Goal: Task Accomplishment & Management: Complete application form

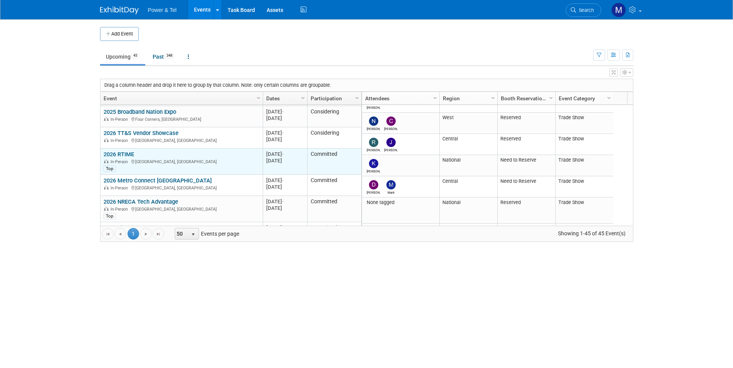
scroll to position [834, 0]
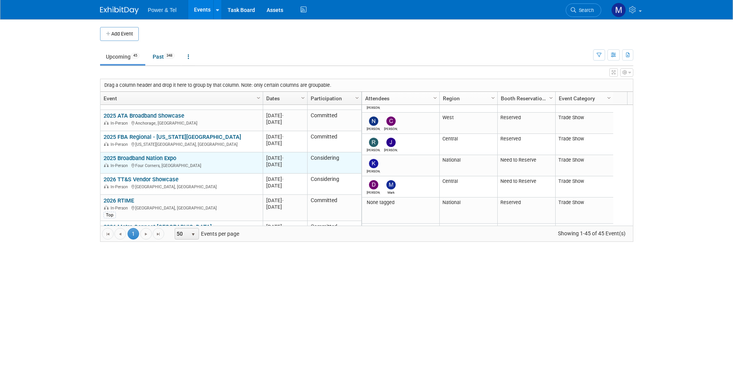
click at [170, 155] on link "2025 Broadband Nation Expo" at bounding box center [139, 158] width 73 height 7
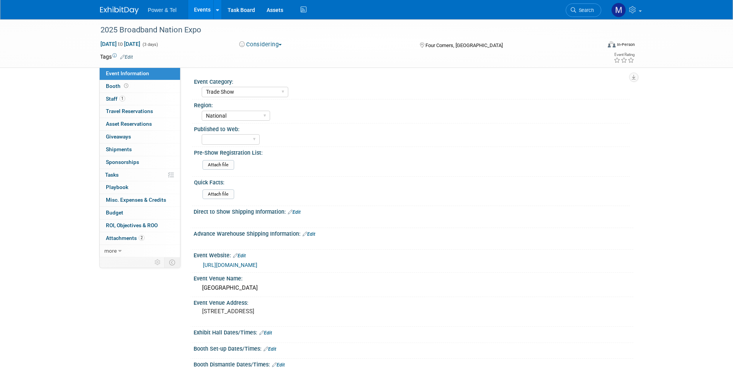
select select "Trade Show"
select select "National"
click at [155, 86] on link "Booth" at bounding box center [140, 86] width 80 height 12
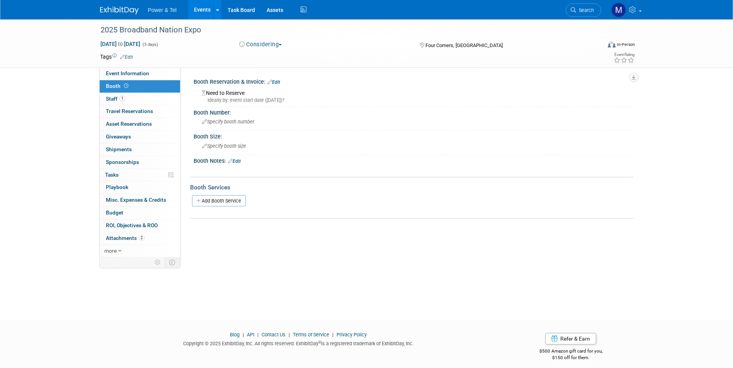
click at [263, 44] on button "Considering" at bounding box center [260, 45] width 48 height 8
click at [264, 81] on link "Not Going" at bounding box center [267, 78] width 61 height 11
click at [211, 16] on link "Events" at bounding box center [202, 9] width 28 height 19
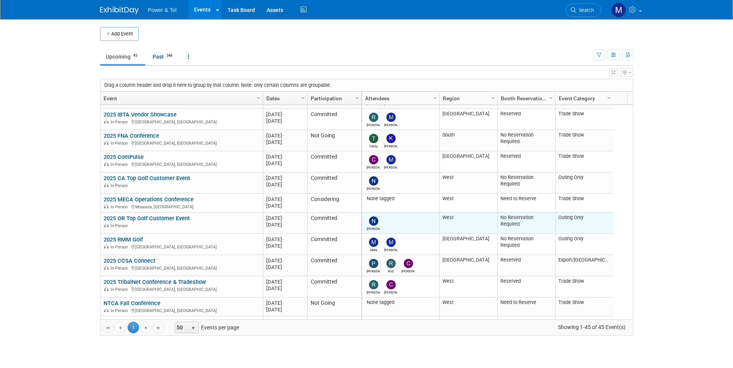
scroll to position [193, 0]
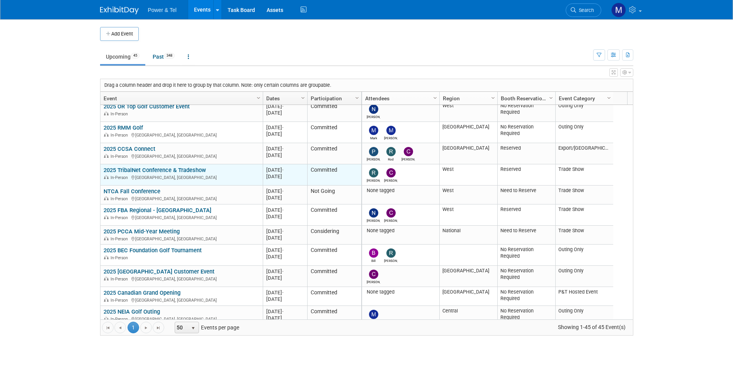
click at [190, 170] on link "2025 TribalNet Conference & Tradeshow" at bounding box center [154, 170] width 102 height 7
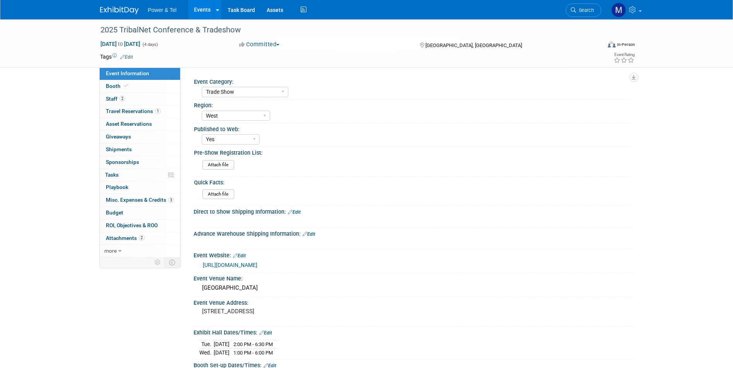
select select "Trade Show"
select select "West"
select select "Yes"
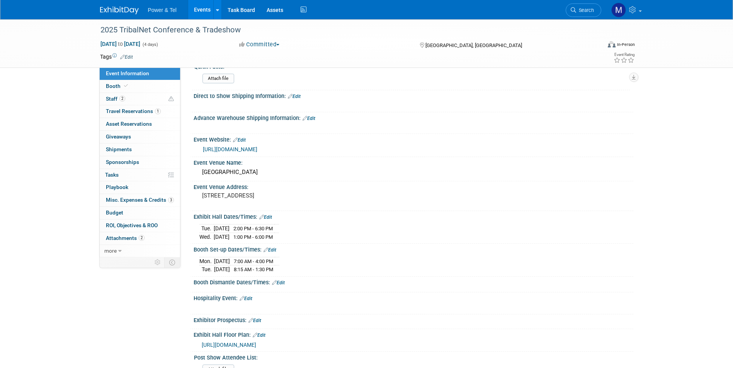
scroll to position [232, 0]
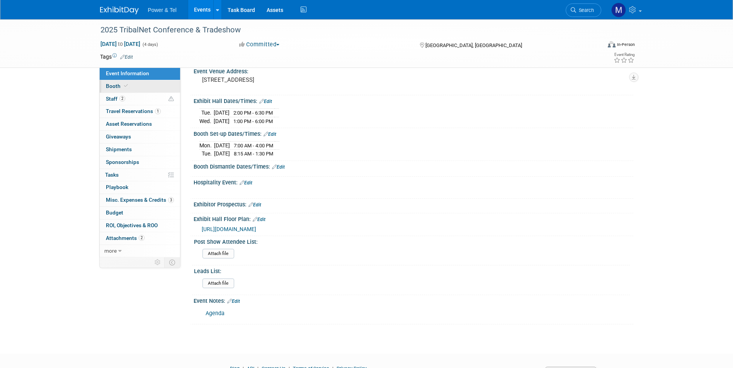
click at [135, 82] on link "Booth" at bounding box center [140, 86] width 80 height 12
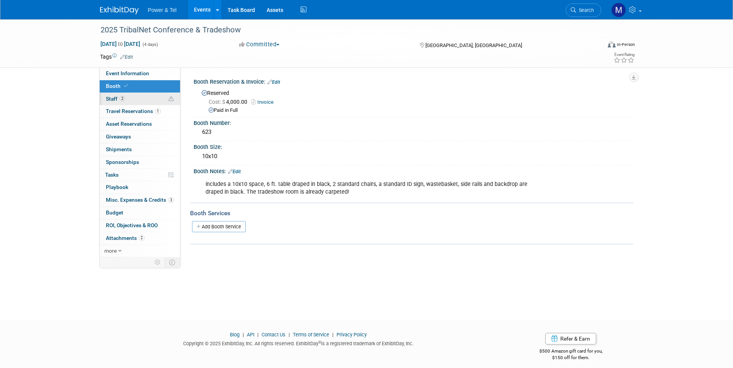
click at [139, 100] on link "2 Staff 2" at bounding box center [140, 99] width 80 height 12
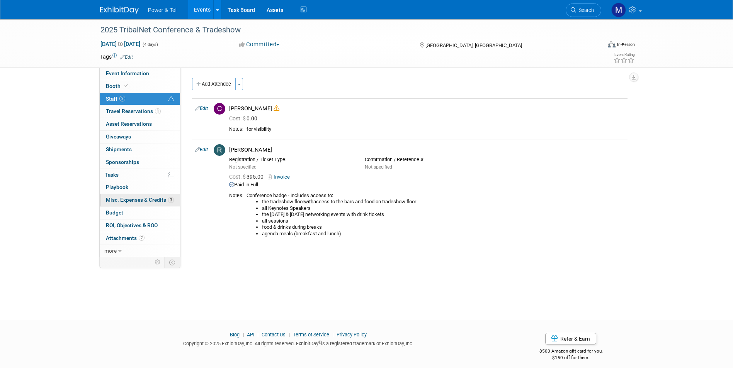
click at [155, 199] on span "Misc. Expenses & Credits 3" at bounding box center [140, 200] width 68 height 6
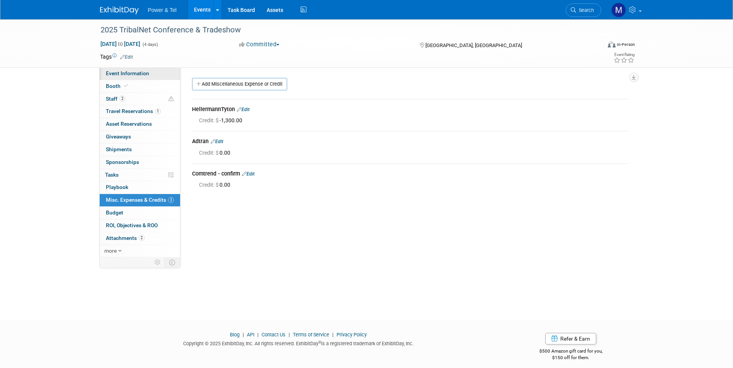
click at [143, 70] on link "Event Information" at bounding box center [140, 74] width 80 height 12
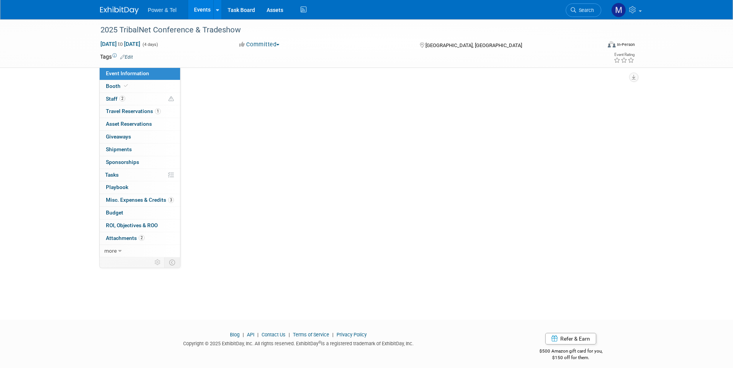
select select "Trade Show"
select select "West"
select select "Yes"
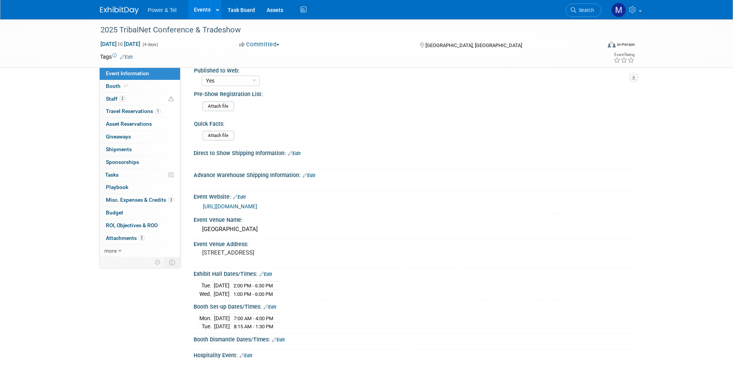
scroll to position [116, 0]
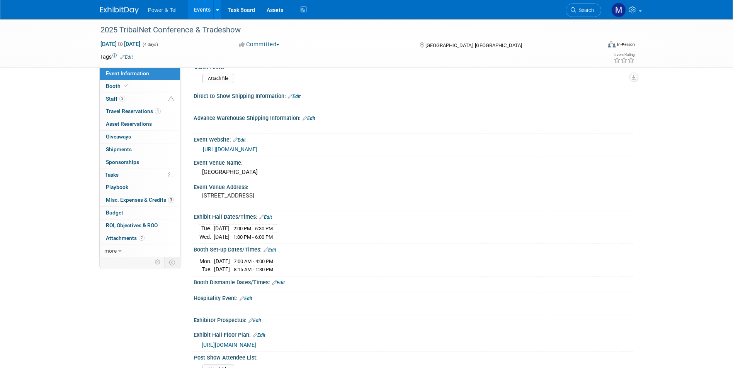
click at [112, 8] on img at bounding box center [119, 11] width 39 height 8
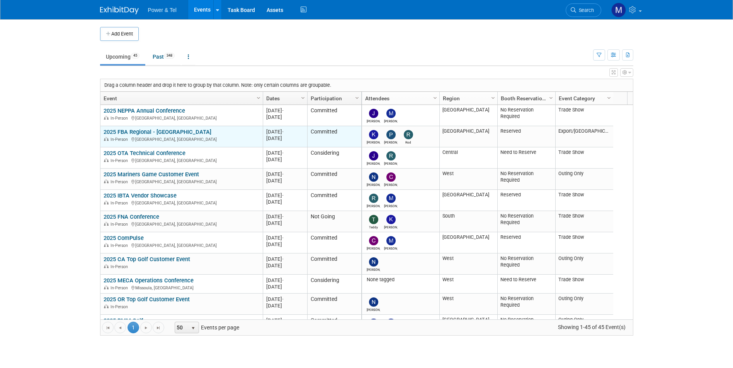
click at [175, 132] on link "2025 FBA Regional - [GEOGRAPHIC_DATA]" at bounding box center [157, 132] width 108 height 7
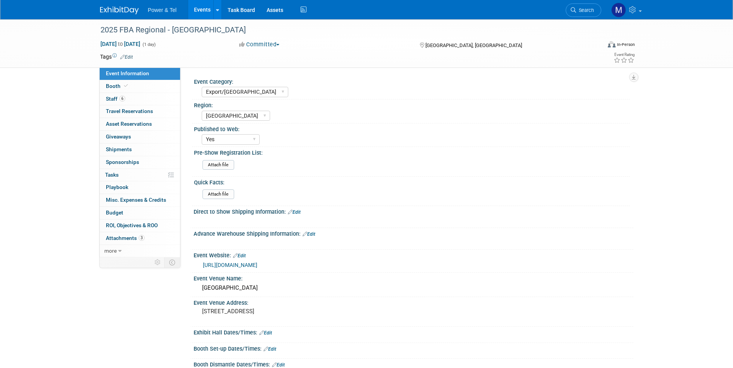
select select "Export/[GEOGRAPHIC_DATA]"
select select "[GEOGRAPHIC_DATA]"
select select "Yes"
click at [114, 95] on link "6 Staff 6" at bounding box center [140, 99] width 80 height 12
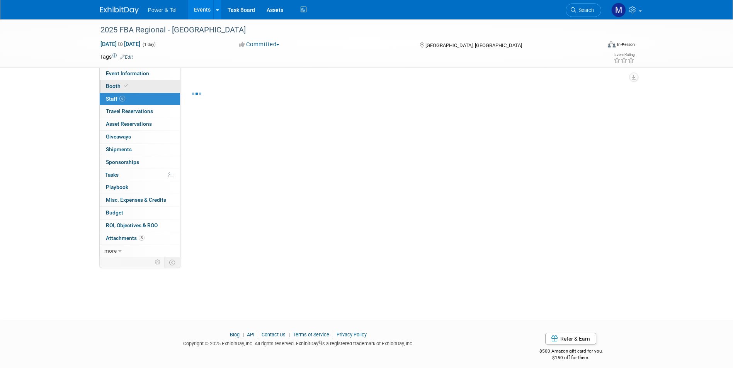
click at [124, 82] on link "Booth" at bounding box center [140, 86] width 80 height 12
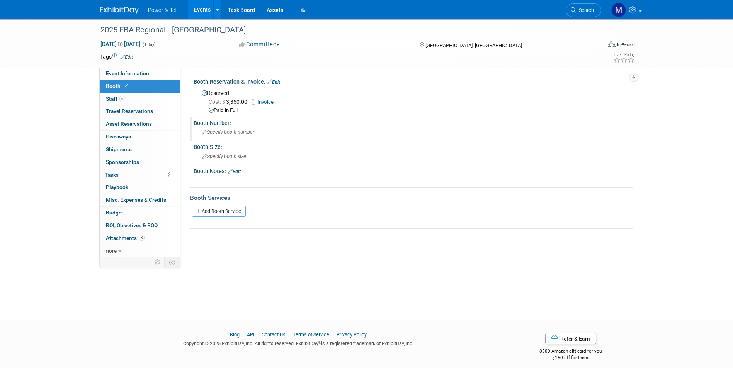
click at [228, 130] on span "Specify booth number" at bounding box center [228, 132] width 52 height 6
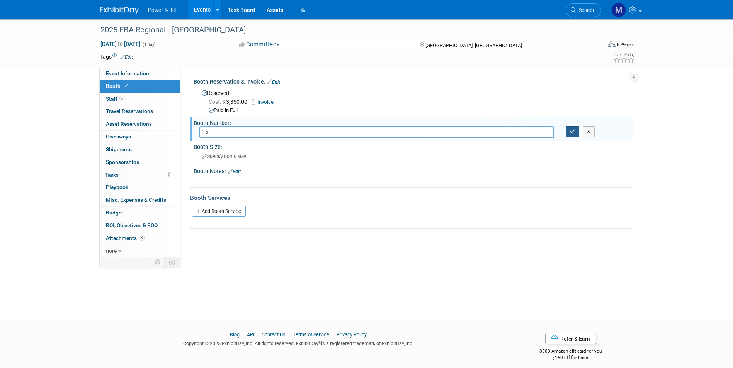
type input "15"
click at [572, 134] on icon "button" at bounding box center [572, 131] width 5 height 5
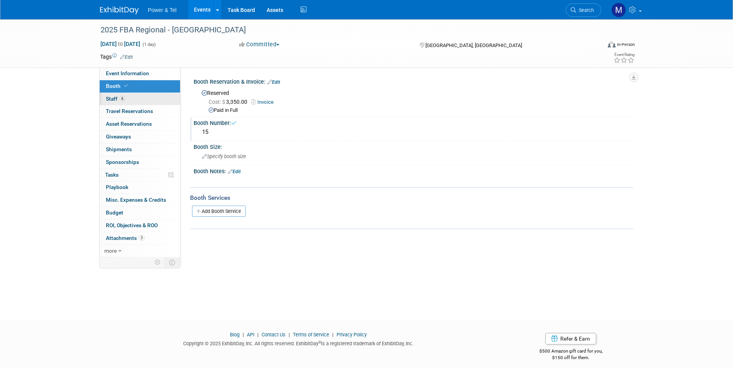
click at [125, 102] on link "6 Staff 6" at bounding box center [140, 99] width 80 height 12
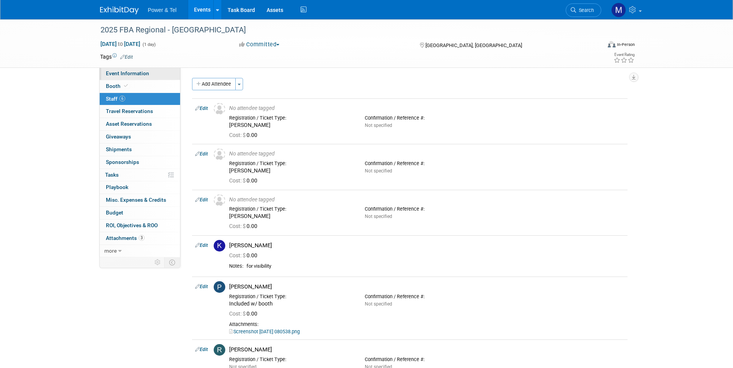
click at [142, 76] on link "Event Information" at bounding box center [140, 74] width 80 height 12
select select "Export/[GEOGRAPHIC_DATA]"
select select "[GEOGRAPHIC_DATA]"
select select "Yes"
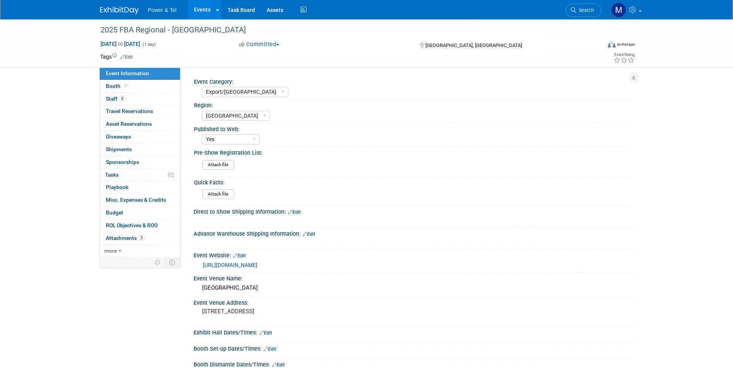
click at [112, 5] on link at bounding box center [124, 6] width 48 height 6
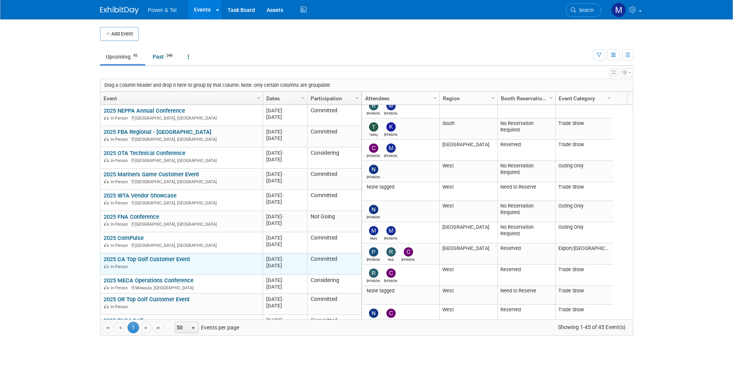
scroll to position [93, 0]
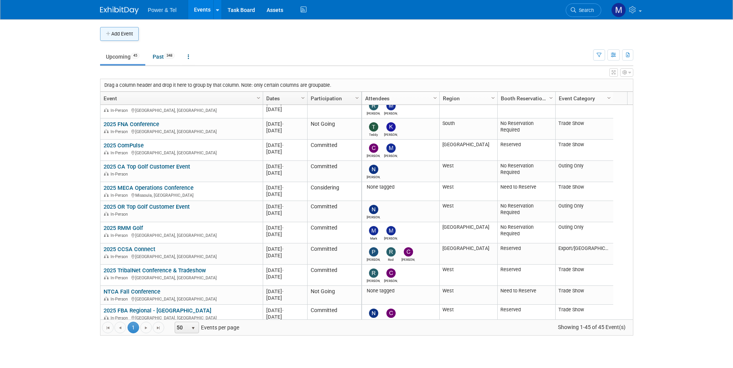
click at [132, 35] on button "Add Event" at bounding box center [119, 34] width 39 height 14
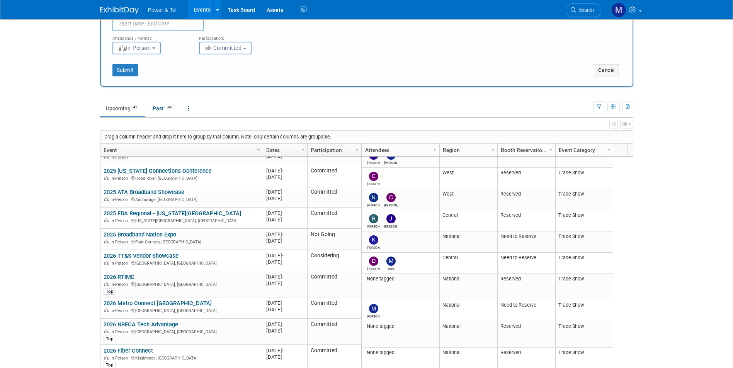
scroll to position [0, 0]
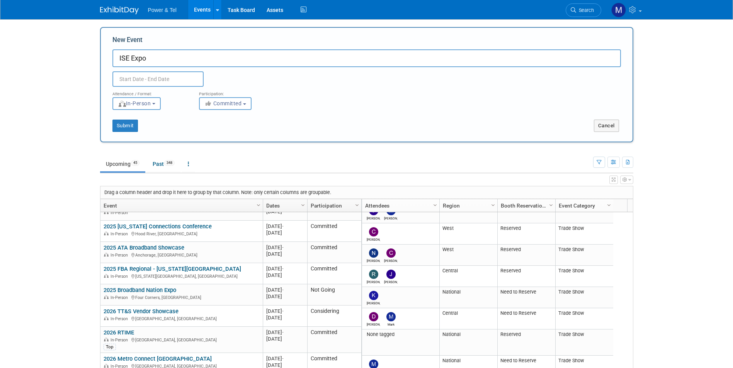
click at [121, 62] on input "ISE Expo" at bounding box center [366, 58] width 508 height 18
click at [120, 62] on input "ISE Expo" at bounding box center [366, 58] width 508 height 18
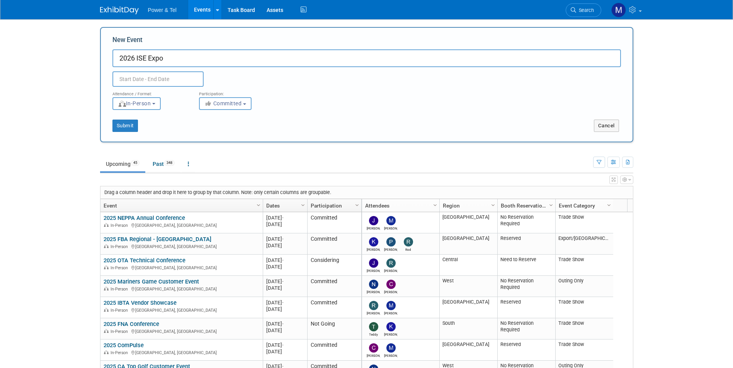
click at [178, 62] on input "2026 ISE Expo" at bounding box center [366, 58] width 508 height 18
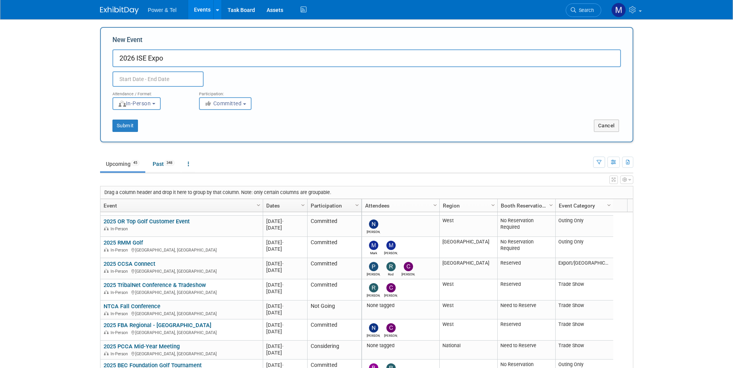
type input "2026 ISE Expo"
click at [173, 81] on input "text" at bounding box center [157, 78] width 91 height 15
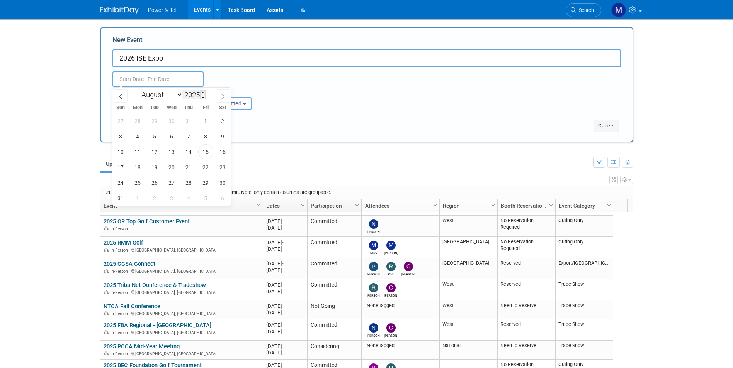
click at [190, 98] on input "2025" at bounding box center [193, 94] width 23 height 9
click at [204, 98] on span at bounding box center [202, 97] width 5 height 5
click at [206, 93] on div "January February March April May June July August September October November De…" at bounding box center [171, 94] width 89 height 13
click at [202, 93] on span at bounding box center [202, 92] width 5 height 5
click at [203, 92] on span at bounding box center [202, 92] width 5 height 5
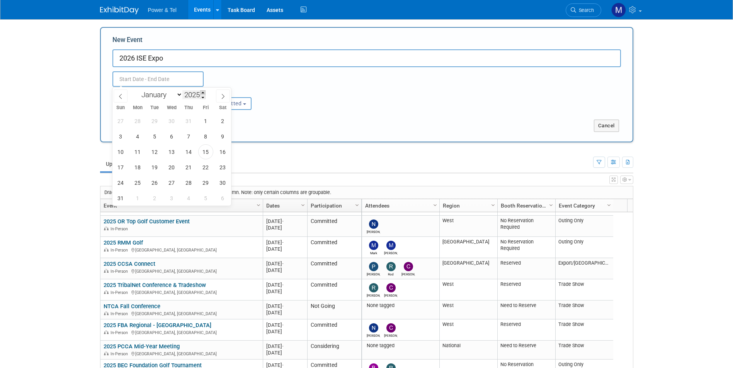
type input "2026"
click at [152, 173] on span "18" at bounding box center [154, 167] width 15 height 15
click at [191, 170] on span "20" at bounding box center [188, 167] width 15 height 15
type input "Aug 18, 2026 to Aug 20, 2026"
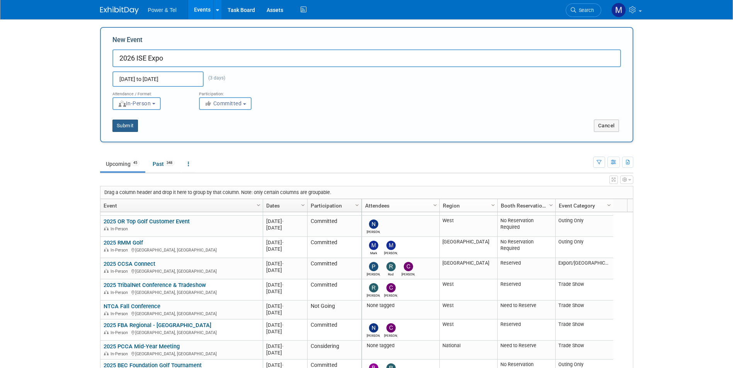
click at [125, 124] on button "Submit" at bounding box center [124, 126] width 25 height 12
type input "2026 ISE Expo"
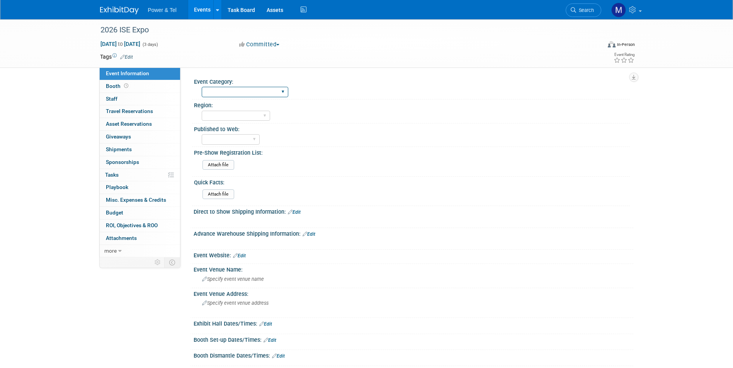
click at [211, 87] on select "Trade Show P&T Hosted Event Export/[GEOGRAPHIC_DATA] Outing Only" at bounding box center [245, 92] width 86 height 10
select select "Trade Show"
click at [202, 87] on select "Trade Show P&T Hosted Event Export/[GEOGRAPHIC_DATA] Outing Only" at bounding box center [245, 92] width 86 height 10
click at [214, 120] on select "[GEOGRAPHIC_DATA] National [GEOGRAPHIC_DATA] Export/CALA Strategic Accounts" at bounding box center [236, 116] width 68 height 10
select select "South"
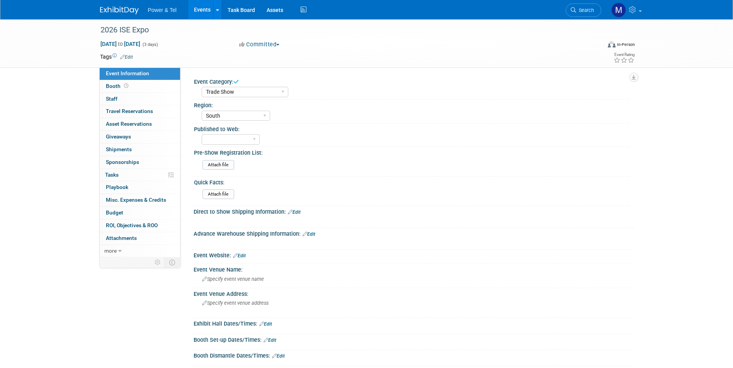
click at [202, 111] on select "[GEOGRAPHIC_DATA] National [GEOGRAPHIC_DATA] Export/CALA Strategic Accounts" at bounding box center [236, 116] width 68 height 10
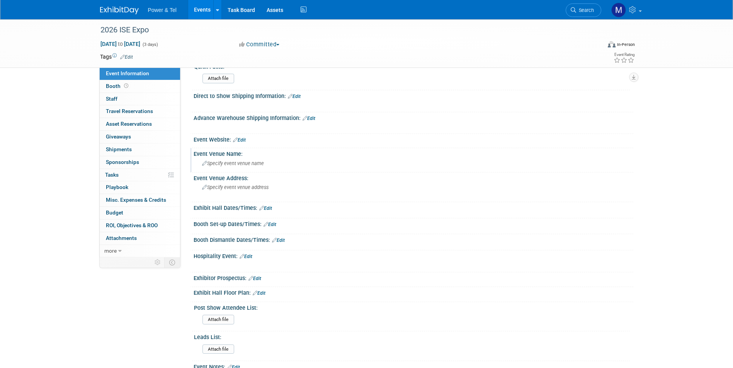
click at [255, 166] on div "Specify event venue name" at bounding box center [413, 164] width 428 height 12
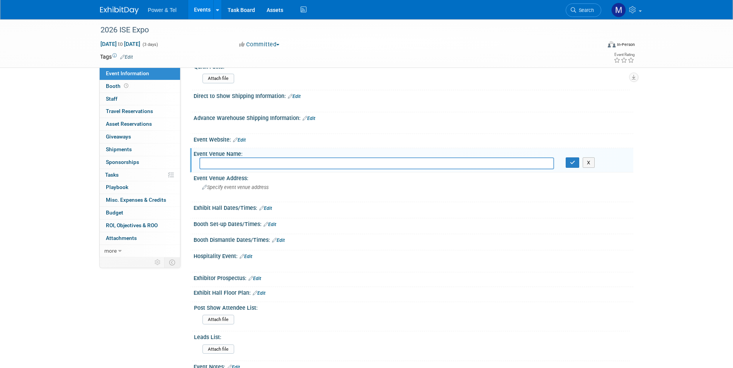
click at [280, 168] on input "text" at bounding box center [376, 164] width 354 height 12
click at [203, 166] on input "Grand Ole Opry" at bounding box center [376, 164] width 354 height 12
drag, startPoint x: 256, startPoint y: 163, endPoint x: 175, endPoint y: 160, distance: 80.8
click at [175, 160] on div "Event Information Event Info Booth Booth 0 Staff 0 Staff 0 Travel Reservations …" at bounding box center [366, 143] width 544 height 480
type input "Gaylord Opryland Resort & Convention Center"
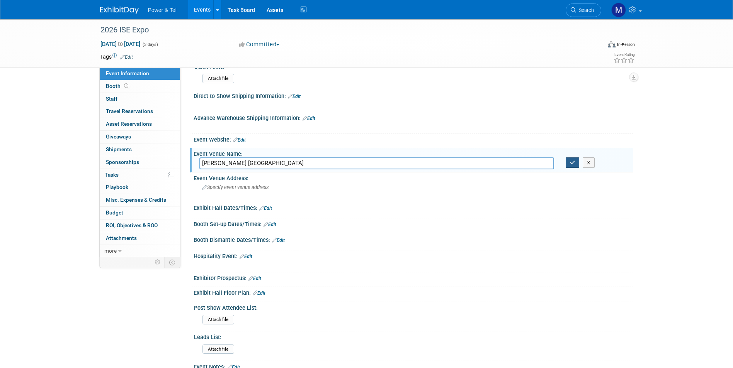
click at [573, 163] on icon "button" at bounding box center [572, 162] width 5 height 5
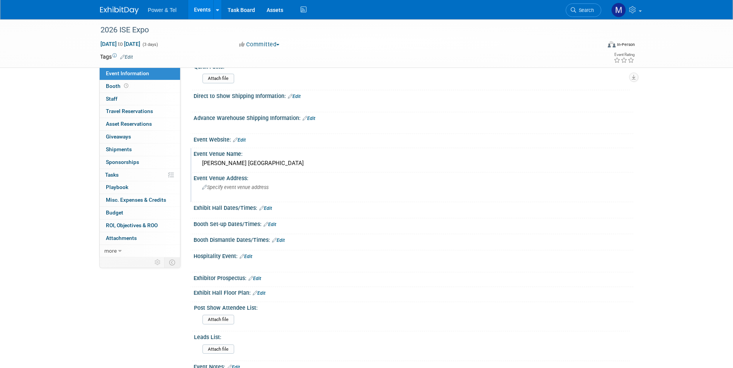
click at [264, 189] on span "Specify event venue address" at bounding box center [235, 188] width 66 height 6
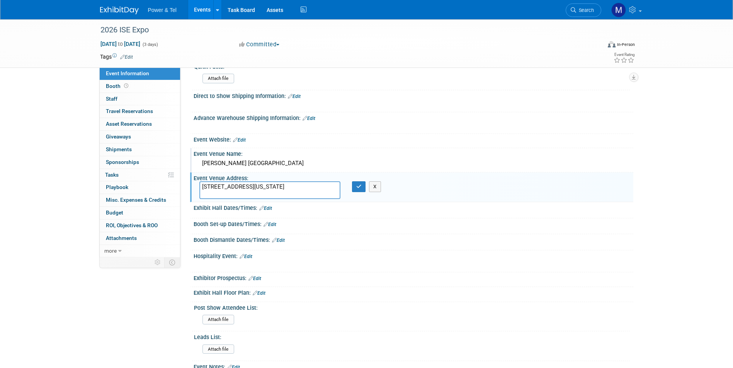
type textarea "2800 Opryland Drive, Nashville, Tennessee, USA, 37214"
click at [354, 180] on div "Event Venue Address:" at bounding box center [412, 178] width 439 height 10
click at [354, 187] on button "button" at bounding box center [359, 186] width 14 height 11
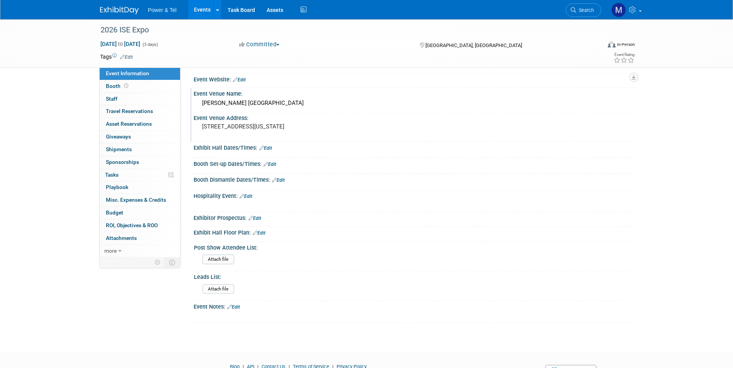
scroll to position [214, 0]
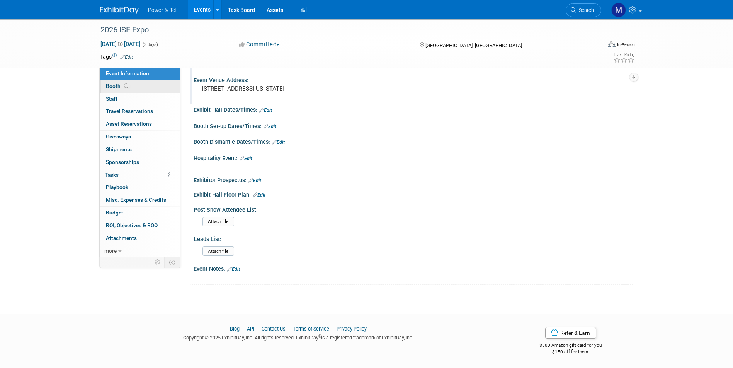
click at [154, 90] on link "Booth" at bounding box center [140, 86] width 80 height 12
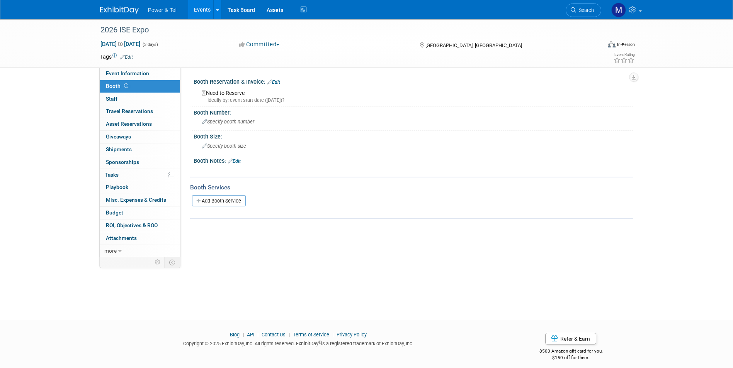
click at [227, 92] on div "Need to Reserve Ideally by: event start date (Tue. Aug 18, 2026)?" at bounding box center [413, 95] width 428 height 17
click at [273, 86] on div "Need to Reserve Ideally by: event start date (Tue. Aug 18, 2026)?" at bounding box center [412, 94] width 439 height 19
click at [277, 83] on link "Edit" at bounding box center [273, 82] width 13 height 5
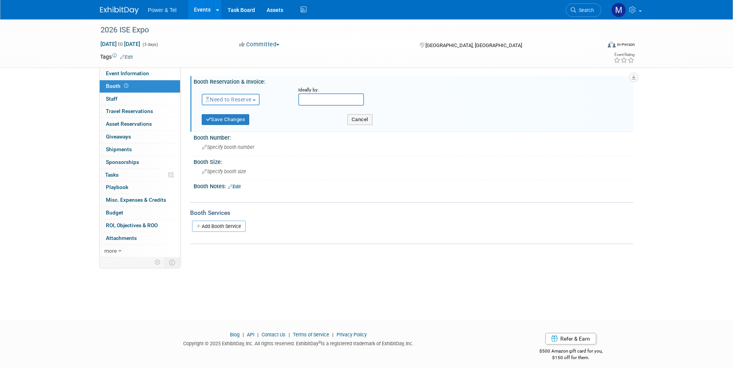
click at [254, 104] on button "Need to Reserve" at bounding box center [231, 100] width 58 height 12
click at [257, 125] on link "Reserved" at bounding box center [243, 123] width 83 height 11
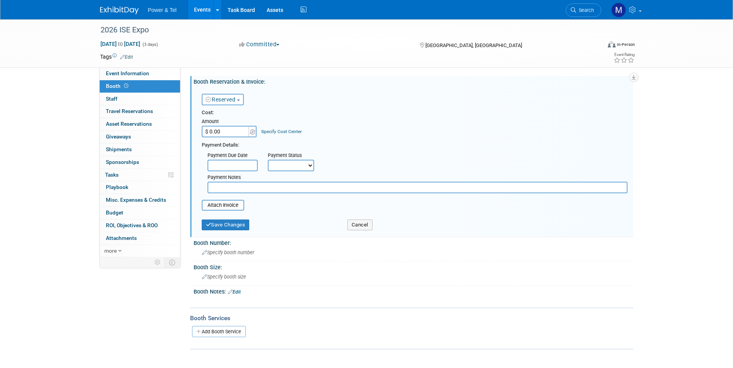
click at [238, 130] on input "$ 0.00" at bounding box center [226, 132] width 48 height 12
click at [214, 133] on input "$ 0.00" at bounding box center [226, 132] width 48 height 12
click at [214, 135] on input "$ 0.00" at bounding box center [226, 132] width 48 height 12
click at [227, 135] on input "$ 0" at bounding box center [226, 132] width 48 height 12
type input "$ 10,400.00"
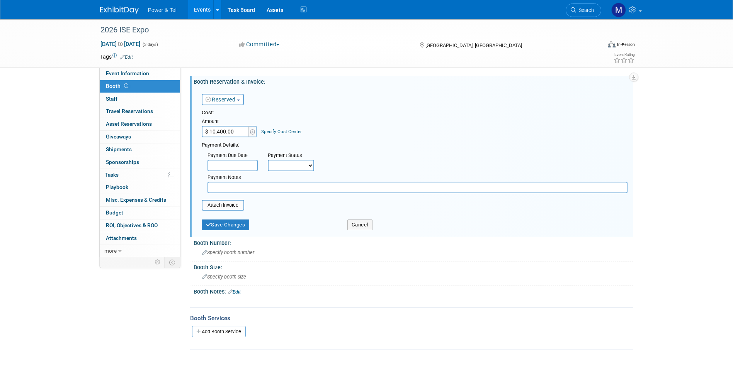
click at [247, 164] on input "text" at bounding box center [232, 166] width 50 height 12
click at [330, 161] on div "Payment Due Date Payment Status Not Paid Yet Partially Paid Paid in Full Next P…" at bounding box center [414, 171] width 437 height 44
click at [305, 170] on select "Not Paid Yet Partially Paid Paid in Full" at bounding box center [291, 166] width 46 height 12
select select "1"
click at [268, 160] on select "Not Paid Yet Partially Paid Paid in Full" at bounding box center [291, 166] width 46 height 12
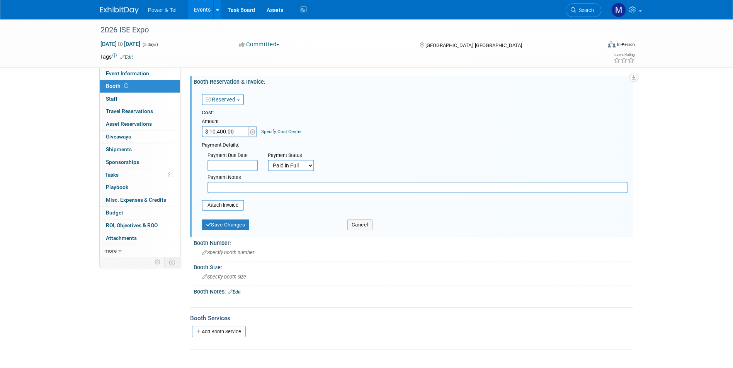
click at [253, 184] on input "text" at bounding box center [417, 188] width 420 height 12
click at [248, 226] on button "Save Changes" at bounding box center [226, 225] width 48 height 11
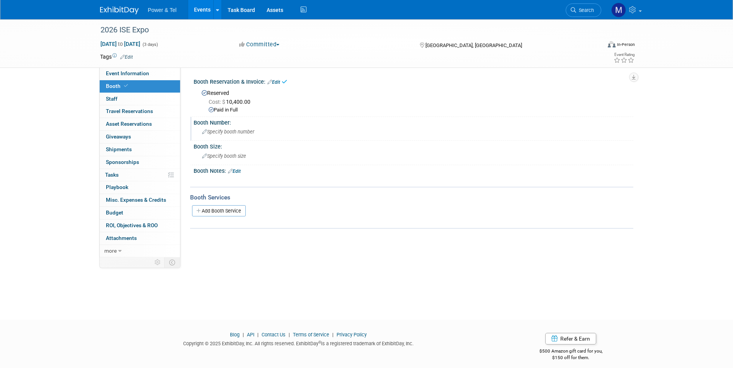
click at [241, 130] on span "Specify booth number" at bounding box center [228, 132] width 52 height 6
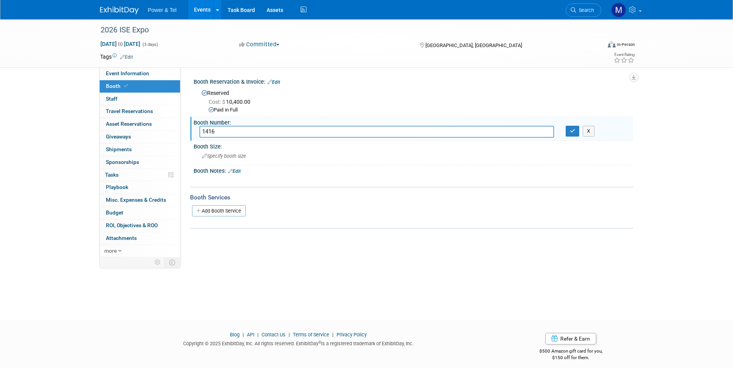
type input "1416"
drag, startPoint x: 568, startPoint y: 135, endPoint x: 536, endPoint y: 150, distance: 35.2
click at [568, 135] on button "button" at bounding box center [572, 131] width 14 height 11
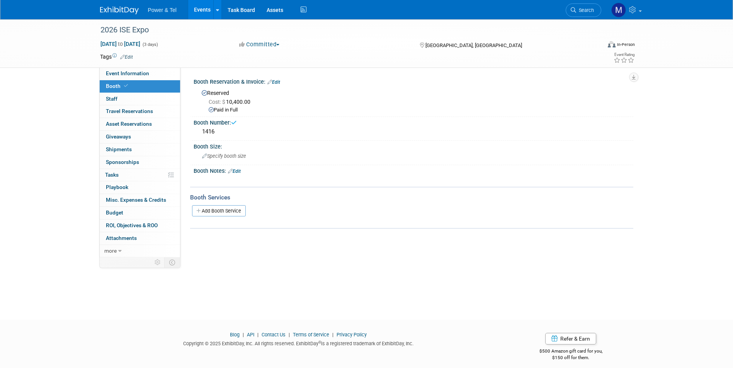
click at [233, 92] on div "Reserved Cost: $ 10,400.00 Paid in Full" at bounding box center [413, 100] width 428 height 27
click at [237, 113] on div "Paid in Full" at bounding box center [418, 110] width 419 height 7
click at [241, 110] on div "Paid in Full" at bounding box center [418, 110] width 419 height 7
drag, startPoint x: 274, startPoint y: 83, endPoint x: 276, endPoint y: 92, distance: 9.8
click at [274, 83] on link "Edit" at bounding box center [273, 82] width 13 height 5
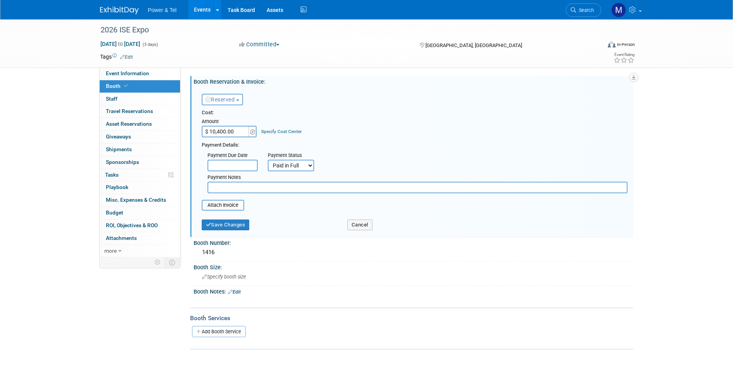
click at [240, 132] on input "$ 10,400.00" at bounding box center [226, 132] width 48 height 12
click at [305, 171] on select "Not Paid Yet Partially Paid Paid in Full" at bounding box center [291, 166] width 46 height 12
select select "2"
click at [268, 160] on select "Not Paid Yet Partially Paid Paid in Full" at bounding box center [291, 166] width 46 height 12
click at [305, 186] on input "text" at bounding box center [417, 188] width 420 height 12
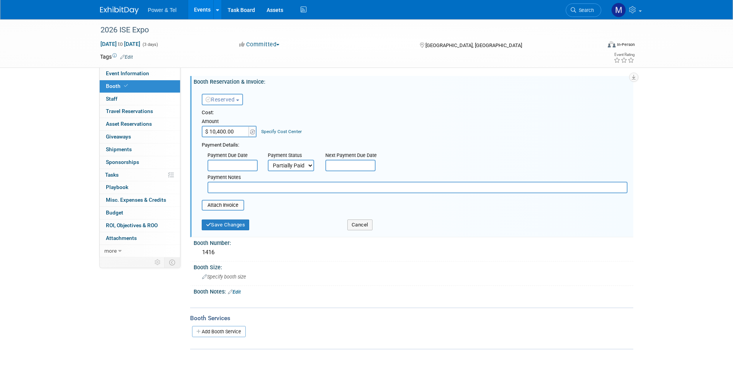
click at [352, 158] on div "Next Payment Due Date" at bounding box center [353, 156] width 56 height 8
click at [353, 163] on div "Next Payment Due Date" at bounding box center [352, 160] width 67 height 22
click at [353, 165] on input "text" at bounding box center [350, 166] width 50 height 12
drag, startPoint x: 388, startPoint y: 183, endPoint x: 387, endPoint y: 188, distance: 4.9
click at [387, 188] on div "January February March April May June July August September October November De…" at bounding box center [384, 237] width 119 height 130
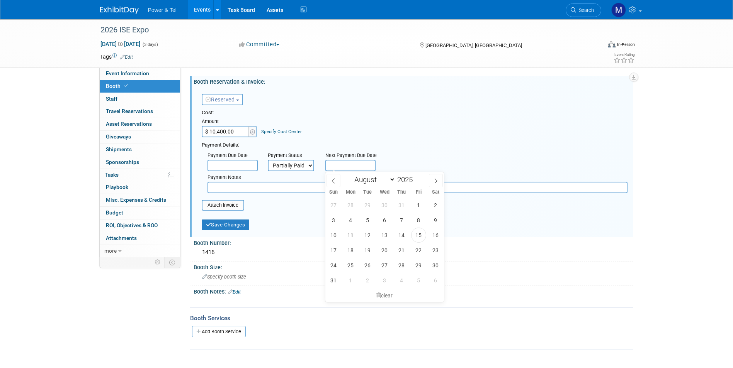
select select "4"
click at [351, 175] on select "January February March April May June July August September October November De…" at bounding box center [373, 180] width 44 height 10
drag, startPoint x: 412, startPoint y: 180, endPoint x: 412, endPoint y: 187, distance: 7.0
click at [412, 187] on div "January February March April May June July August September October November De…" at bounding box center [384, 237] width 119 height 130
click at [416, 178] on span at bounding box center [415, 177] width 5 height 5
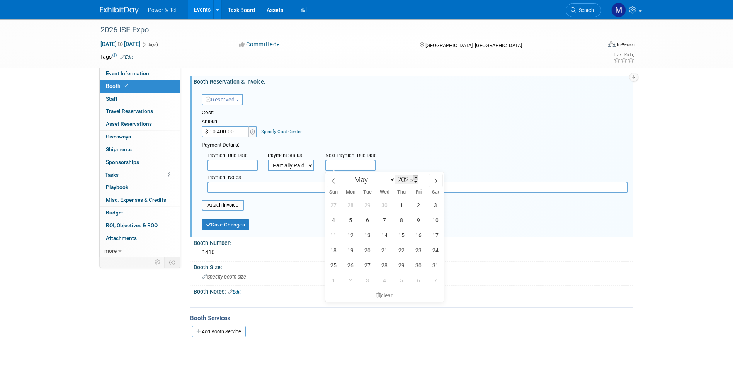
type input "2026"
click at [353, 251] on span "18" at bounding box center [350, 250] width 15 height 15
type input "May 18, 2026"
click at [405, 129] on div "Cost: Amount $ 10,400.00 Specify Cost Center Cost Center -- Not Specified --" at bounding box center [415, 123] width 426 height 28
click at [384, 187] on input "text" at bounding box center [417, 188] width 420 height 12
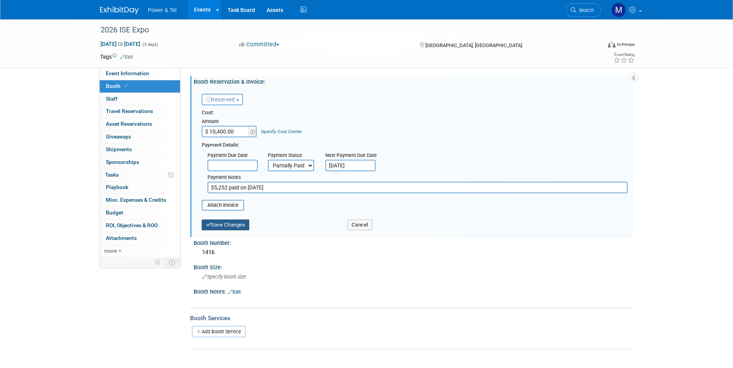
type input "$5,252 paid on 8/8/25"
click at [247, 222] on button "Save Changes" at bounding box center [226, 225] width 48 height 11
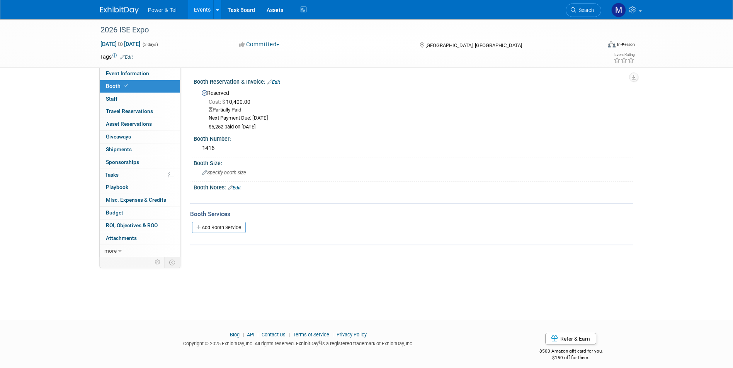
drag, startPoint x: 149, startPoint y: 11, endPoint x: 131, endPoint y: 11, distance: 18.9
click at [149, 11] on span "Power & Tel" at bounding box center [162, 10] width 29 height 6
click at [121, 10] on img at bounding box center [119, 11] width 39 height 8
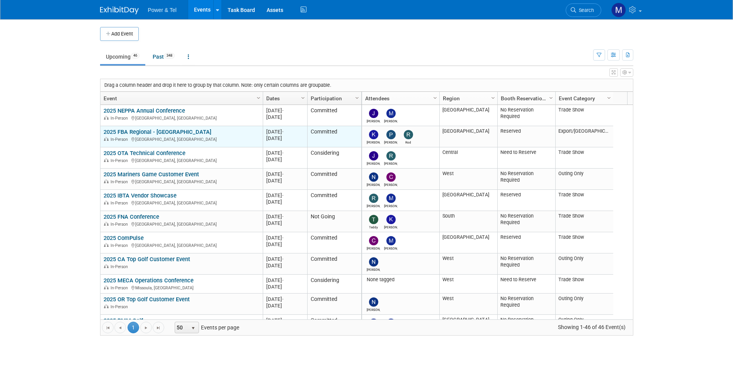
click at [166, 131] on link "2025 FBA Regional - [GEOGRAPHIC_DATA]" at bounding box center [157, 132] width 108 height 7
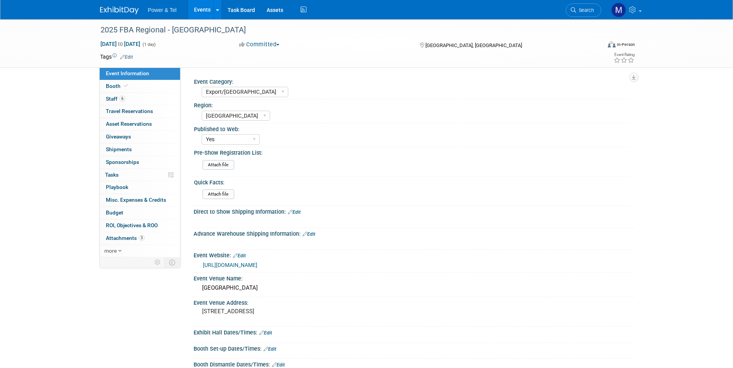
select select "Export/[GEOGRAPHIC_DATA]"
select select "[GEOGRAPHIC_DATA]"
select select "Yes"
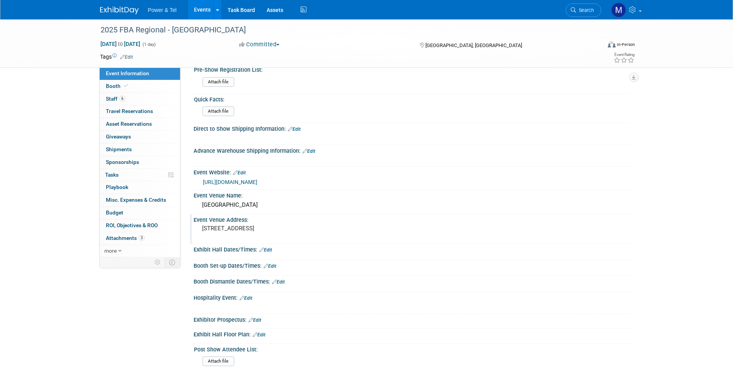
scroll to position [154, 0]
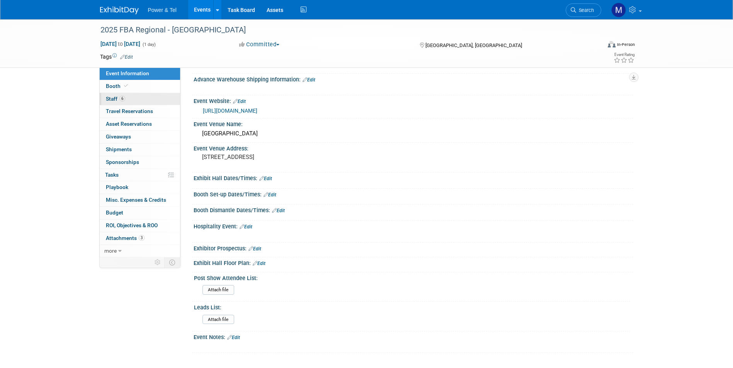
click at [139, 97] on link "6 Staff 6" at bounding box center [140, 99] width 80 height 12
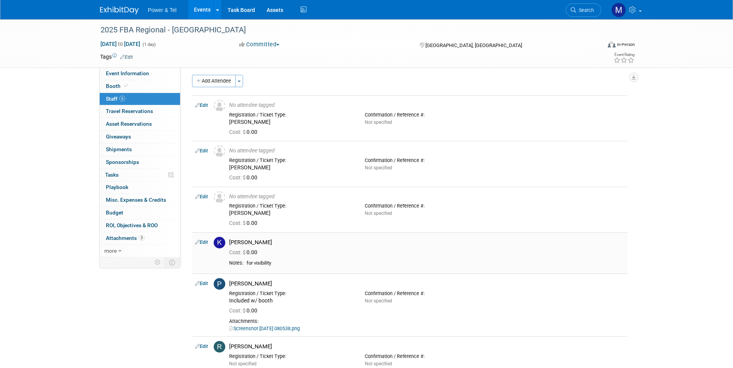
scroll to position [0, 0]
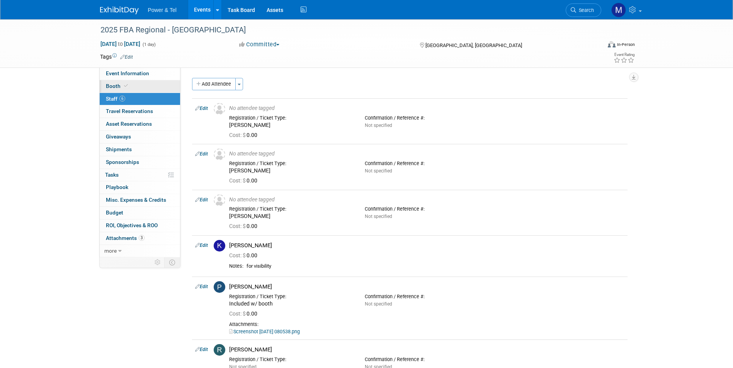
click at [154, 87] on link "Booth" at bounding box center [140, 86] width 80 height 12
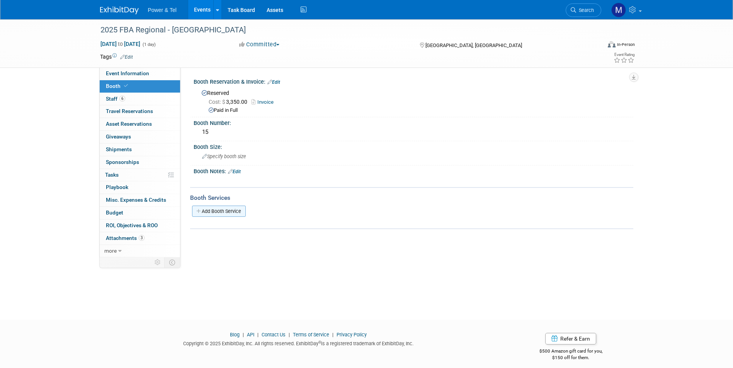
click at [236, 212] on link "Add Booth Service" at bounding box center [219, 211] width 54 height 11
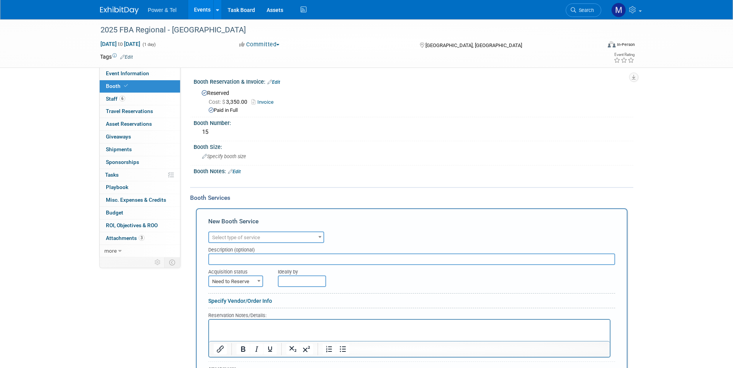
click at [242, 238] on span "Select type of service" at bounding box center [236, 238] width 48 height 6
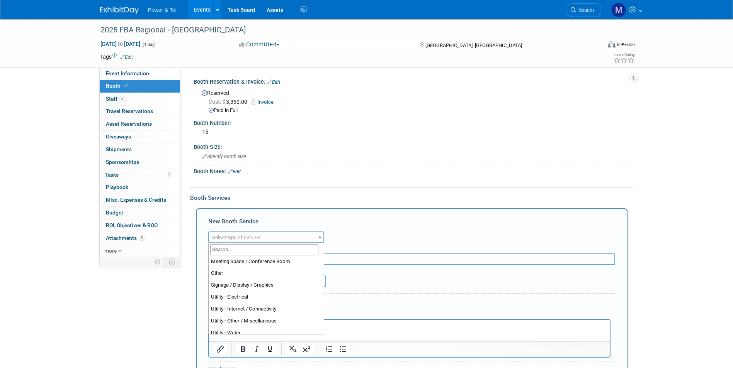
scroll to position [193, 0]
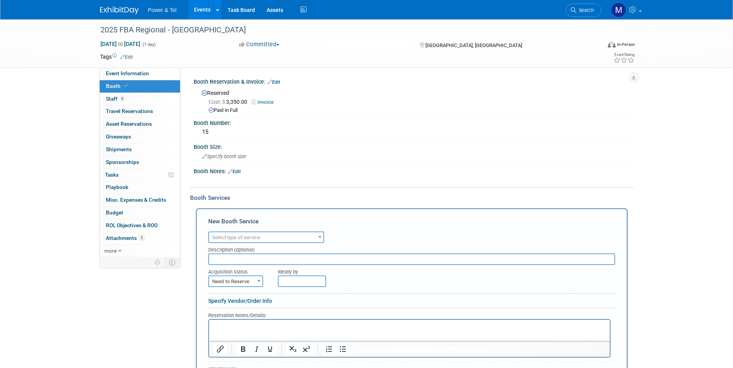
click at [346, 187] on div "Booth Services Add Booth Service New Booth Service Audio / Video Carpet / Floor…" at bounding box center [411, 312] width 443 height 251
click at [237, 170] on link "Edit" at bounding box center [234, 171] width 13 height 5
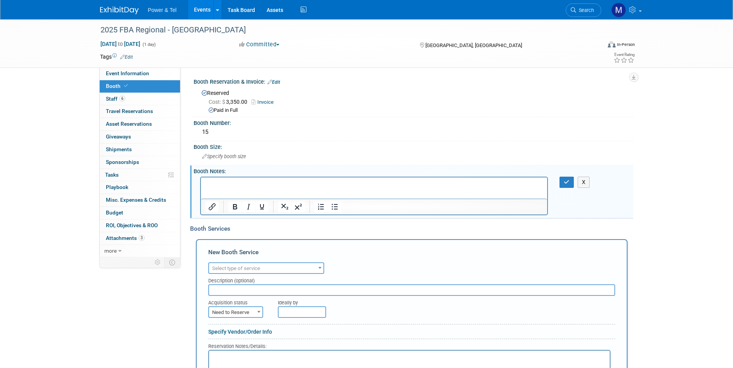
scroll to position [0, 0]
click at [585, 180] on button "X" at bounding box center [583, 182] width 12 height 11
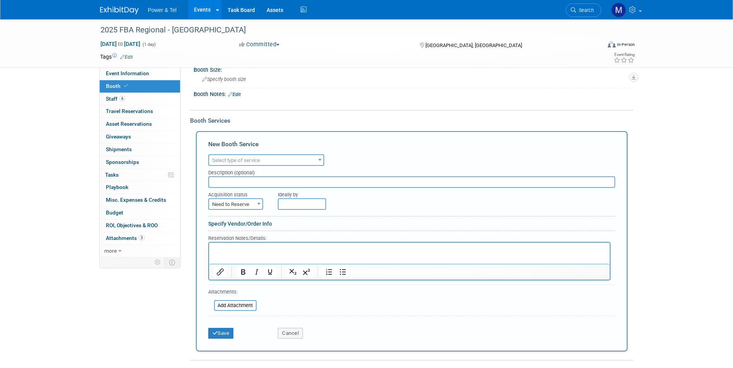
scroll to position [153, 0]
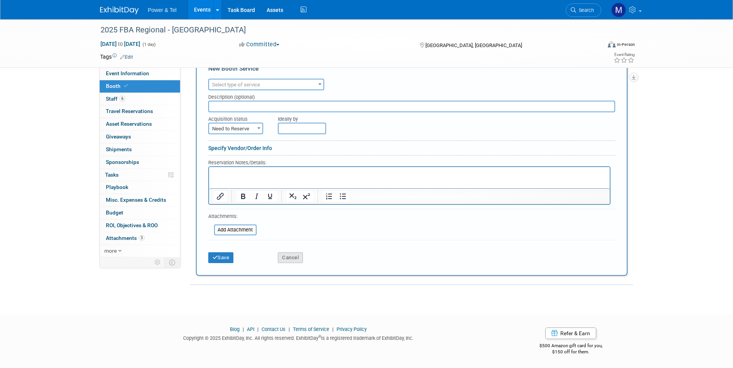
click at [287, 255] on button "Cancel" at bounding box center [290, 258] width 25 height 11
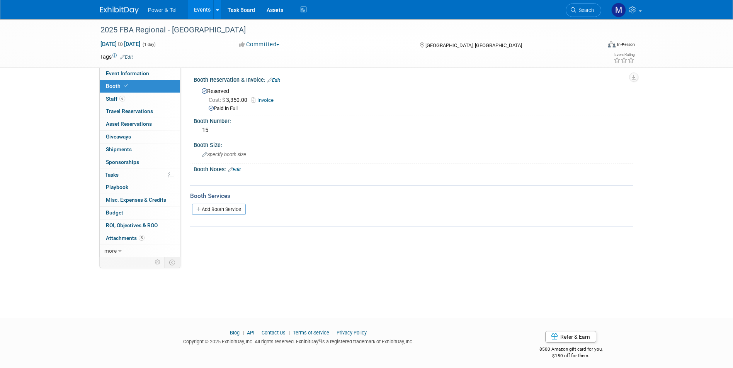
scroll to position [0, 0]
click at [275, 86] on div "Reserved Cost: $ 3,350.00 Invoice Paid in Full" at bounding box center [412, 100] width 439 height 30
click at [278, 84] on link "Edit" at bounding box center [273, 82] width 13 height 5
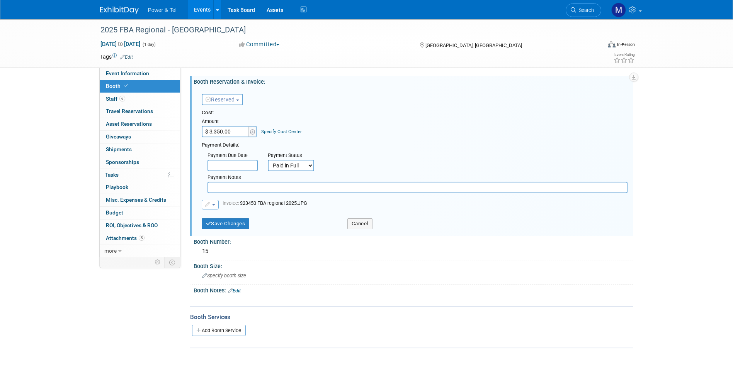
click at [204, 202] on button "button" at bounding box center [210, 205] width 17 height 10
click at [361, 224] on button "Cancel" at bounding box center [359, 224] width 25 height 11
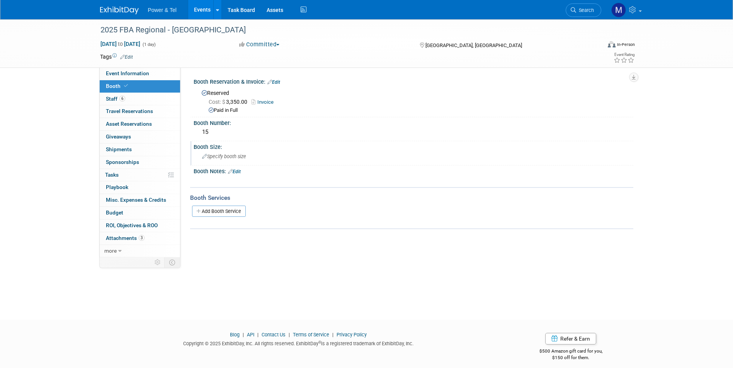
click at [217, 154] on span "Specify booth size" at bounding box center [224, 157] width 44 height 6
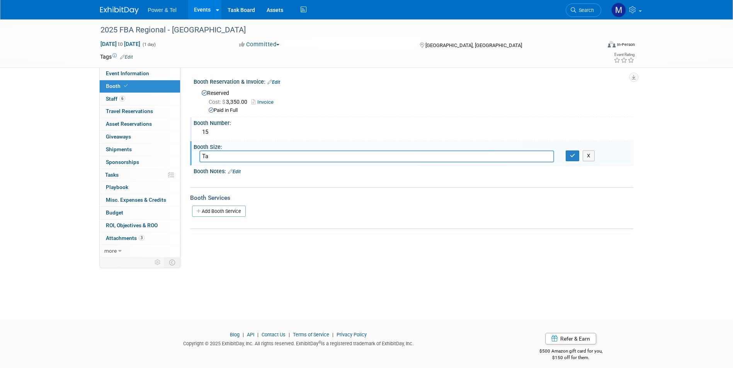
type input "T"
type input "b"
type input "Tabletop"
click at [574, 154] on icon "button" at bounding box center [572, 155] width 5 height 5
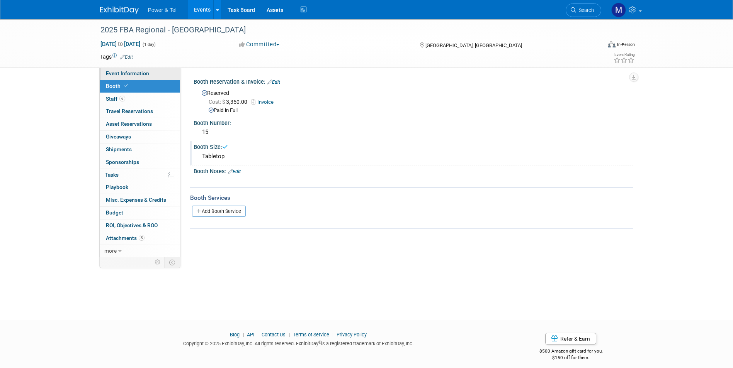
click at [166, 78] on link "Event Information" at bounding box center [140, 74] width 80 height 12
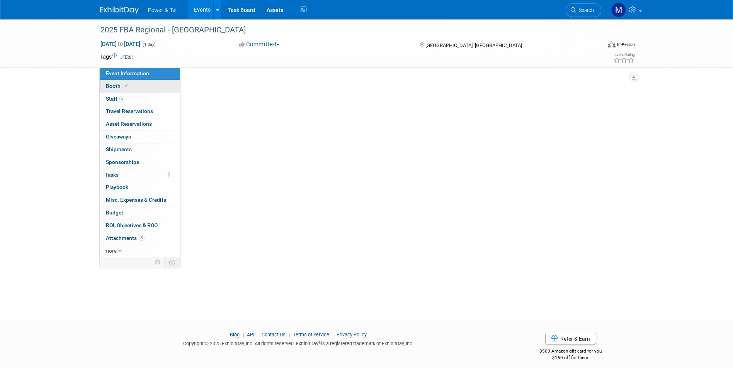
select select "Export/[GEOGRAPHIC_DATA]"
select select "[GEOGRAPHIC_DATA]"
select select "Yes"
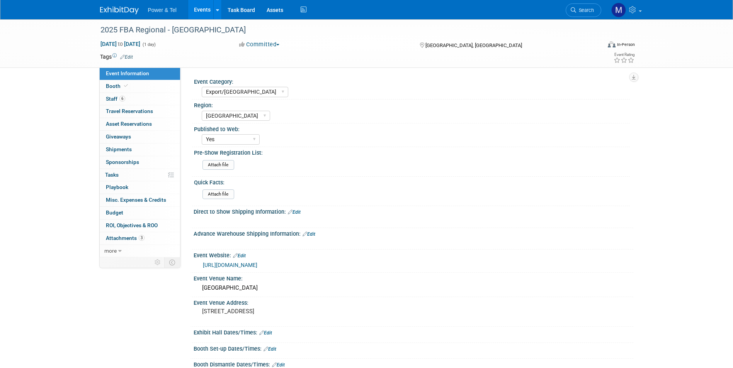
click at [145, 10] on div at bounding box center [124, 7] width 48 height 14
click at [129, 10] on img at bounding box center [119, 11] width 39 height 8
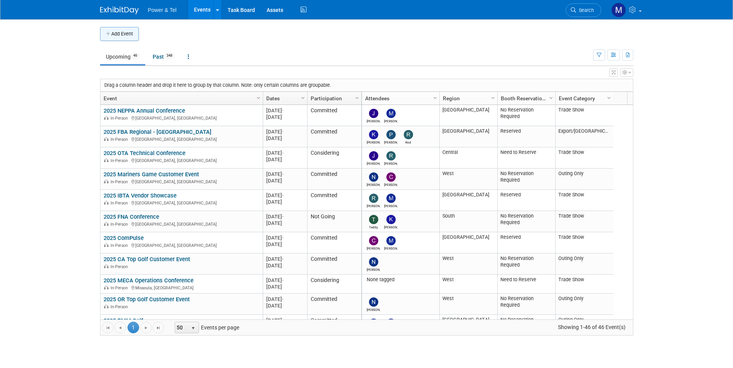
click at [120, 38] on button "Add Event" at bounding box center [119, 34] width 39 height 14
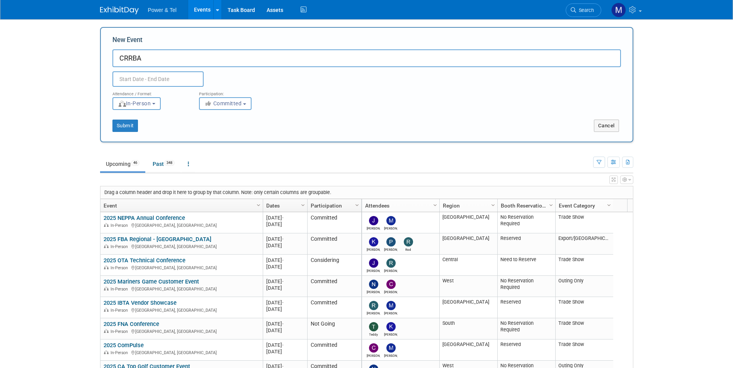
click at [117, 57] on input "CRRBA" at bounding box center [366, 58] width 508 height 18
click at [142, 59] on input "CRRBA" at bounding box center [366, 58] width 508 height 18
click at [114, 58] on input "CRRBC" at bounding box center [366, 58] width 508 height 18
type input "2025 CRRBC"
click at [686, 90] on body "Power & Tel Events Add Event Bulk Upload Events Shareable Event Boards Recently…" at bounding box center [366, 184] width 733 height 368
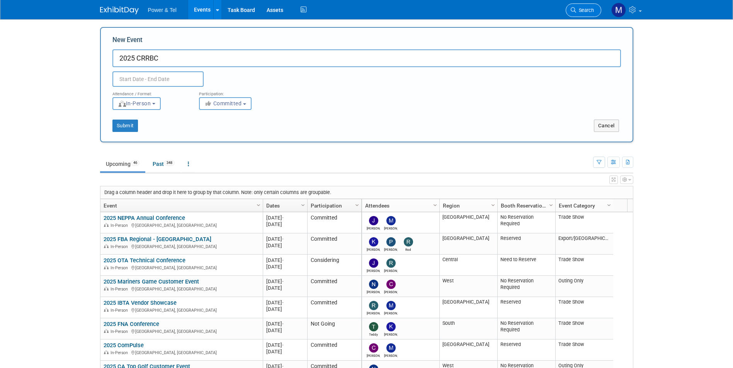
click at [583, 8] on span "Search" at bounding box center [585, 10] width 18 height 6
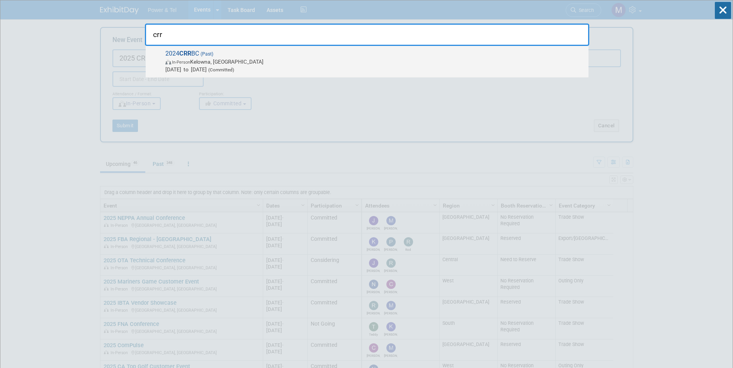
type input "crr"
click at [298, 66] on span "Nov 3, 2024 to Nov 5, 2024 (Committed)" at bounding box center [374, 70] width 419 height 8
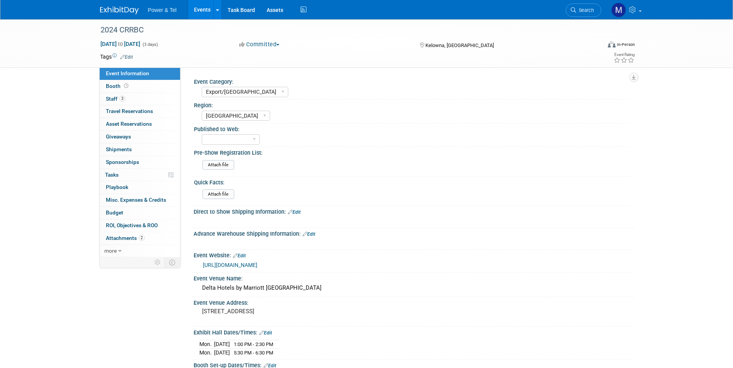
select select "Export/[GEOGRAPHIC_DATA]"
select select "[GEOGRAPHIC_DATA]"
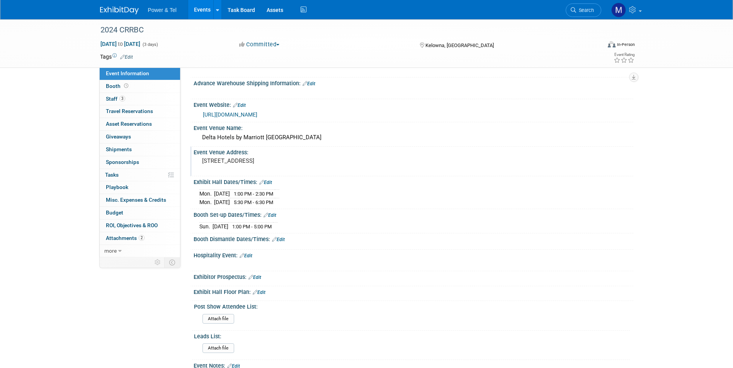
scroll to position [193, 0]
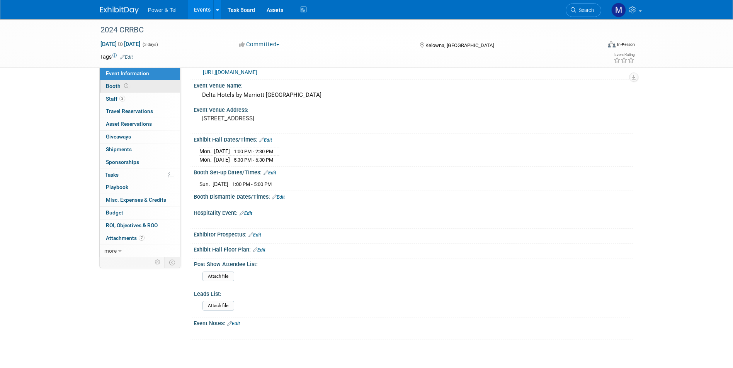
click at [157, 92] on link "Booth" at bounding box center [140, 86] width 80 height 12
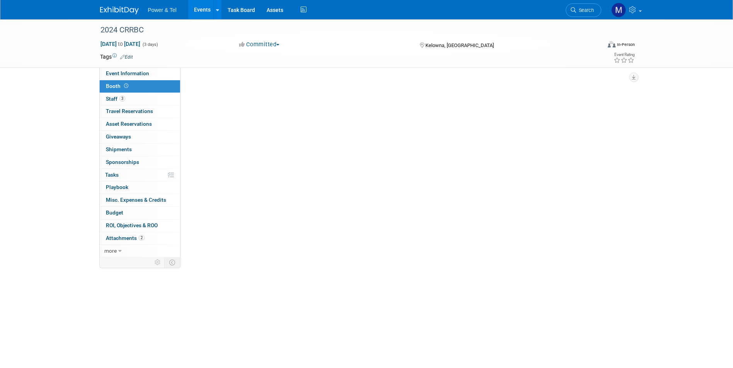
scroll to position [0, 0]
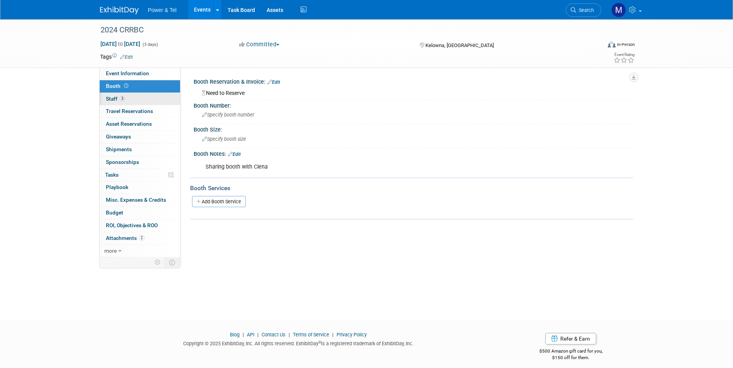
click at [157, 99] on link "3 Staff 3" at bounding box center [140, 99] width 80 height 12
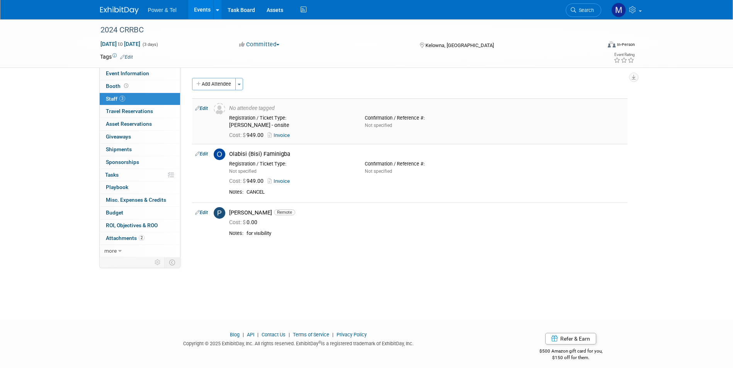
click at [289, 138] on link "Invoice" at bounding box center [280, 135] width 25 height 6
click at [163, 78] on link "Event Information" at bounding box center [140, 74] width 80 height 12
select select "Export/[GEOGRAPHIC_DATA]"
select select "[GEOGRAPHIC_DATA]"
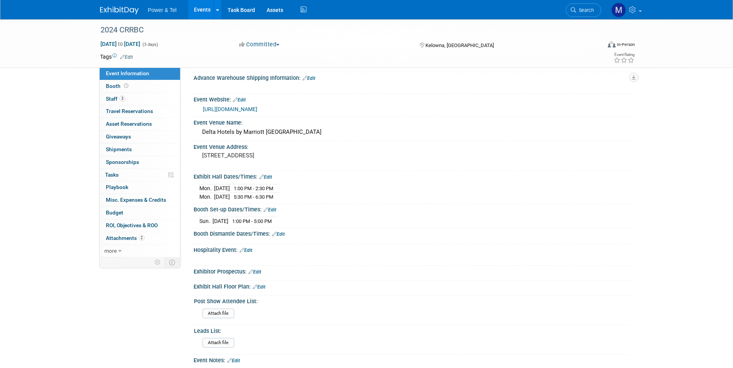
scroll to position [193, 0]
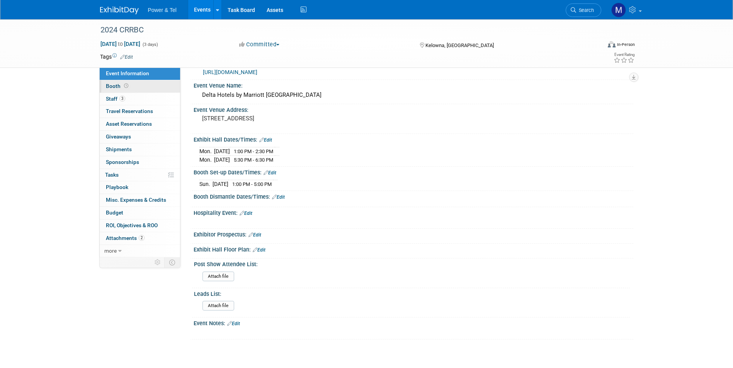
click at [144, 85] on link "Booth" at bounding box center [140, 86] width 80 height 12
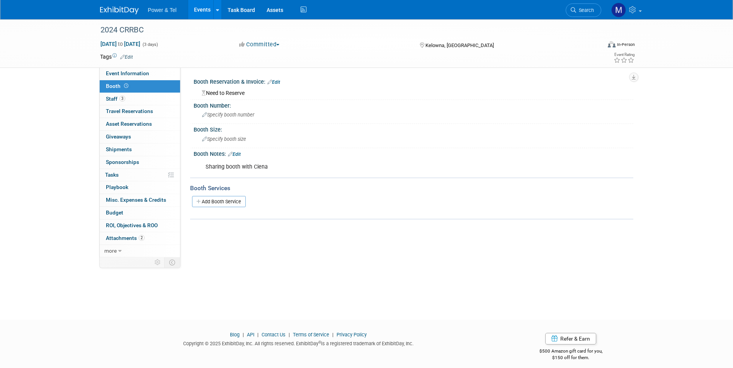
scroll to position [6, 0]
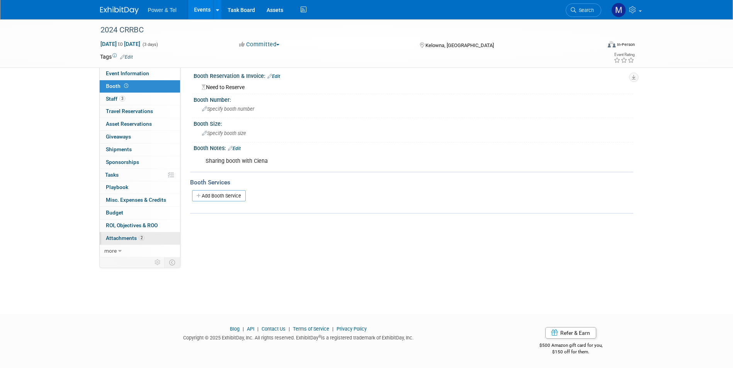
click at [154, 240] on link "2 Attachments 2" at bounding box center [140, 238] width 80 height 12
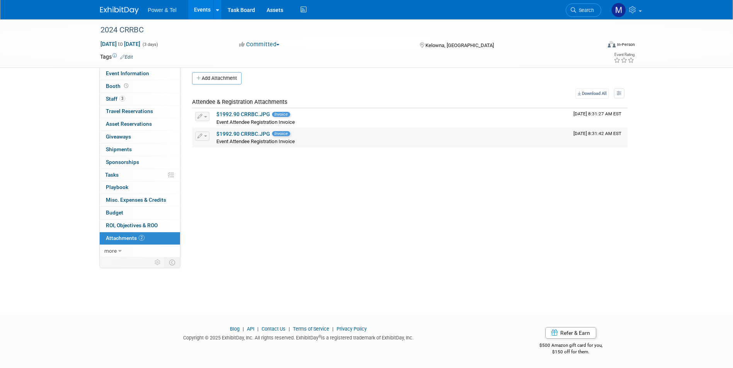
click at [261, 132] on link "$1992.90 CRRBC.JPG" at bounding box center [243, 134] width 54 height 6
click at [590, 2] on li "Search" at bounding box center [583, 9] width 36 height 19
click at [573, 14] on link "Search" at bounding box center [583, 10] width 36 height 14
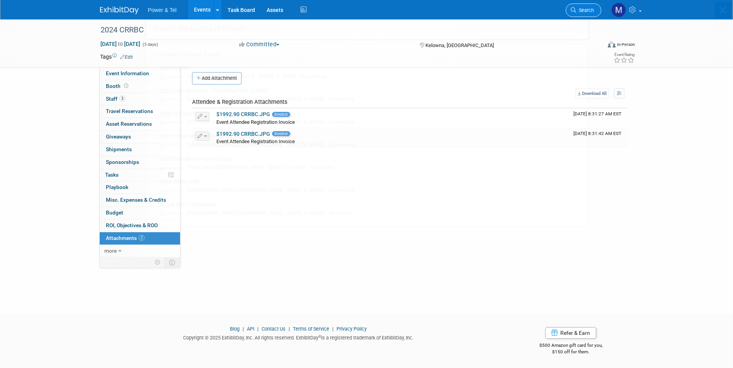
scroll to position [0, 0]
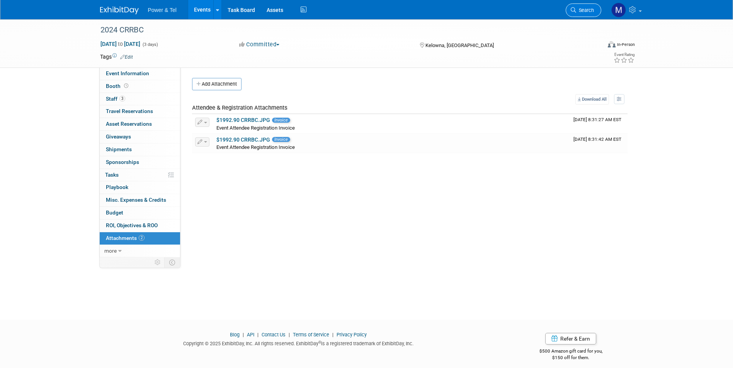
click at [578, 7] on link "Search" at bounding box center [583, 10] width 36 height 14
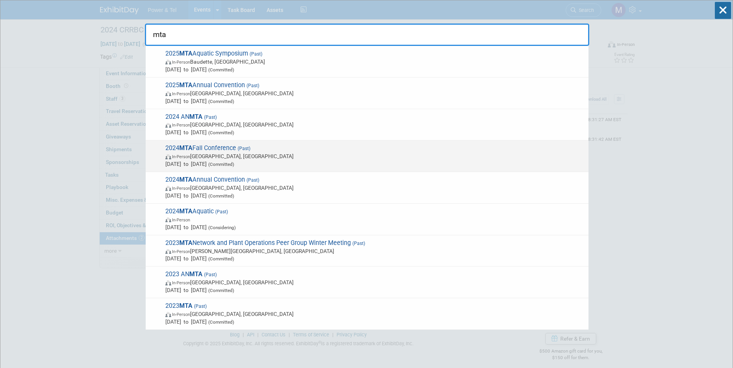
type input "mta"
click at [234, 162] on span "(Committed)" at bounding box center [220, 164] width 27 height 5
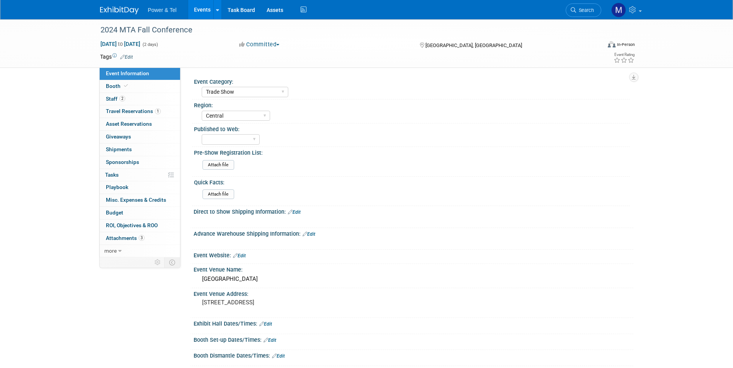
select select "Trade Show"
select select "Central"
click at [144, 83] on link "Booth" at bounding box center [140, 86] width 80 height 12
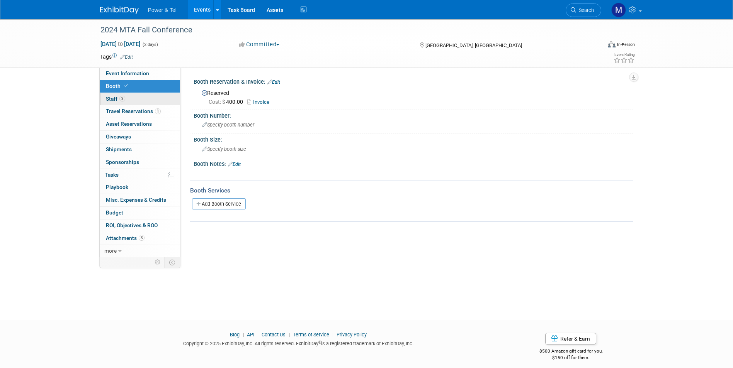
click at [157, 97] on link "2 Staff 2" at bounding box center [140, 99] width 80 height 12
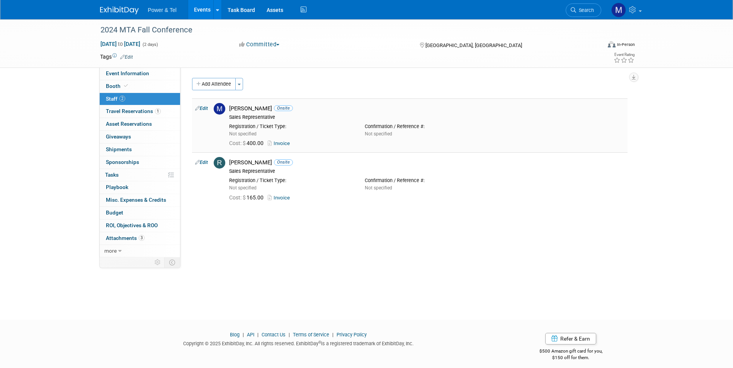
click at [283, 143] on link "Invoice" at bounding box center [280, 144] width 25 height 6
click at [162, 14] on ul "Power & Tel Events Add Event Bulk Upload Events Shareable Event Boards Recently…" at bounding box center [228, 9] width 160 height 19
click at [124, 10] on img at bounding box center [119, 11] width 39 height 8
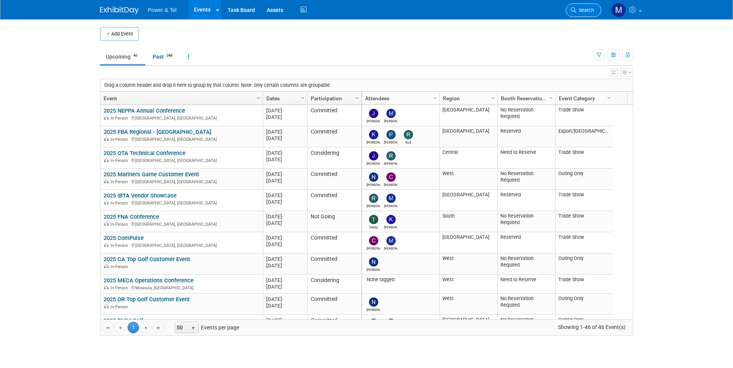
click at [588, 10] on span "Search" at bounding box center [585, 10] width 18 height 6
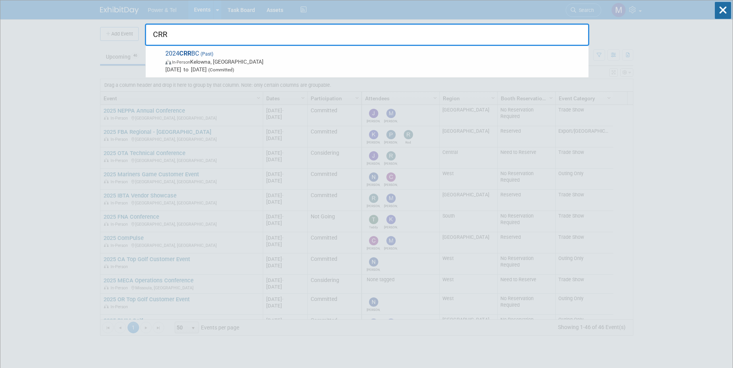
type input "CRR"
drag, startPoint x: 360, startPoint y: 140, endPoint x: 261, endPoint y: 109, distance: 102.9
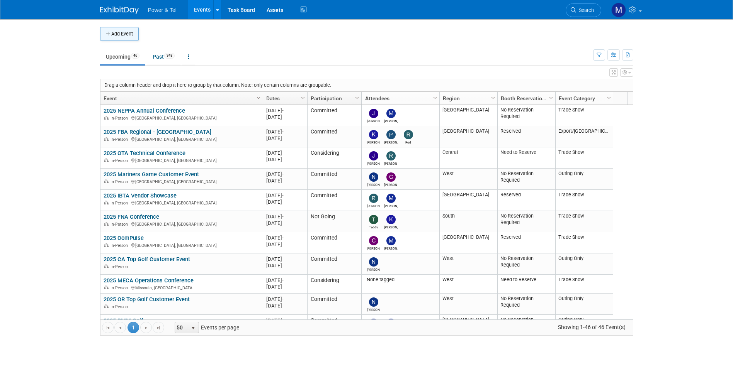
click at [132, 36] on button "Add Event" at bounding box center [119, 34] width 39 height 14
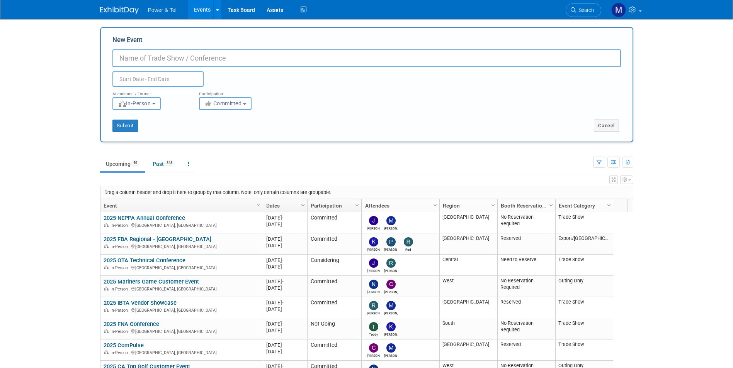
click at [241, 58] on input "New Event" at bounding box center [366, 58] width 508 height 18
click at [282, 53] on input "2025 CRRBC" at bounding box center [366, 58] width 508 height 18
type input "2025 CRRBC West Conference"
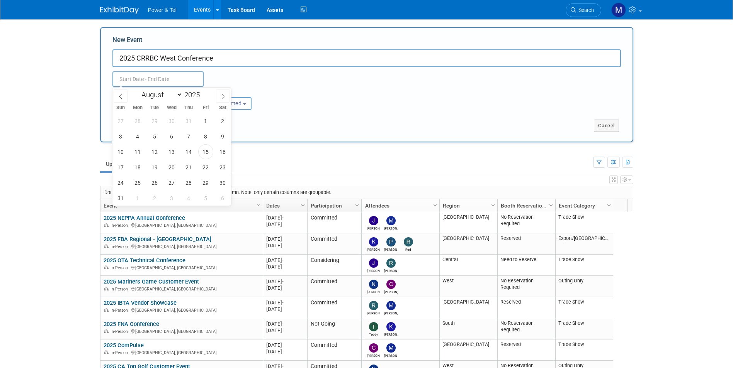
drag, startPoint x: 166, startPoint y: 76, endPoint x: 236, endPoint y: 63, distance: 70.7
click at [165, 73] on input "text" at bounding box center [157, 78] width 91 height 15
click at [176, 95] on select "January February March April May June July August September October November De…" at bounding box center [160, 95] width 44 height 10
select select "10"
click at [138, 90] on select "January February March April May June July August September October November De…" at bounding box center [160, 95] width 44 height 10
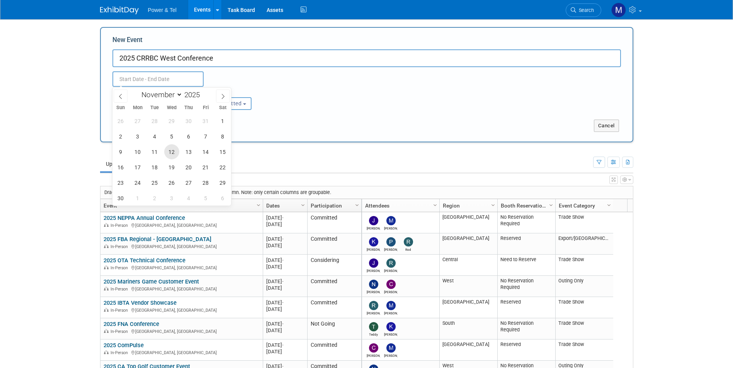
click at [168, 145] on div "26 27 28 29 30 31 1 2 3 4 5 6 7 8 9 10 11 12 13 14 15 16 17 18 19 20 21 22 23 2…" at bounding box center [171, 159] width 119 height 93
click at [171, 150] on span "12" at bounding box center [171, 151] width 15 height 15
click at [207, 152] on span "14" at bounding box center [205, 151] width 15 height 15
type input "[DATE] to [DATE]"
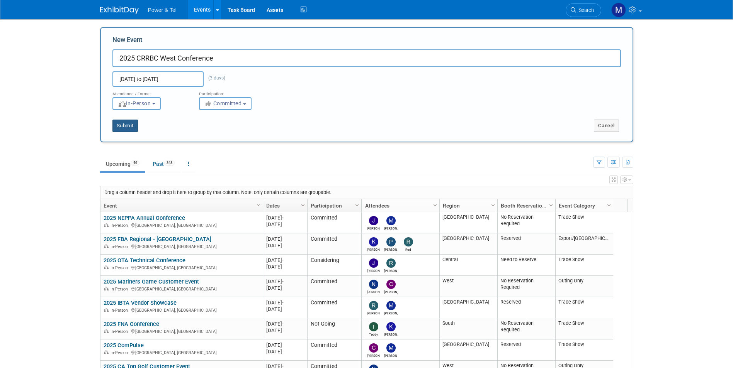
click at [125, 127] on button "Submit" at bounding box center [124, 126] width 25 height 12
type input "2025 CRRBC West Conference"
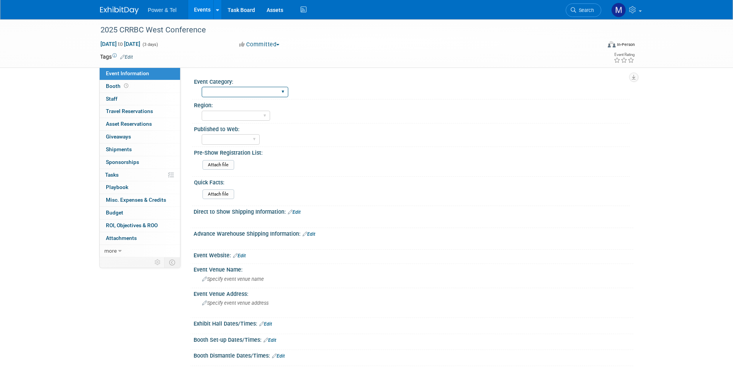
click at [234, 90] on select "Trade Show P&T Hosted Event Export/[GEOGRAPHIC_DATA] Outing Only" at bounding box center [245, 92] width 86 height 10
select select "Export/[GEOGRAPHIC_DATA]"
click at [202, 87] on select "Trade Show P&T Hosted Event Export/[GEOGRAPHIC_DATA] Outing Only" at bounding box center [245, 92] width 86 height 10
drag, startPoint x: 244, startPoint y: 108, endPoint x: 246, endPoint y: 124, distance: 15.9
click at [244, 118] on div "Region: [GEOGRAPHIC_DATA] National Canada Export/CALA Strategic Accounts" at bounding box center [411, 112] width 438 height 24
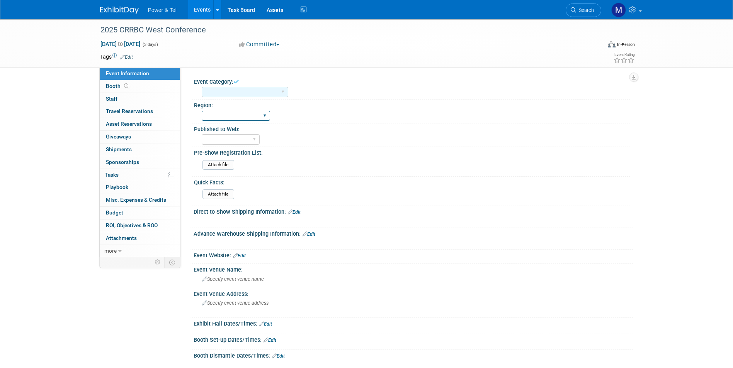
click at [250, 111] on select "[GEOGRAPHIC_DATA] National [GEOGRAPHIC_DATA] Export/CALA Strategic Accounts" at bounding box center [236, 116] width 68 height 10
select select "West"
click at [202, 111] on select "[GEOGRAPHIC_DATA] National [GEOGRAPHIC_DATA] Export/CALA Strategic Accounts" at bounding box center [236, 116] width 68 height 10
click at [217, 142] on select "Yes No" at bounding box center [231, 139] width 58 height 10
click at [328, 141] on div "Yes No" at bounding box center [416, 138] width 428 height 12
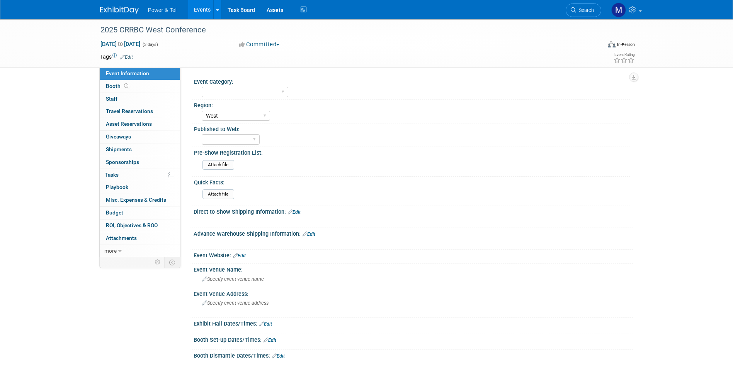
scroll to position [77, 0]
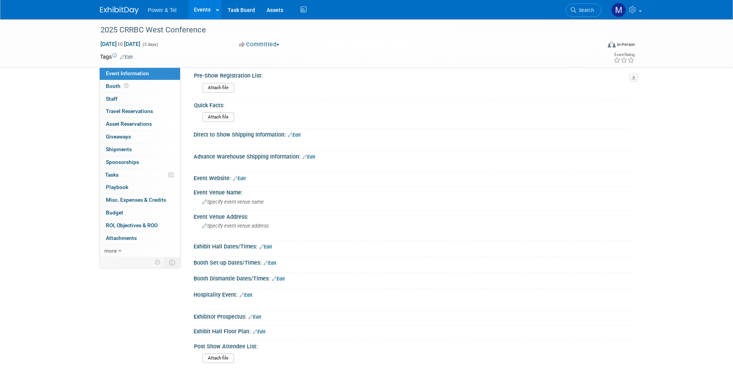
click at [244, 182] on div at bounding box center [413, 183] width 428 height 2
click at [244, 176] on link "Edit" at bounding box center [239, 178] width 13 height 5
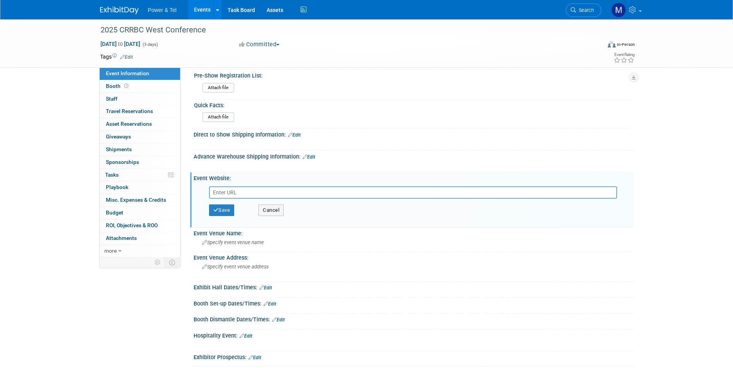
click at [266, 193] on input "text" at bounding box center [413, 193] width 408 height 12
paste input "[URL][DOMAIN_NAME]"
type input "[URL][DOMAIN_NAME]"
click at [233, 207] on button "Save" at bounding box center [221, 211] width 25 height 12
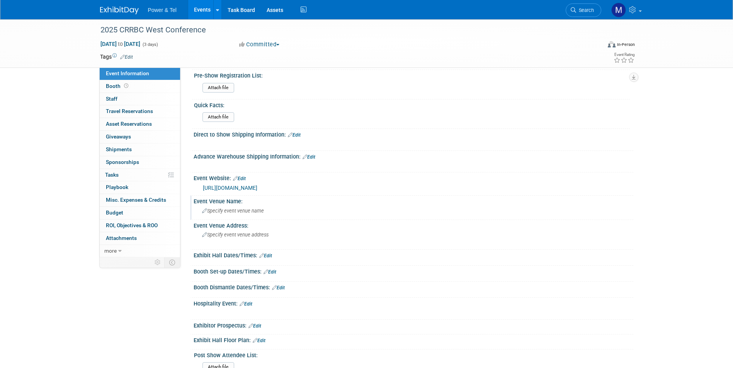
click at [246, 207] on div "Specify event venue name" at bounding box center [413, 211] width 428 height 12
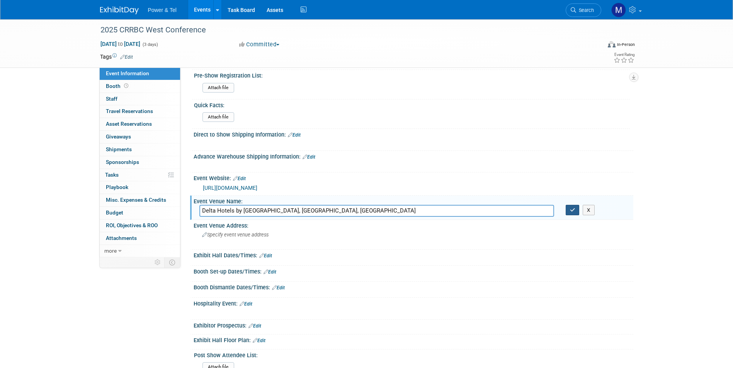
type input "Delta Hotels by [GEOGRAPHIC_DATA], [GEOGRAPHIC_DATA], [GEOGRAPHIC_DATA]"
click at [566, 209] on button "button" at bounding box center [572, 210] width 14 height 11
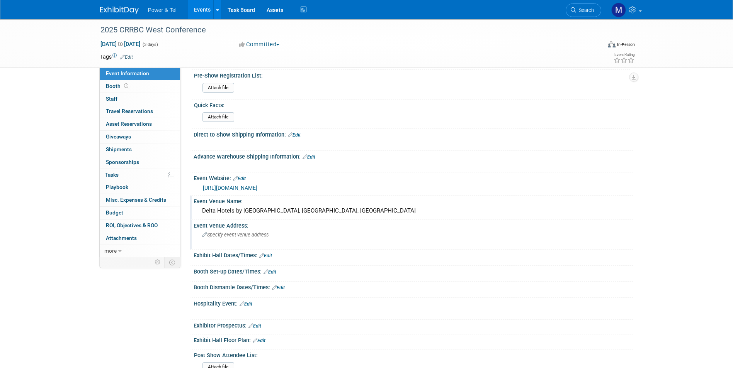
click at [251, 233] on span "Specify event venue address" at bounding box center [235, 235] width 66 height 6
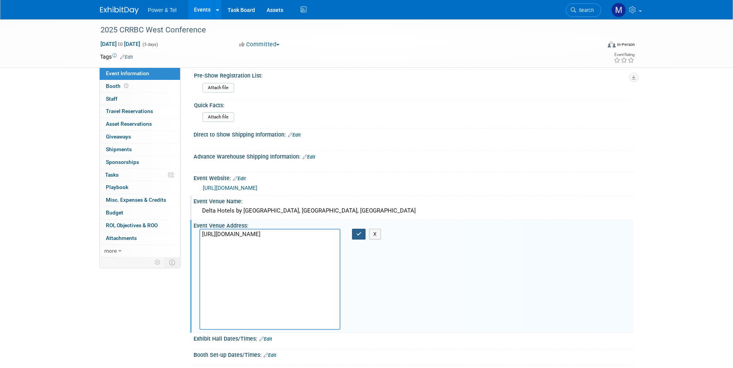
type textarea "[URL][DOMAIN_NAME]"
click at [361, 235] on icon "button" at bounding box center [358, 234] width 5 height 5
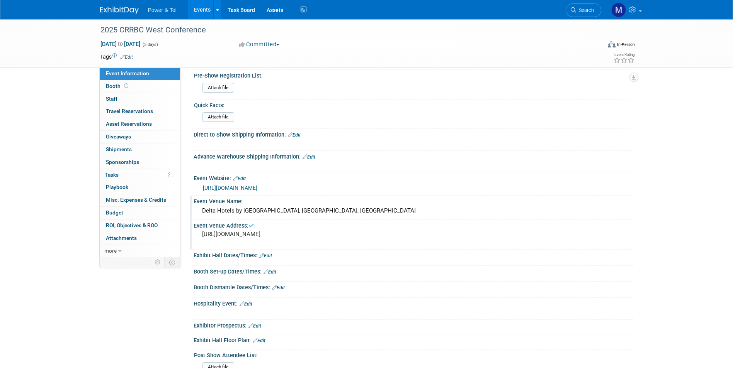
click at [407, 250] on div "Event Venue Address: [URL][DOMAIN_NAME]" at bounding box center [411, 235] width 443 height 30
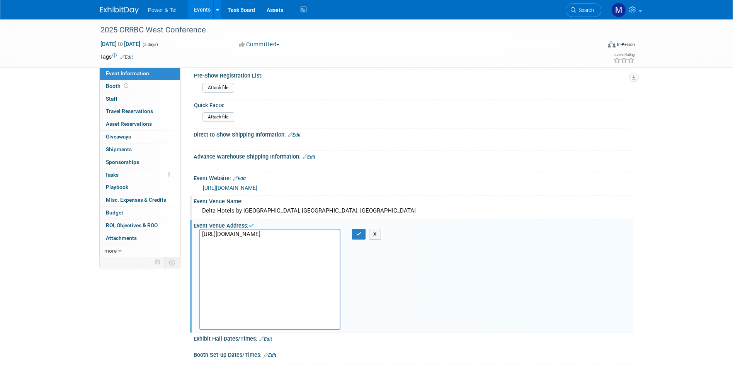
click at [375, 293] on div "[URL][DOMAIN_NAME] X" at bounding box center [284, 279] width 183 height 101
drag, startPoint x: 324, startPoint y: 326, endPoint x: 209, endPoint y: 227, distance: 151.7
click at [209, 227] on div "Event Venue Address: [URL][DOMAIN_NAME] X" at bounding box center [411, 276] width 443 height 113
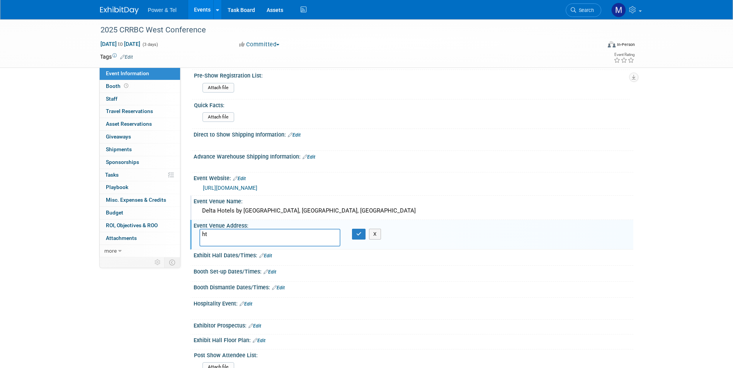
type textarea "h"
type textarea "[STREET_ADDRESS]"
click at [364, 241] on div "[STREET_ADDRESS] X" at bounding box center [284, 238] width 183 height 18
click at [363, 240] on button "button" at bounding box center [359, 234] width 14 height 11
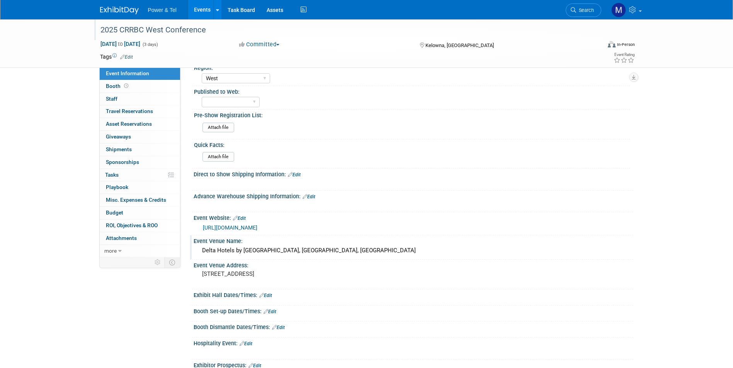
scroll to position [0, 0]
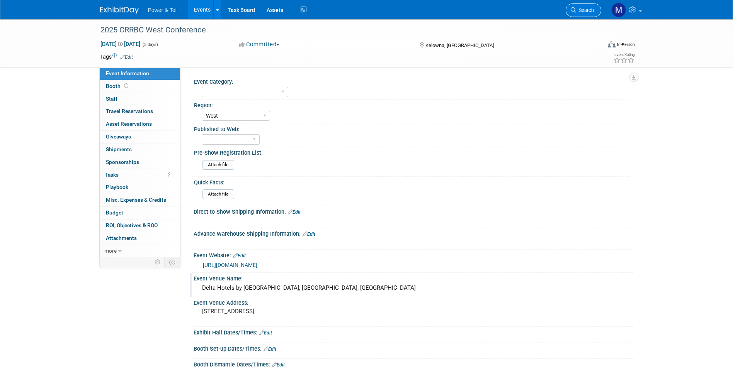
click at [577, 13] on link "Search" at bounding box center [583, 10] width 36 height 14
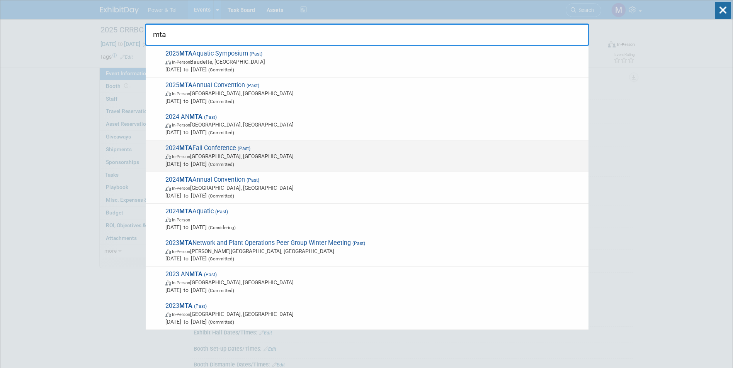
type input "mta"
click at [294, 156] on span "In-Person Brooklyn Park, MN" at bounding box center [374, 157] width 419 height 8
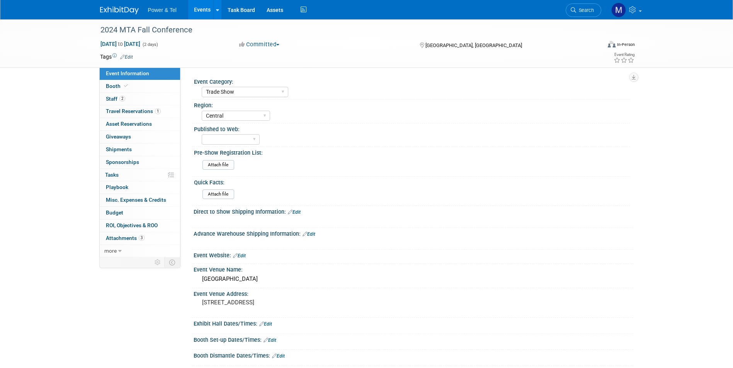
select select "Trade Show"
select select "Central"
click at [136, 90] on link "Booth" at bounding box center [140, 86] width 80 height 12
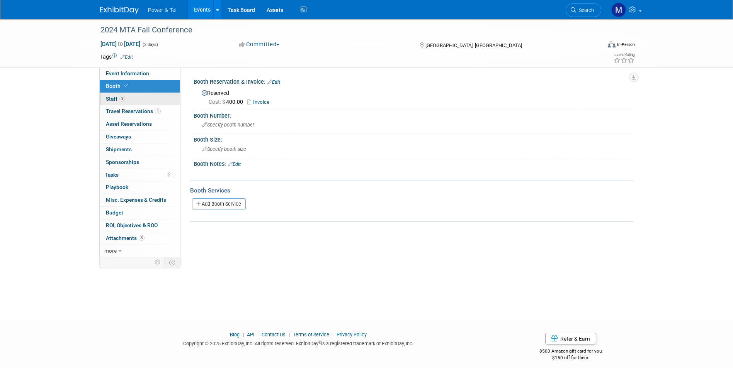
click at [132, 99] on link "2 Staff 2" at bounding box center [140, 99] width 80 height 12
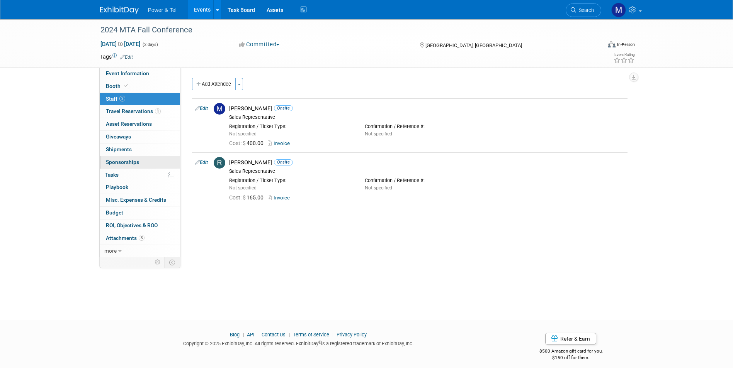
click at [134, 163] on span "Sponsorships 0" at bounding box center [122, 162] width 33 height 6
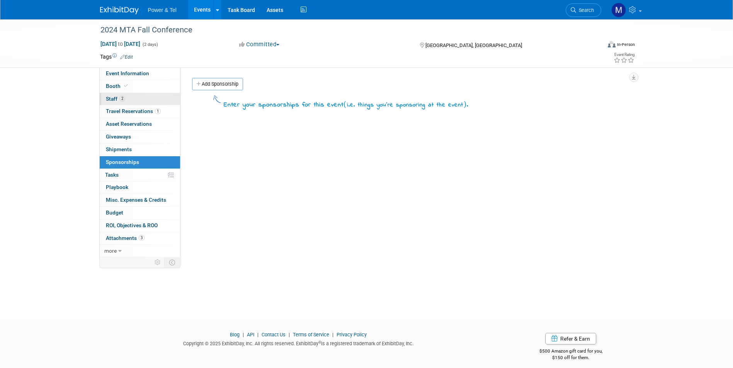
click at [142, 98] on link "2 Staff 2" at bounding box center [140, 99] width 80 height 12
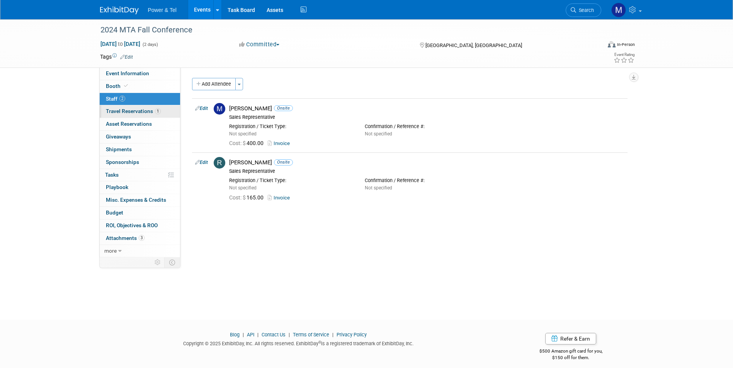
click at [139, 113] on span "Travel Reservations 1" at bounding box center [133, 111] width 55 height 6
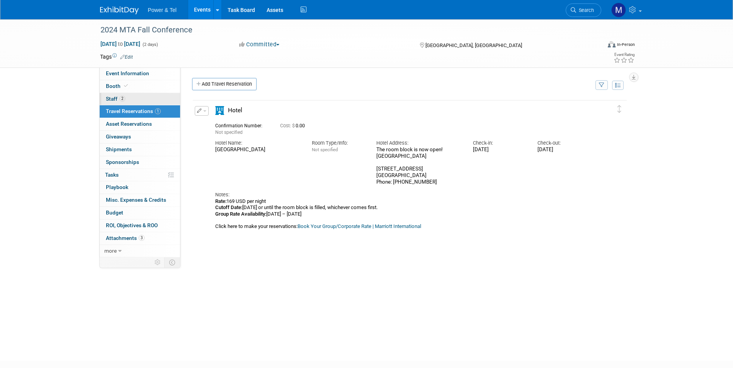
click at [147, 96] on link "2 Staff 2" at bounding box center [140, 99] width 80 height 12
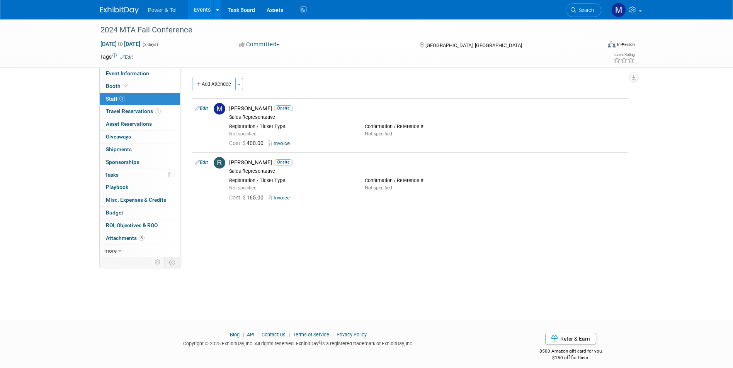
click at [129, 0] on div at bounding box center [124, 7] width 48 height 14
click at [129, 10] on img at bounding box center [119, 11] width 39 height 8
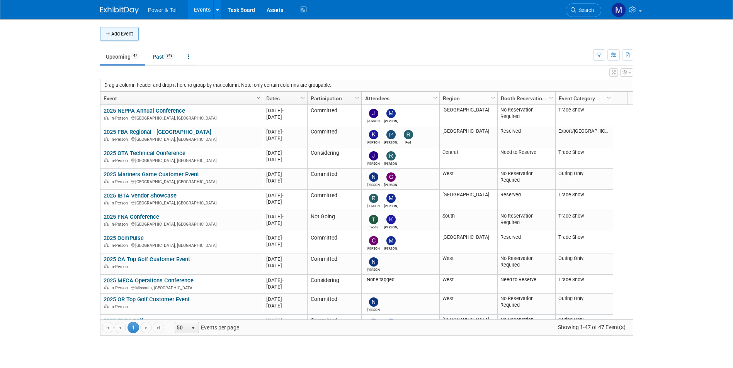
click at [132, 35] on button "Add Event" at bounding box center [119, 34] width 39 height 14
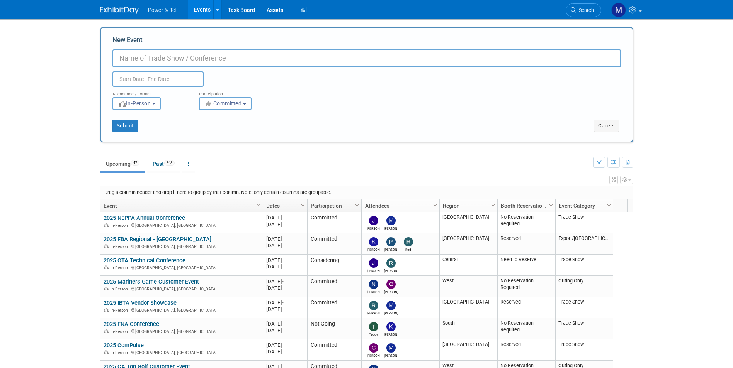
click at [140, 51] on input "New Event" at bounding box center [366, 58] width 508 height 18
type input "2025 MTA Fall Conference"
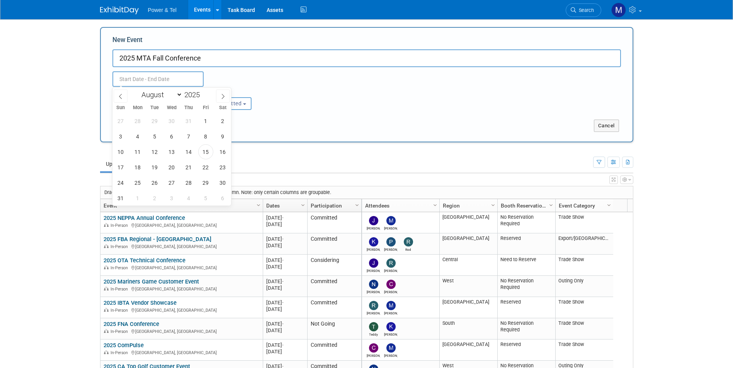
click at [148, 73] on input "text" at bounding box center [157, 78] width 91 height 15
click at [175, 93] on select "January February March April May June July August September October November De…" at bounding box center [160, 95] width 44 height 10
select select "9"
click at [138, 90] on select "January February March April May June July August September October November De…" at bounding box center [160, 95] width 44 height 10
click at [176, 122] on span "1" at bounding box center [171, 121] width 15 height 15
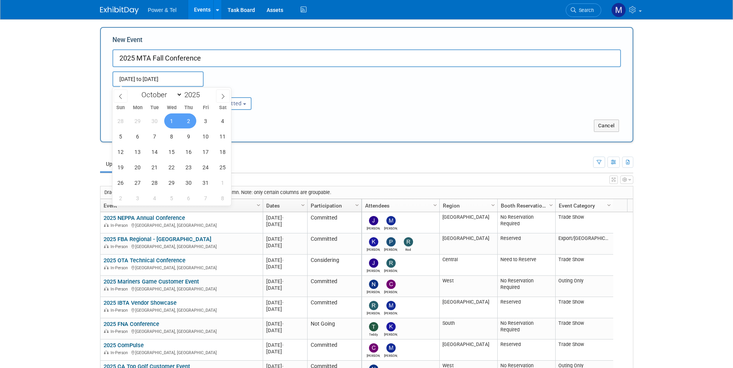
click at [194, 119] on span "2" at bounding box center [188, 121] width 15 height 15
type input "[DATE] to [DATE]"
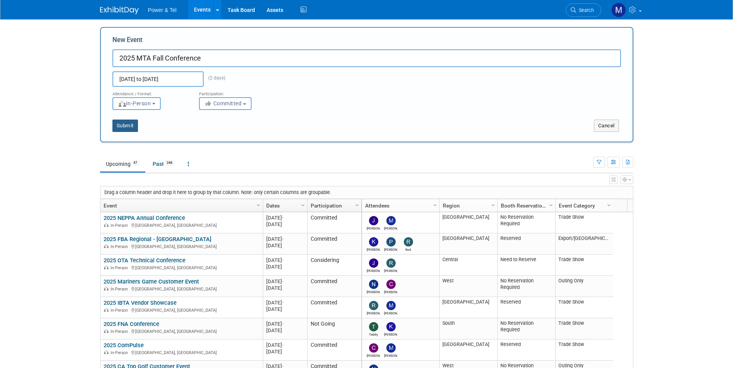
click at [132, 125] on button "Submit" at bounding box center [124, 126] width 25 height 12
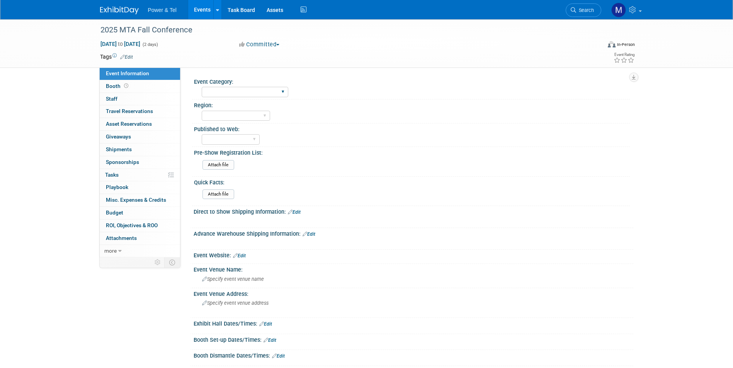
drag, startPoint x: 234, startPoint y: 93, endPoint x: 234, endPoint y: 98, distance: 5.8
click at [234, 93] on select "Trade Show P&T Hosted Event Export/[GEOGRAPHIC_DATA] Outing Only" at bounding box center [245, 92] width 86 height 10
select select "Trade Show"
click at [202, 87] on select "Trade Show P&T Hosted Event Export/[GEOGRAPHIC_DATA] Outing Only" at bounding box center [245, 92] width 86 height 10
click at [235, 109] on div "[GEOGRAPHIC_DATA] National [GEOGRAPHIC_DATA] Export/CALA Strategic Accounts" at bounding box center [236, 116] width 68 height 14
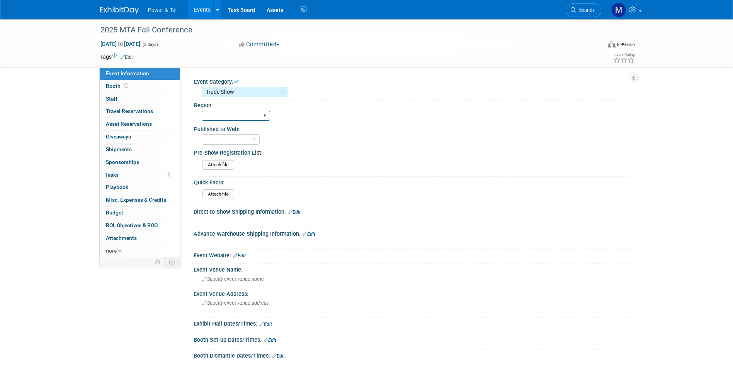
click at [233, 118] on select "[GEOGRAPHIC_DATA] National [GEOGRAPHIC_DATA] Export/CALA Strategic Accounts" at bounding box center [236, 116] width 68 height 10
click at [202, 111] on select "[GEOGRAPHIC_DATA] National [GEOGRAPHIC_DATA] Export/CALA Strategic Accounts" at bounding box center [236, 116] width 68 height 10
click at [263, 112] on select "[GEOGRAPHIC_DATA] National [GEOGRAPHIC_DATA] Export/CALA Strategic Accounts" at bounding box center [236, 116] width 68 height 10
select select "Central"
click at [202, 111] on select "[GEOGRAPHIC_DATA] National [GEOGRAPHIC_DATA] Export/CALA Strategic Accounts" at bounding box center [236, 116] width 68 height 10
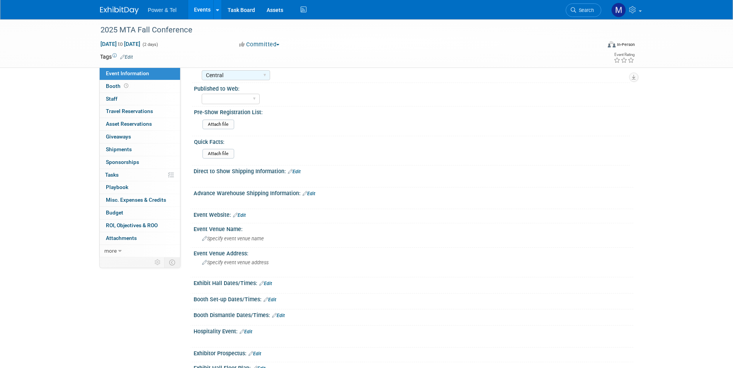
scroll to position [77, 0]
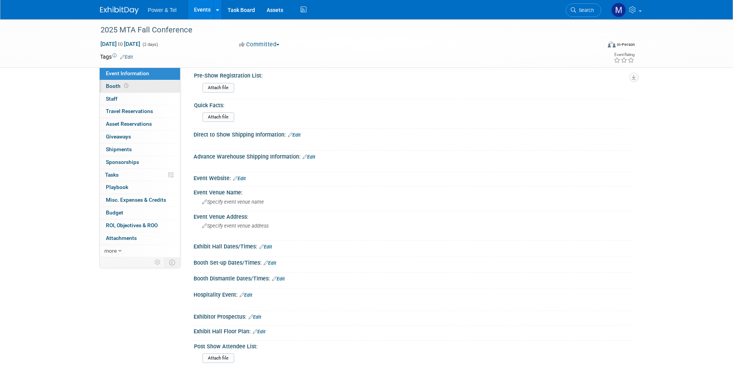
click at [157, 88] on link "Booth" at bounding box center [140, 86] width 80 height 12
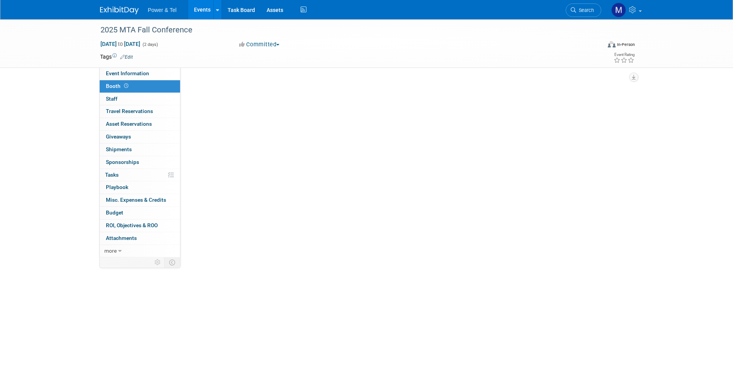
scroll to position [0, 0]
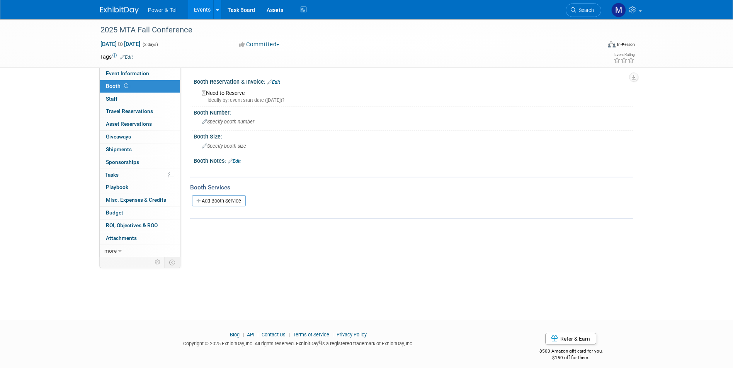
click at [253, 97] on div "Ideally by: event start date (Wed. Oct 1, 2025)?" at bounding box center [415, 100] width 426 height 7
click at [239, 96] on div "Need to Reserve Ideally by: event start date (Wed. Oct 1, 2025)?" at bounding box center [413, 95] width 428 height 17
click at [279, 86] on div "Need to Reserve Ideally by: event start date (Wed. Oct 1, 2025)?" at bounding box center [412, 94] width 439 height 19
click at [280, 82] on link "Edit" at bounding box center [273, 82] width 13 height 5
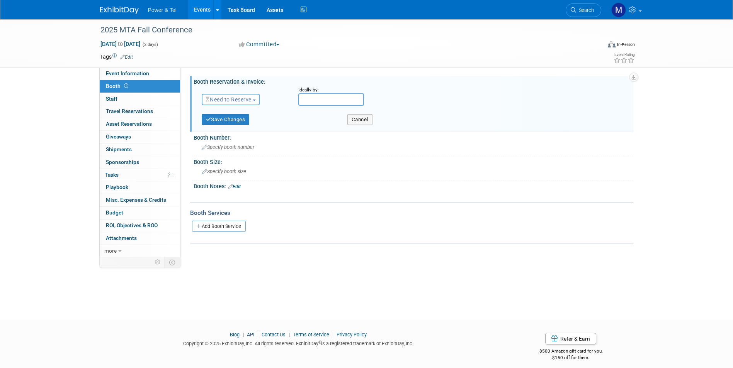
click at [228, 98] on span "Need to Reserve" at bounding box center [228, 100] width 46 height 6
click at [251, 125] on link "Reserved" at bounding box center [243, 123] width 83 height 11
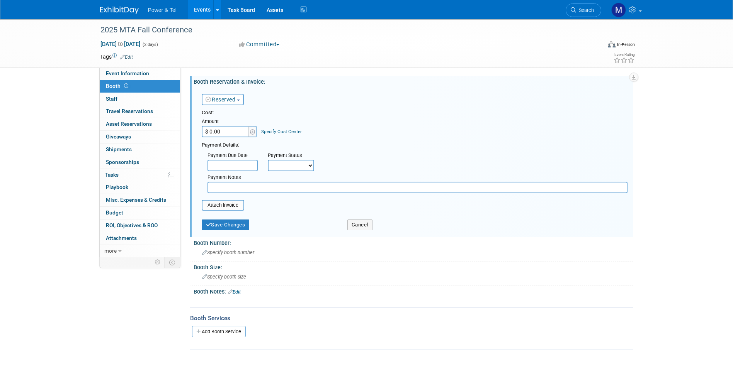
click at [227, 131] on input "$ 0.00" at bounding box center [226, 132] width 48 height 12
type input "$ 400.00"
click at [266, 167] on div "Payment Status Not Paid Yet Partially Paid Paid in Full" at bounding box center [291, 160] width 58 height 22
click at [286, 170] on select "Not Paid Yet Partially Paid Paid in Full" at bounding box center [291, 166] width 46 height 12
click at [268, 160] on select "Not Paid Yet Partially Paid Paid in Full" at bounding box center [291, 166] width 46 height 12
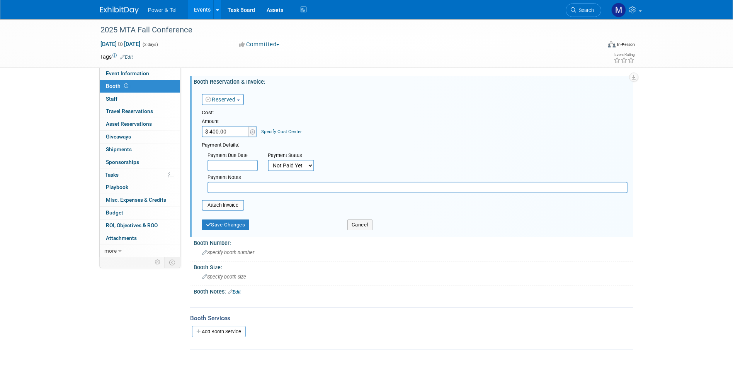
click at [299, 159] on div "Payment Status" at bounding box center [294, 156] width 52 height 8
click at [298, 172] on div "Payment Notes" at bounding box center [417, 182] width 431 height 22
click at [298, 168] on select "Not Paid Yet Partially Paid Paid in Full" at bounding box center [291, 166] width 46 height 12
select select "1"
click at [268, 160] on select "Not Paid Yet Partially Paid Paid in Full" at bounding box center [291, 166] width 46 height 12
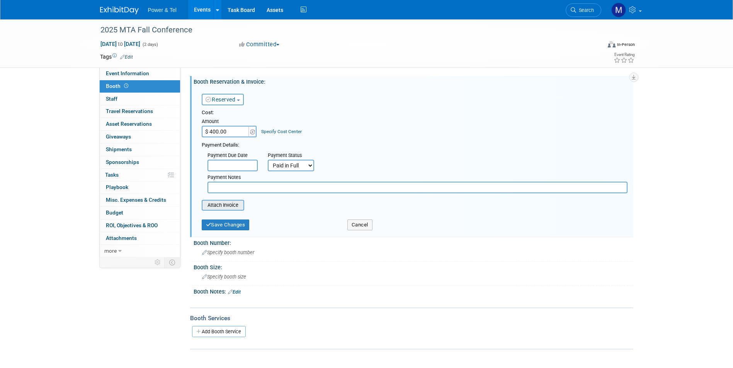
click at [236, 206] on input "file" at bounding box center [197, 205] width 92 height 9
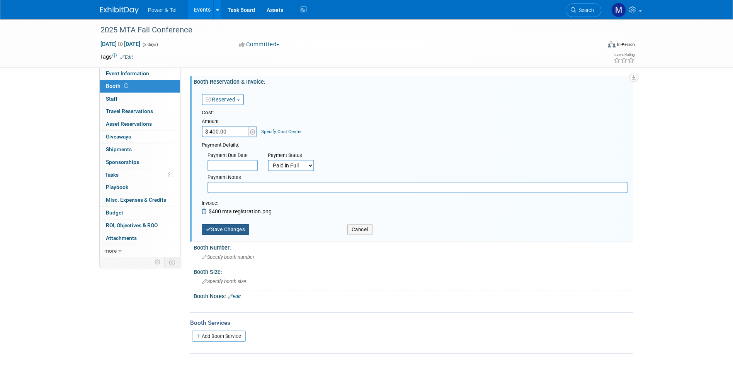
click at [236, 226] on button "Save Changes" at bounding box center [226, 229] width 48 height 11
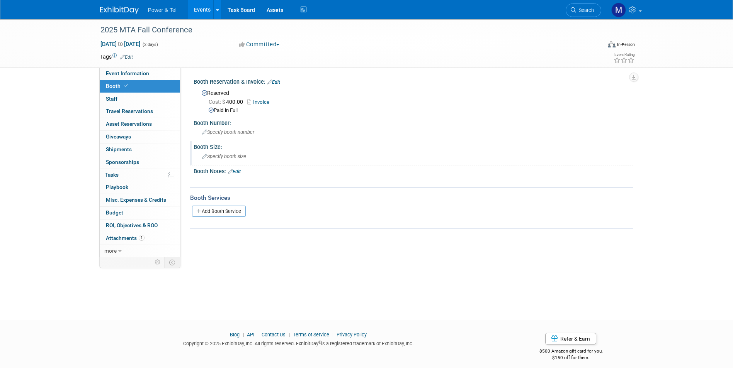
click at [291, 158] on div "Specify booth size" at bounding box center [413, 157] width 428 height 12
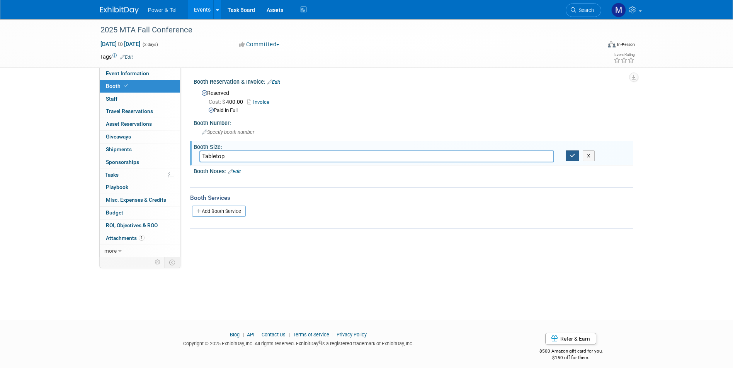
type input "Tabletop"
click at [576, 154] on button "button" at bounding box center [572, 156] width 14 height 11
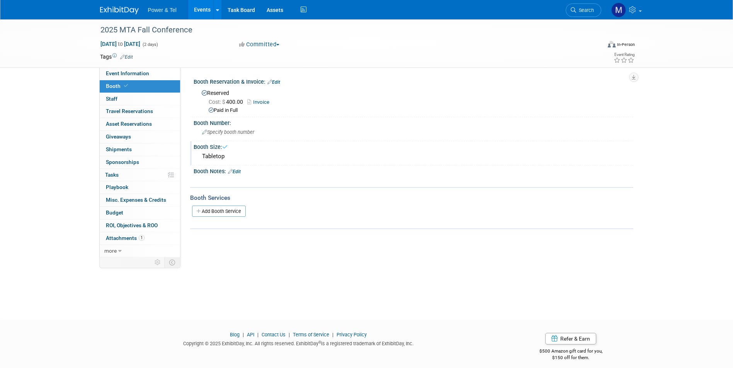
click at [147, 92] on link "Booth" at bounding box center [140, 86] width 80 height 12
click at [149, 96] on link "0 Staff 0" at bounding box center [140, 99] width 80 height 12
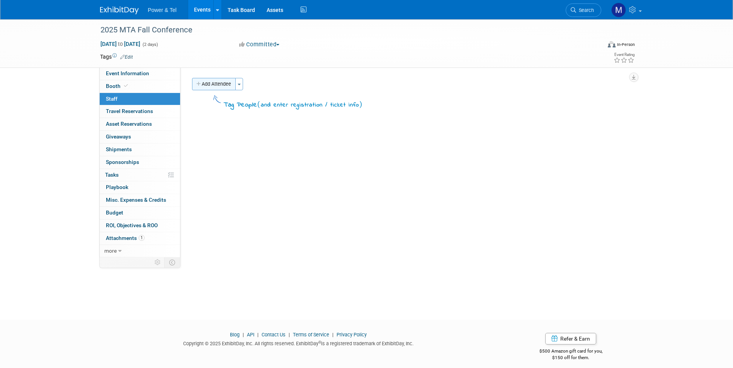
click at [235, 81] on button "Add Attendee" at bounding box center [214, 84] width 44 height 12
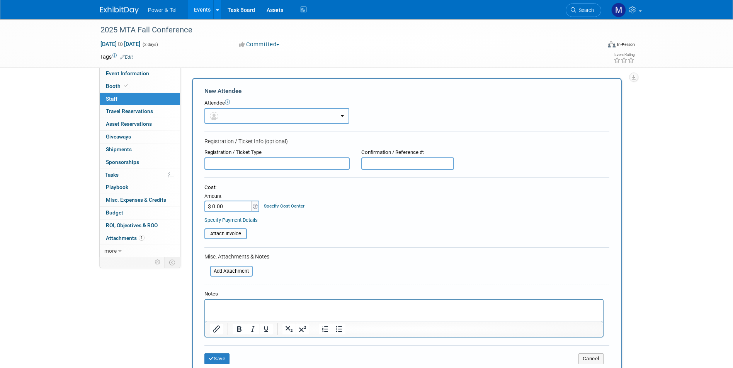
click at [244, 123] on button "button" at bounding box center [276, 116] width 145 height 16
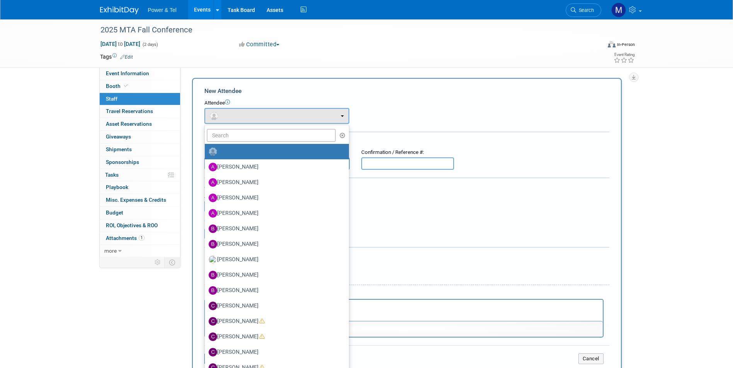
click at [248, 143] on ul "Alina Dorion Anita Reid Annette Bittner Annmarie Templeton Bill Rinehardt (me)" at bounding box center [276, 279] width 145 height 309
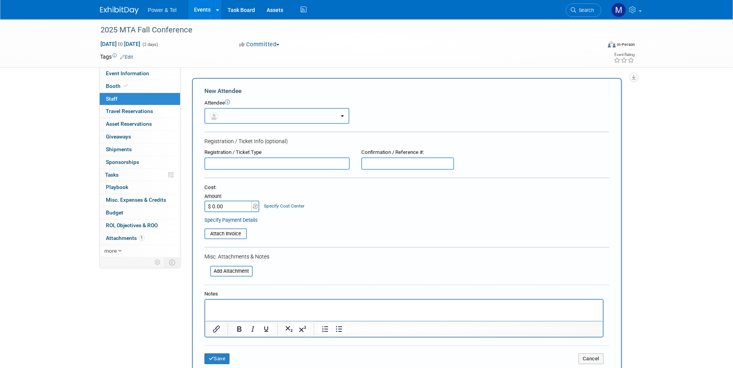
click at [249, 121] on button "button" at bounding box center [276, 116] width 145 height 16
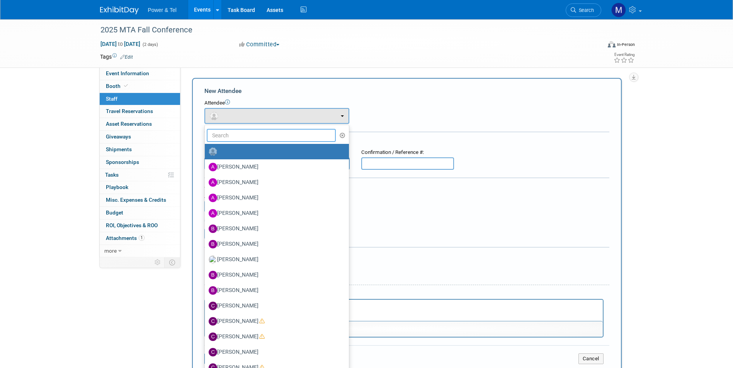
click at [256, 137] on input "text" at bounding box center [271, 135] width 129 height 13
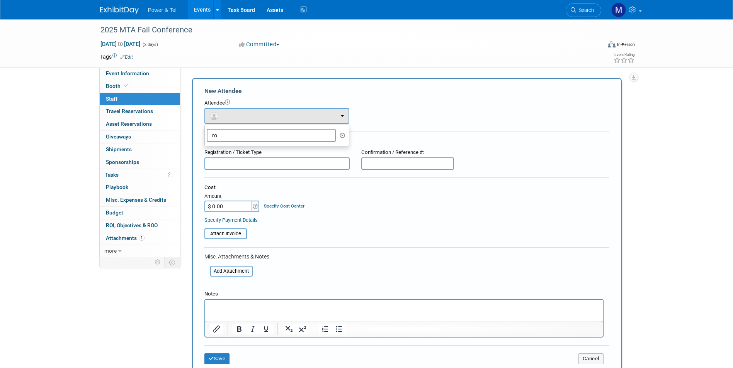
type input "rob"
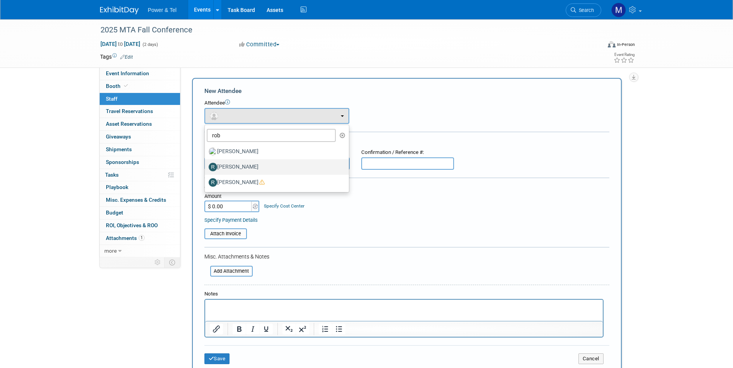
click at [273, 163] on label "Robert Zuzek" at bounding box center [275, 167] width 132 height 12
click at [206, 164] on input "Robert Zuzek" at bounding box center [203, 166] width 5 height 5
select select "3e841e29-8fc7-40b9-b23f-450592514d12"
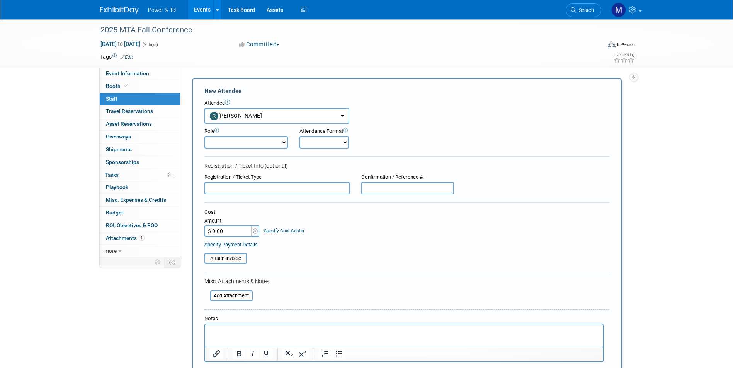
click at [309, 137] on select "Onsite Remote" at bounding box center [323, 142] width 49 height 12
select select "1"
click at [299, 136] on select "Onsite Remote" at bounding box center [323, 142] width 49 height 12
click at [283, 144] on select "Demonstrator Host Planner Presenter Sales Representative Set-up/Dismantle Crew …" at bounding box center [245, 142] width 83 height 12
select select "4"
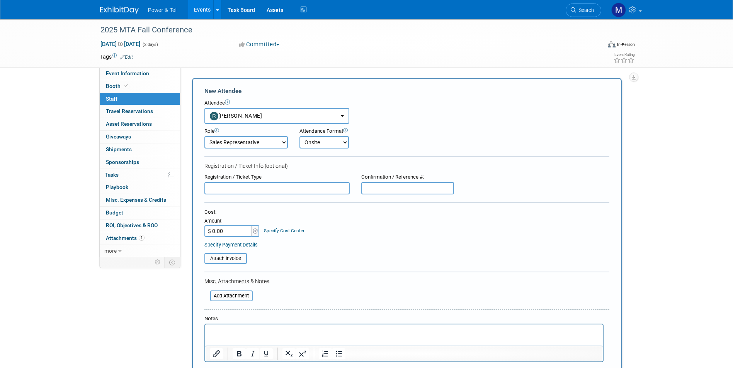
click at [204, 136] on select "Demonstrator Host Planner Presenter Sales Representative Set-up/Dismantle Crew …" at bounding box center [245, 142] width 83 height 12
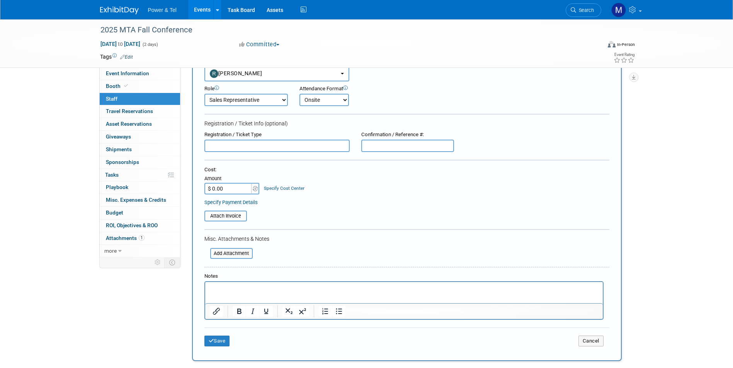
scroll to position [116, 0]
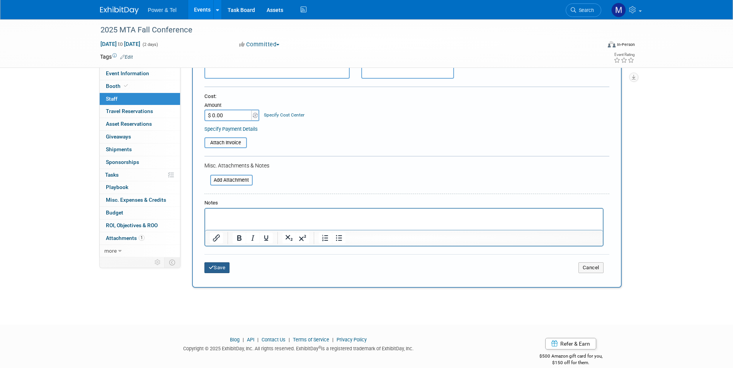
click at [218, 268] on button "Save" at bounding box center [216, 268] width 25 height 11
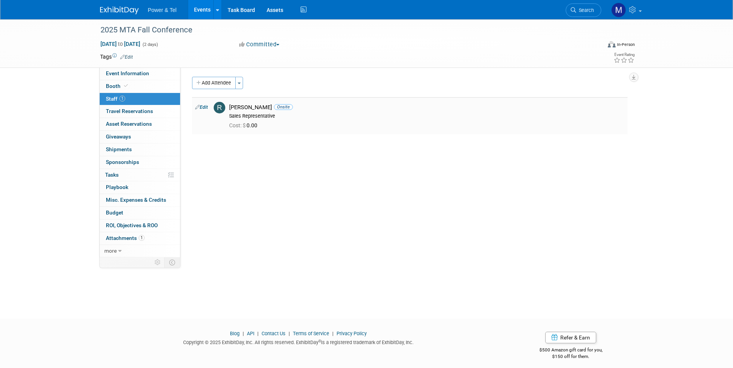
scroll to position [0, 0]
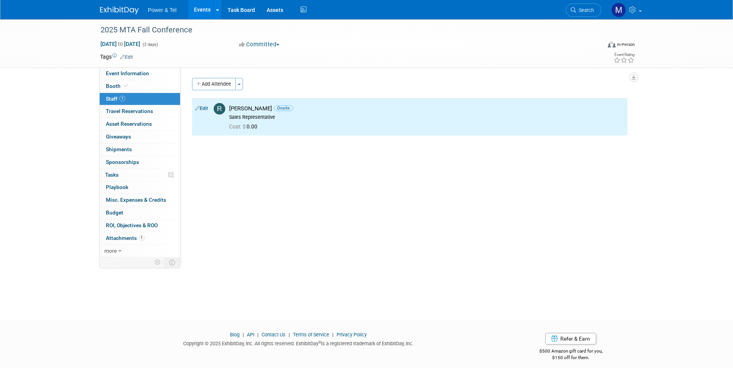
click at [214, 80] on button "Add Attendee" at bounding box center [214, 84] width 44 height 12
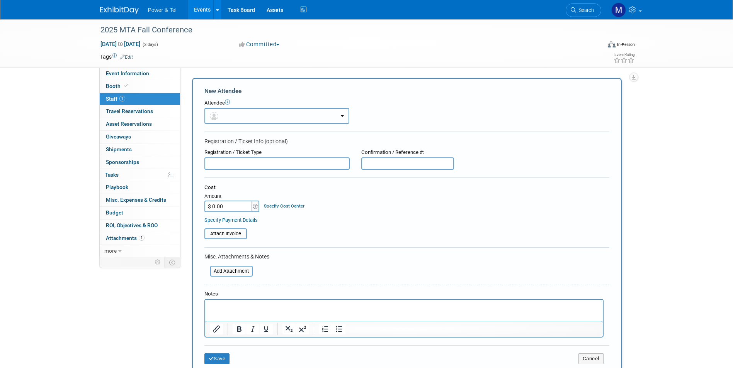
click at [256, 117] on button "button" at bounding box center [276, 116] width 145 height 16
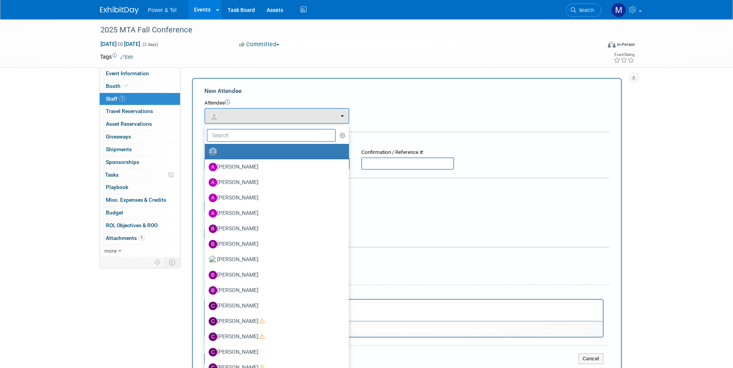
click at [266, 133] on input "text" at bounding box center [271, 135] width 129 height 13
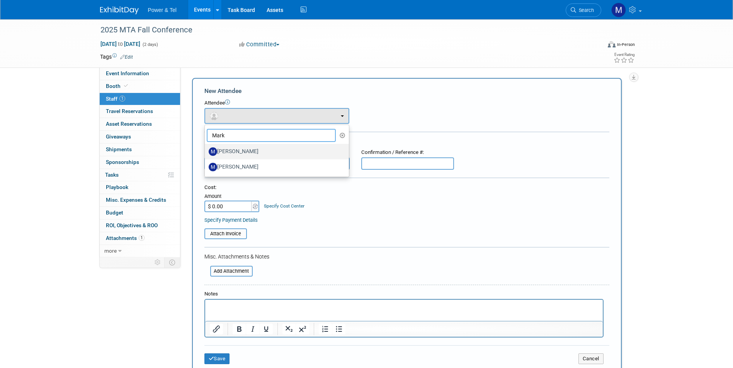
type input "Mark"
click at [267, 146] on label "Mark Longtin" at bounding box center [275, 152] width 132 height 12
click at [206, 148] on input "Mark Longtin" at bounding box center [203, 150] width 5 height 5
select select "0ffe74b0-055e-4f91-a72f-2473df23988b"
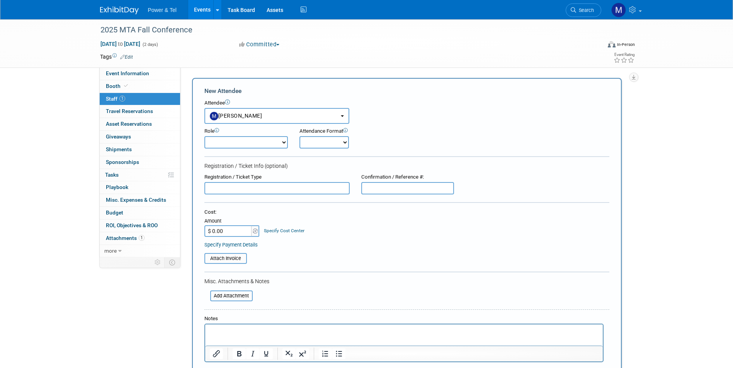
click at [327, 148] on select "Onsite Remote" at bounding box center [323, 142] width 49 height 12
select select "1"
click at [299, 136] on select "Onsite Remote" at bounding box center [323, 142] width 49 height 12
drag, startPoint x: 256, startPoint y: 138, endPoint x: 256, endPoint y: 146, distance: 7.7
click at [256, 138] on select "Demonstrator Host Planner Presenter Sales Representative Set-up/Dismantle Crew …" at bounding box center [245, 142] width 83 height 12
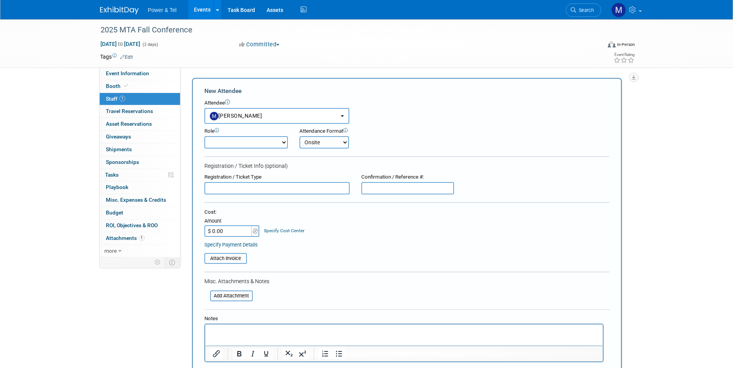
select select "4"
click at [204, 136] on select "Demonstrator Host Planner Presenter Sales Representative Set-up/Dismantle Crew …" at bounding box center [245, 142] width 83 height 12
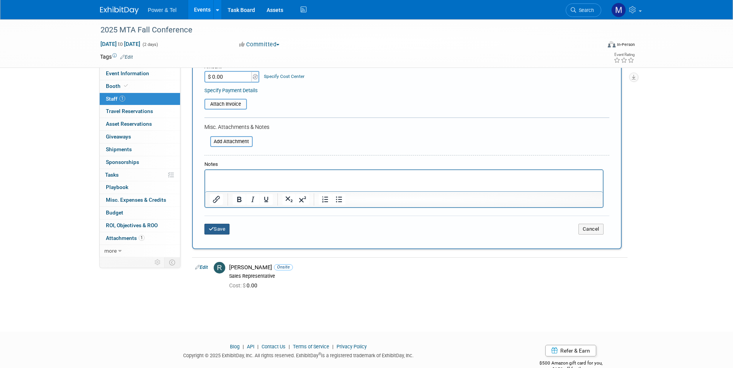
click at [220, 234] on button "Save" at bounding box center [216, 229] width 25 height 11
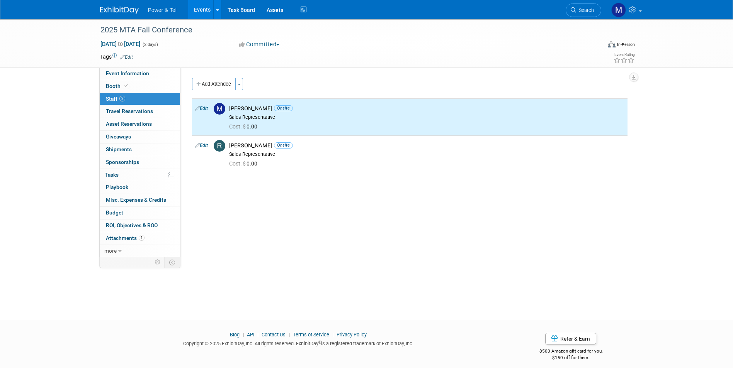
click at [226, 226] on div "Event Category: Trade Show P&T Hosted Event Export/Canada Outing Only Region: C…" at bounding box center [406, 163] width 453 height 190
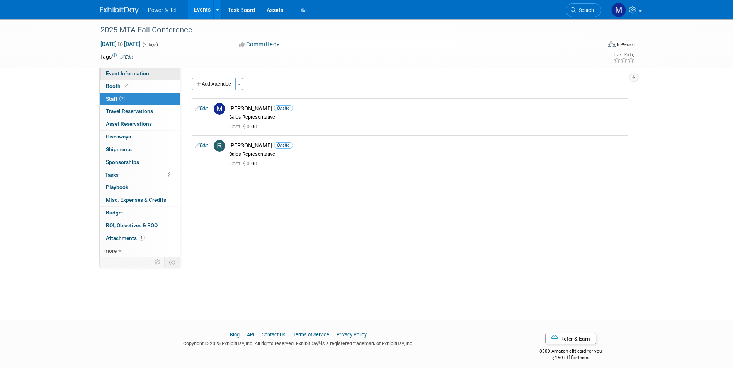
click at [137, 70] on link "Event Information" at bounding box center [140, 74] width 80 height 12
select select "Trade Show"
select select "Central"
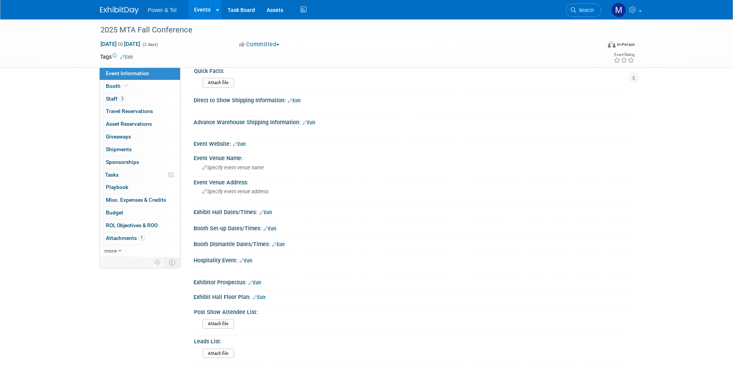
scroll to position [193, 0]
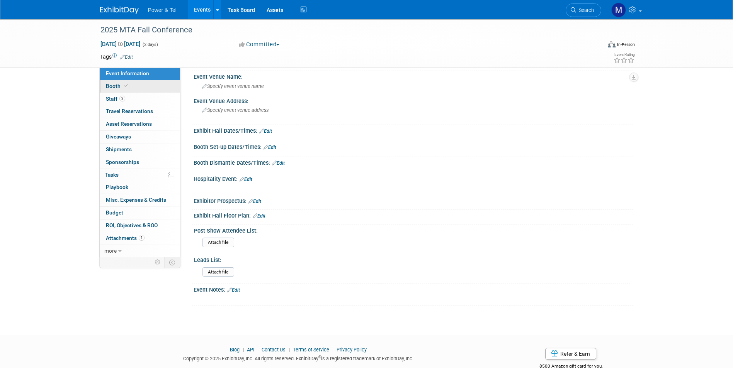
click at [154, 82] on link "Booth" at bounding box center [140, 86] width 80 height 12
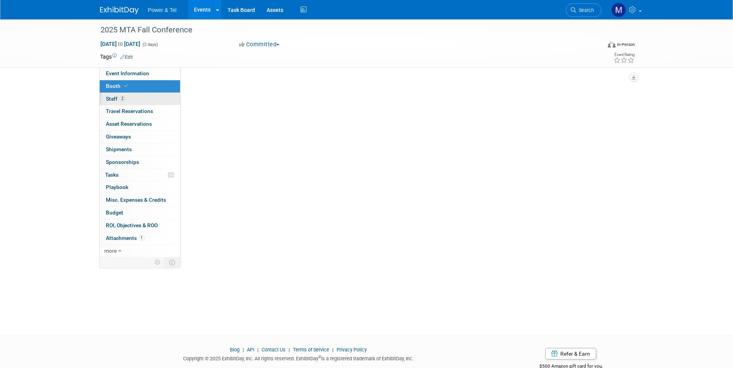
scroll to position [0, 0]
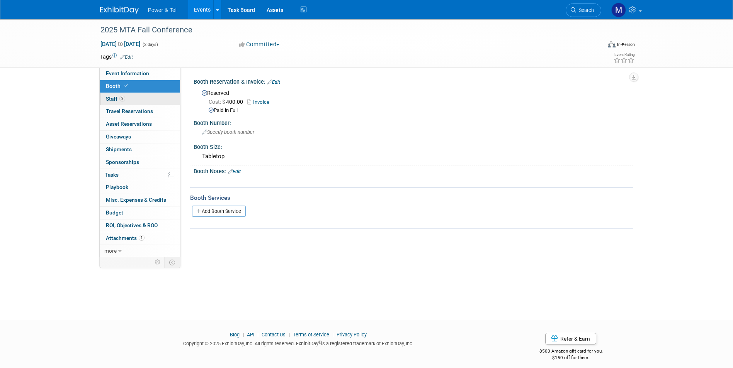
click at [154, 94] on link "2 Staff 2" at bounding box center [140, 99] width 80 height 12
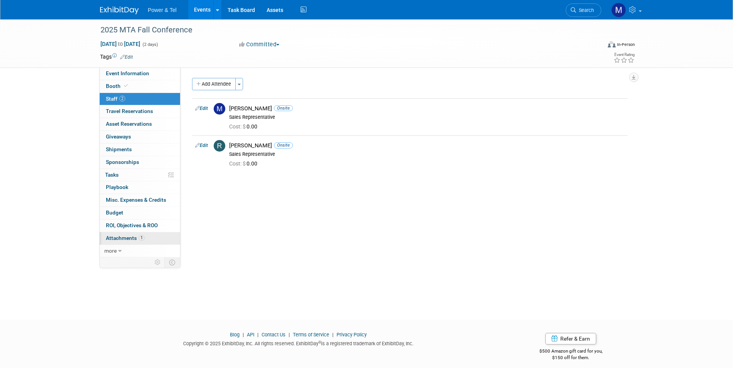
click at [157, 239] on link "1 Attachments 1" at bounding box center [140, 238] width 80 height 12
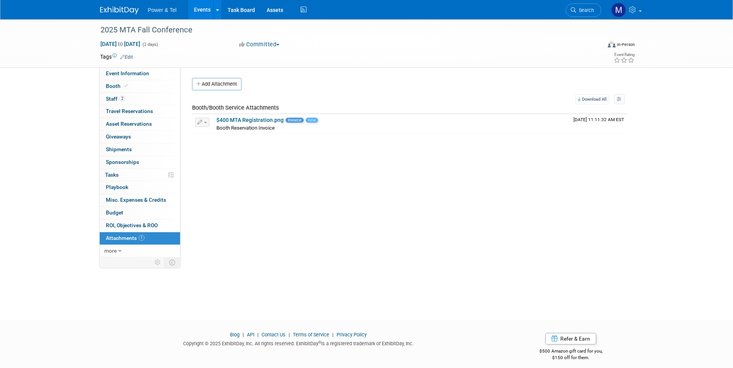
click at [202, 17] on link "Events" at bounding box center [202, 9] width 28 height 19
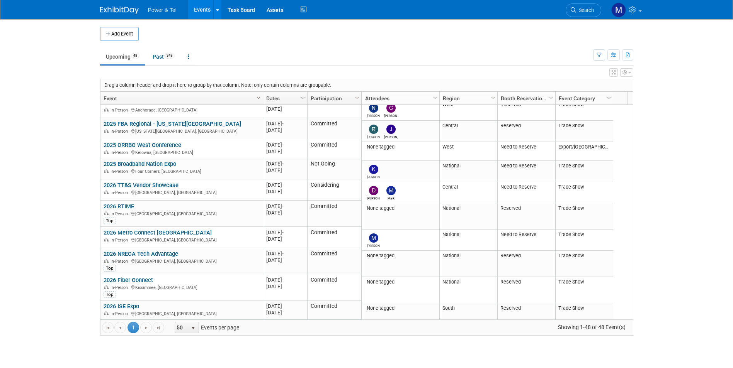
click at [590, 3] on li "Search" at bounding box center [583, 9] width 36 height 19
click at [588, 8] on span "Search" at bounding box center [585, 10] width 18 height 6
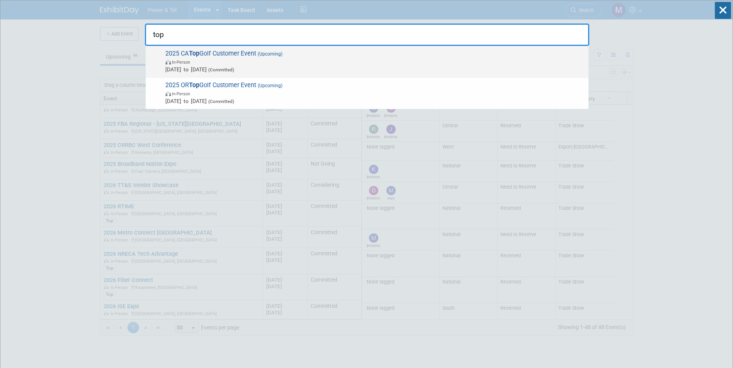
type input "top"
click at [396, 62] on span "In-Person" at bounding box center [374, 62] width 419 height 8
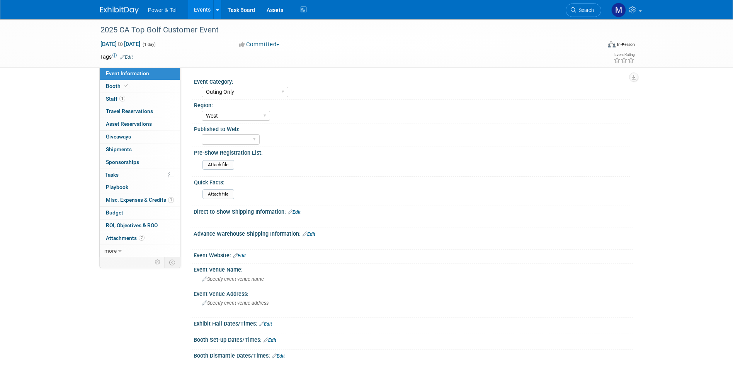
select select "Outing Only"
select select "West"
click at [124, 202] on span "Misc. Expenses & Credits 1" at bounding box center [140, 200] width 68 height 6
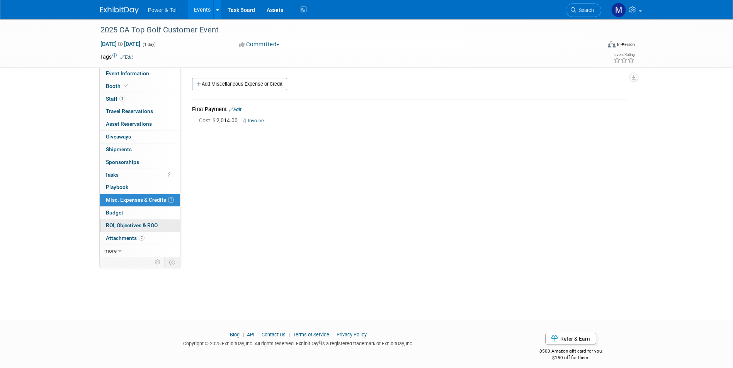
click at [129, 224] on span "ROI, Objectives & ROO 0" at bounding box center [132, 225] width 52 height 6
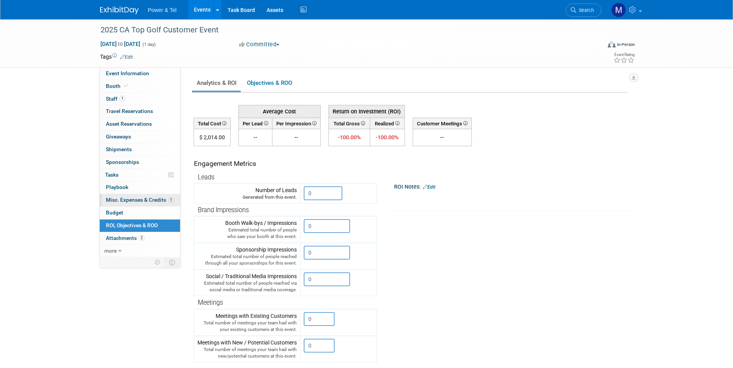
click at [137, 198] on span "Misc. Expenses & Credits 1" at bounding box center [140, 200] width 68 height 6
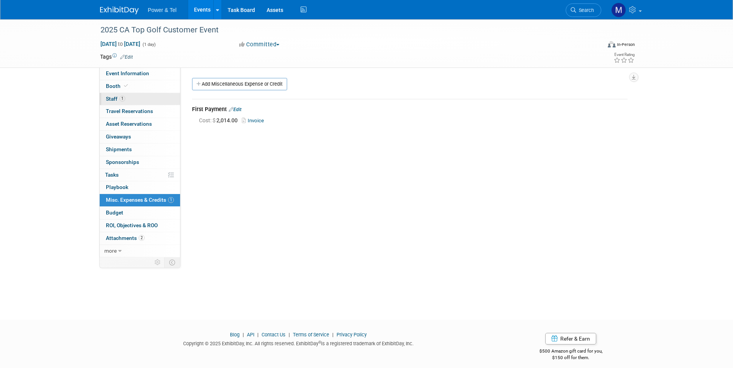
click at [148, 98] on link "1 Staff 1" at bounding box center [140, 99] width 80 height 12
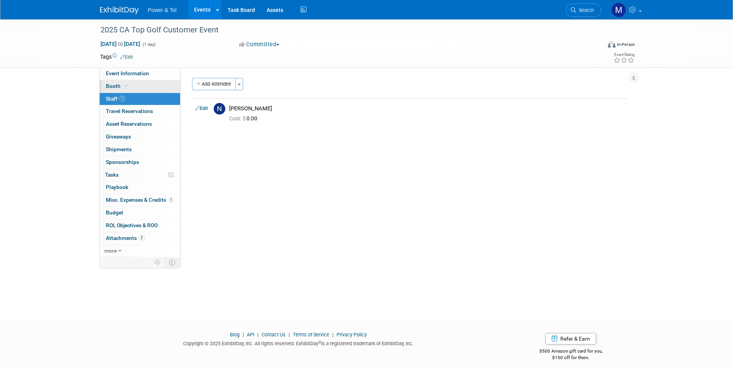
click at [152, 83] on link "Booth" at bounding box center [140, 86] width 80 height 12
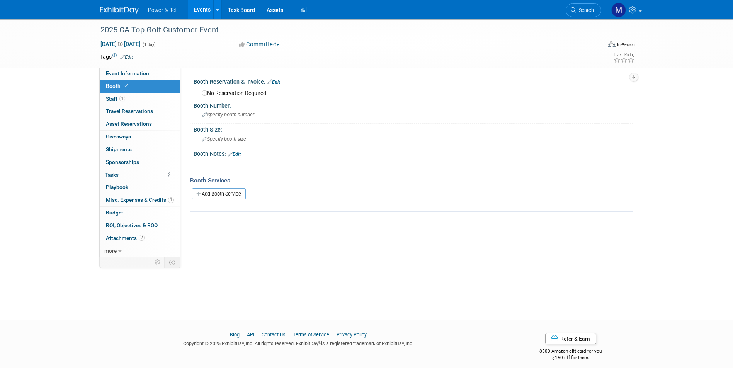
click at [158, 68] on div "2025 CA Top Golf Customer Event [DATE] to [DATE] (1 day) [DATE] to [DATE] Commi…" at bounding box center [366, 43] width 544 height 48
click at [158, 71] on link "Event Information" at bounding box center [140, 74] width 80 height 12
select select "Outing Only"
select select "West"
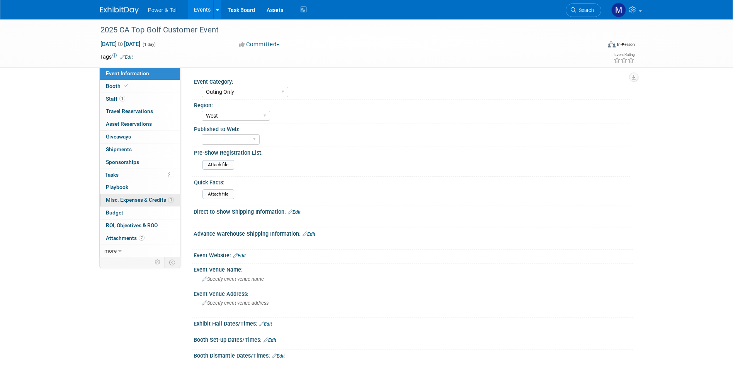
click at [170, 202] on span "1" at bounding box center [171, 200] width 6 height 6
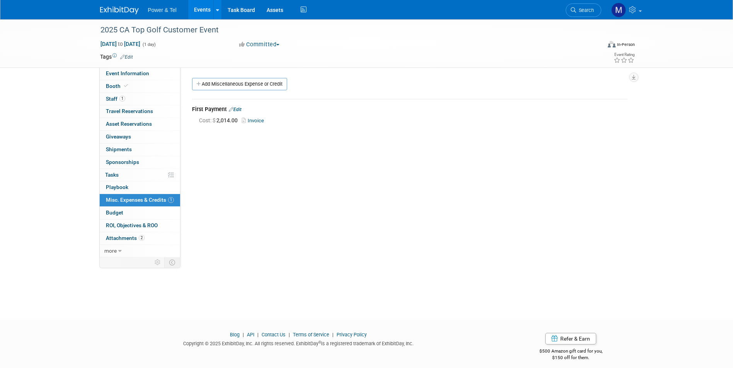
click at [233, 92] on div "Add Miscellaneous Expense or Credit" at bounding box center [411, 85] width 443 height 14
click at [238, 80] on link "Add Miscellaneous Expense or Credit" at bounding box center [239, 84] width 95 height 12
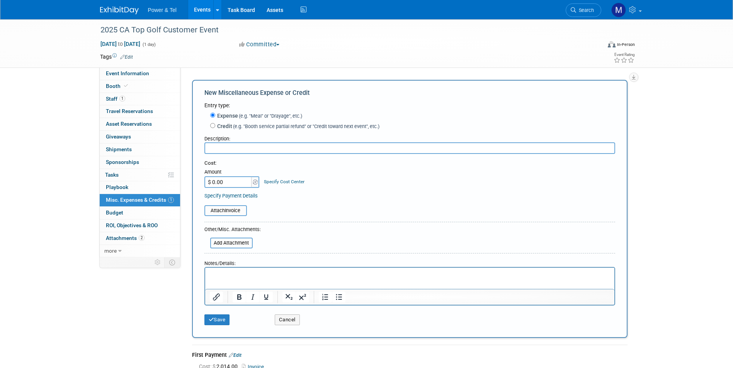
click at [247, 129] on span "(e.g. "Booth service partial refund" or "Credit toward next event", etc.)" at bounding box center [305, 127] width 147 height 6
click at [215, 128] on input "Credit (e.g. "Booth service partial refund" or "Credit toward next event", etc.)" at bounding box center [212, 125] width 5 height 5
radio input "true"
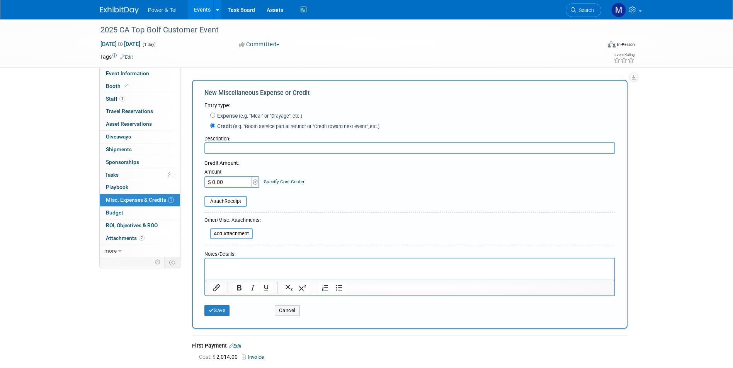
click at [205, 149] on input "text" at bounding box center [409, 148] width 410 height 12
click at [335, 141] on div "Description:" at bounding box center [409, 137] width 410 height 10
click at [334, 146] on input "text" at bounding box center [409, 148] width 410 height 12
type input "Clearfield"
click at [232, 180] on input "$ 0.00" at bounding box center [228, 182] width 48 height 12
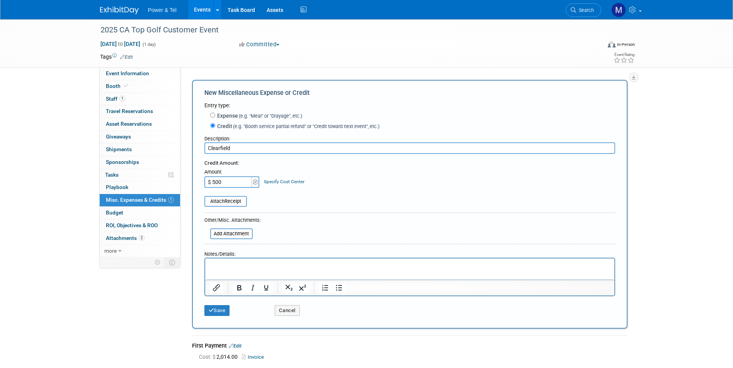
type input "$ 500.00"
click at [213, 317] on div "Save Cancel" at bounding box center [409, 309] width 410 height 24
click at [224, 314] on button "Save" at bounding box center [216, 310] width 25 height 11
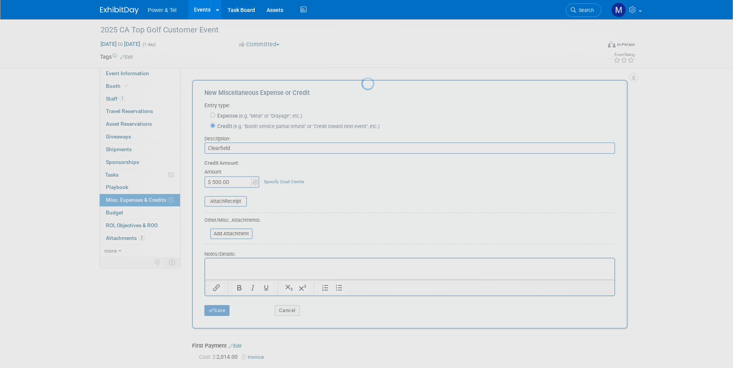
scroll to position [6, 0]
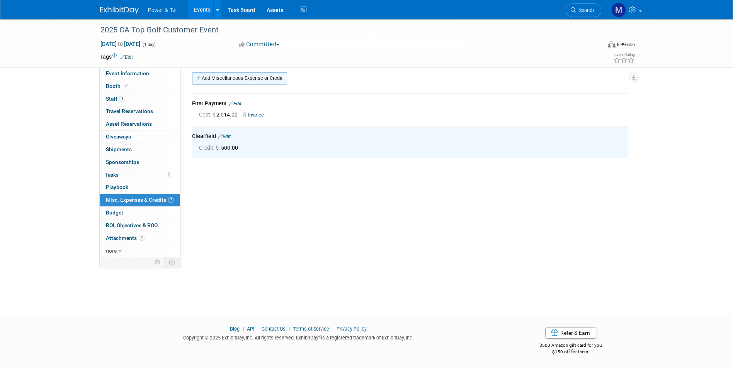
click at [244, 78] on link "Add Miscellaneous Expense or Credit" at bounding box center [239, 78] width 95 height 12
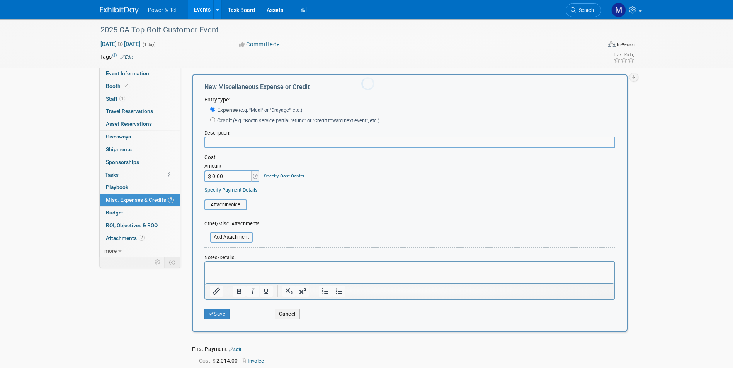
scroll to position [0, 0]
click at [229, 122] on label "Credit (e.g. "Booth service partial refund" or "Credit toward next event", etc.)" at bounding box center [297, 121] width 164 height 8
click at [215, 122] on input "Credit (e.g. "Booth service partial refund" or "Credit toward next event", etc.)" at bounding box center [212, 119] width 5 height 5
radio input "true"
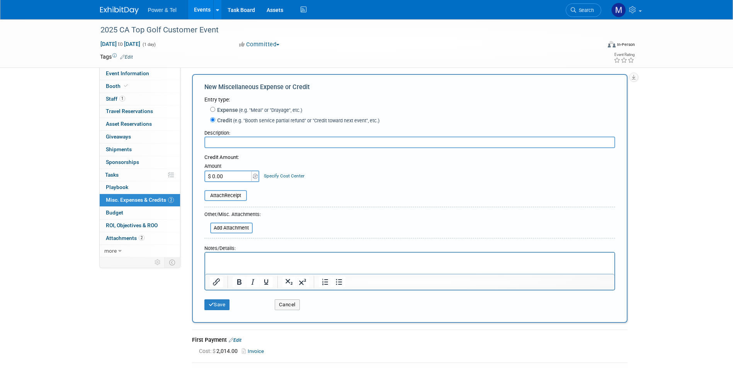
click at [224, 144] on input "text" at bounding box center [409, 143] width 410 height 12
type input "Corning"
click at [226, 178] on input "$ 0.00" at bounding box center [228, 177] width 48 height 12
type input "$ 500.00"
click at [227, 309] on button "Save" at bounding box center [216, 305] width 25 height 11
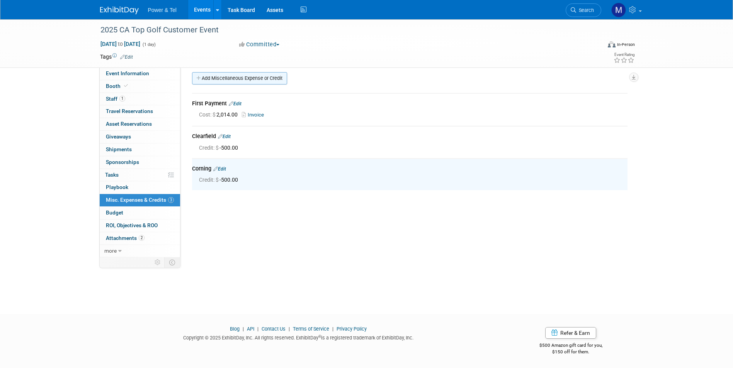
click at [231, 81] on link "Add Miscellaneous Expense or Credit" at bounding box center [239, 78] width 95 height 12
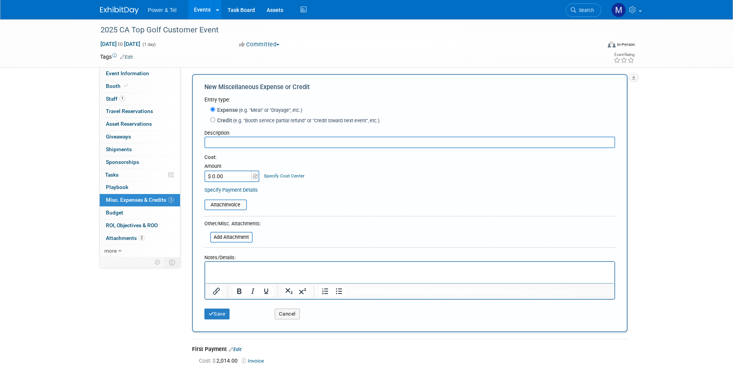
click at [250, 135] on div "Description:" at bounding box center [409, 131] width 410 height 10
click at [250, 143] on input "text" at bounding box center [409, 143] width 410 height 12
type input "CommScope"
click at [231, 173] on input "$ 0.00" at bounding box center [228, 177] width 48 height 12
type input "$ 500.00"
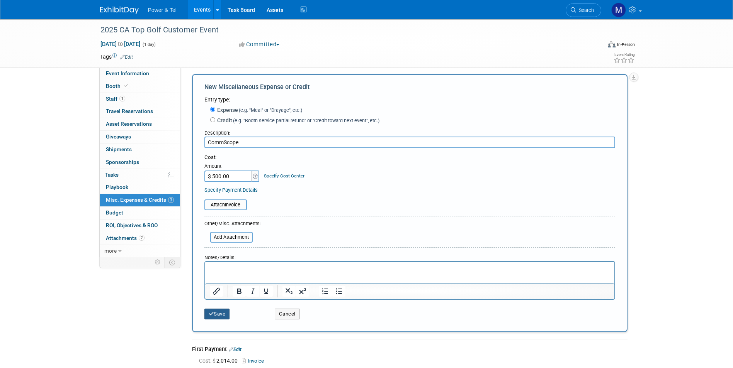
click at [215, 315] on button "Save" at bounding box center [216, 314] width 25 height 11
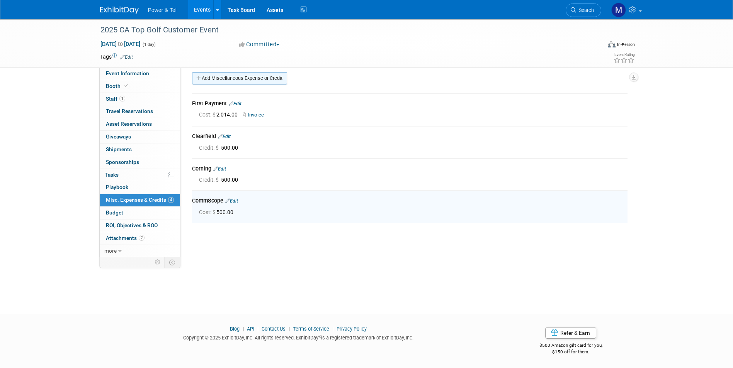
click at [260, 78] on link "Add Miscellaneous Expense or Credit" at bounding box center [239, 78] width 95 height 12
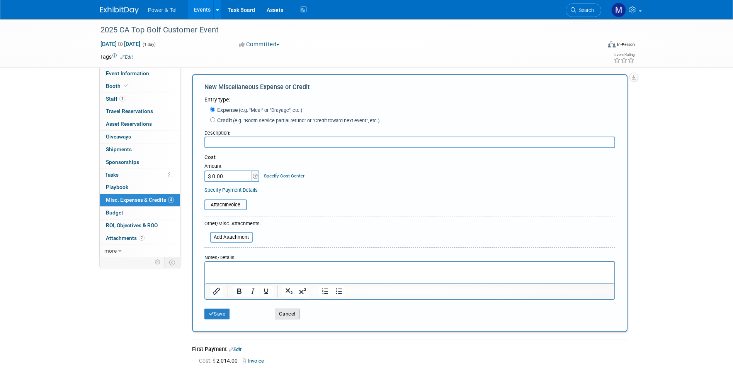
click at [276, 312] on button "Cancel" at bounding box center [287, 314] width 25 height 11
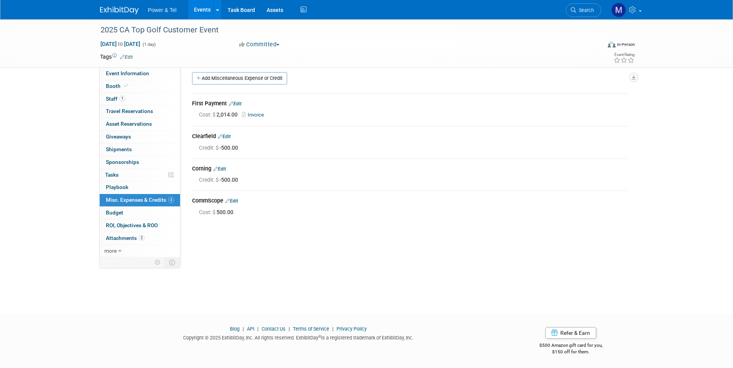
click at [234, 201] on link "Edit" at bounding box center [231, 200] width 13 height 5
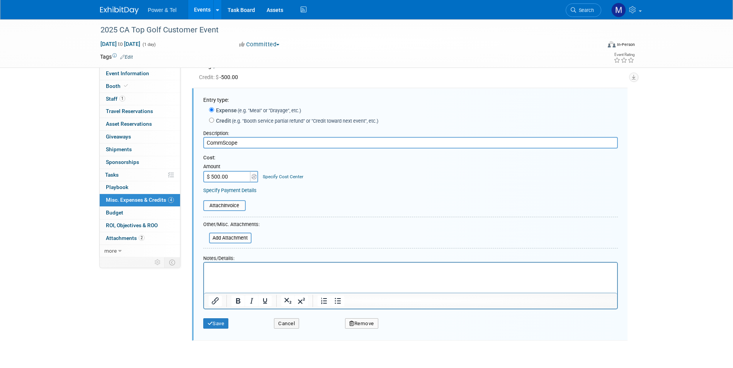
drag, startPoint x: 214, startPoint y: 126, endPoint x: 216, endPoint y: 122, distance: 5.2
click at [215, 125] on div "Credit (e.g. "Booth service partial refund" or "Credit toward next event", etc.)" at bounding box center [413, 121] width 409 height 10
click at [218, 119] on label "Credit (e.g. "Booth service partial refund" or "Credit toward next event", etc.)" at bounding box center [296, 121] width 164 height 8
click at [214, 119] on input "Credit (e.g. "Booth service partial refund" or "Credit toward next event", etc.)" at bounding box center [211, 120] width 5 height 5
radio input "true"
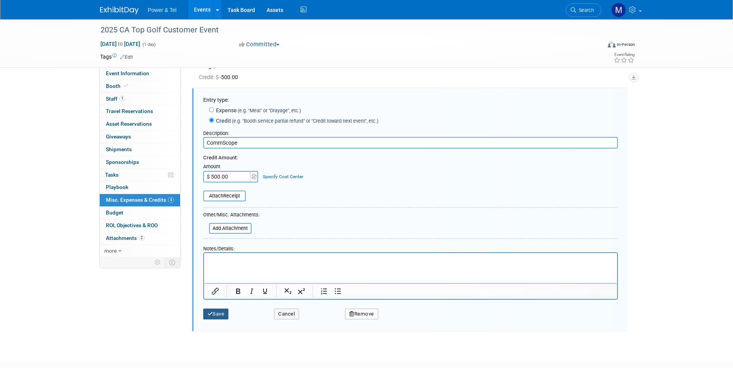
click at [209, 315] on icon "submit" at bounding box center [209, 314] width 5 height 5
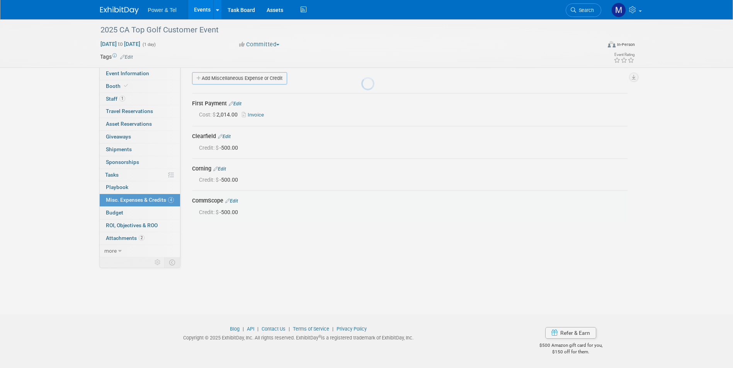
scroll to position [6, 0]
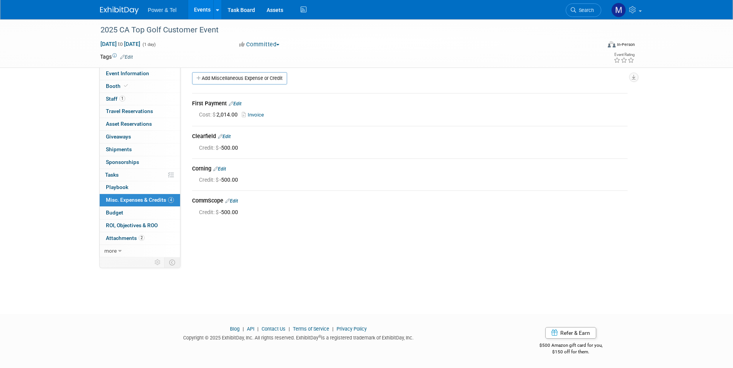
drag, startPoint x: 209, startPoint y: 10, endPoint x: 209, endPoint y: 21, distance: 10.4
click at [209, 10] on link "Events" at bounding box center [202, 9] width 28 height 19
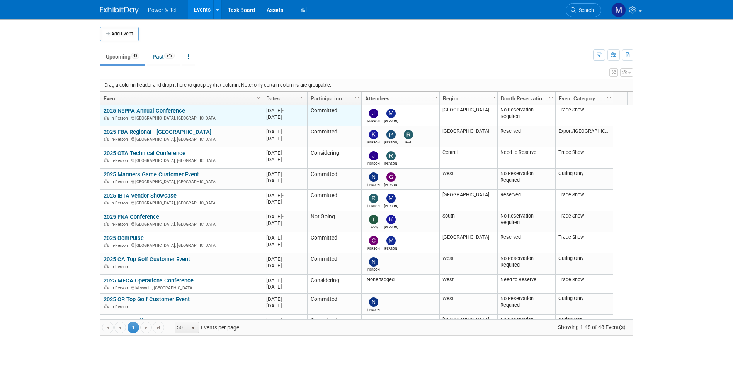
click at [184, 110] on link "2025 NEPPA Annual Conference" at bounding box center [143, 110] width 81 height 7
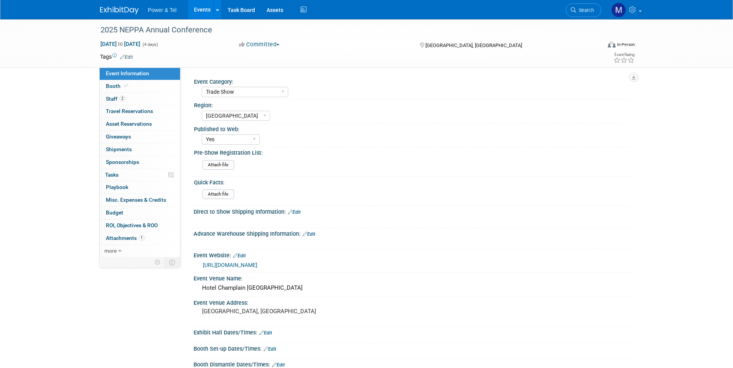
select select "Trade Show"
select select "[GEOGRAPHIC_DATA]"
select select "Yes"
click at [164, 102] on link "2 Staff 2" at bounding box center [140, 99] width 80 height 12
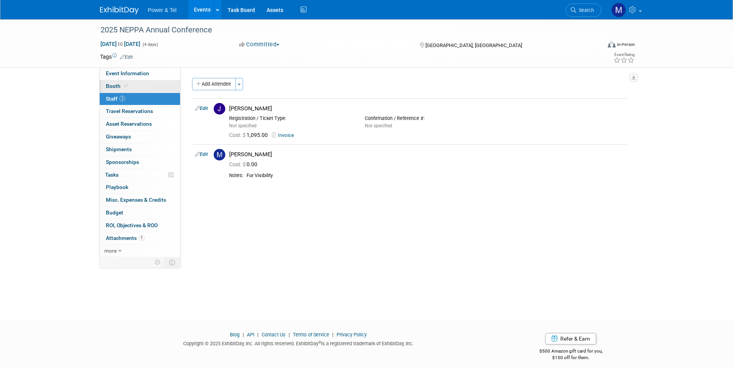
click at [167, 83] on link "Booth" at bounding box center [140, 86] width 80 height 12
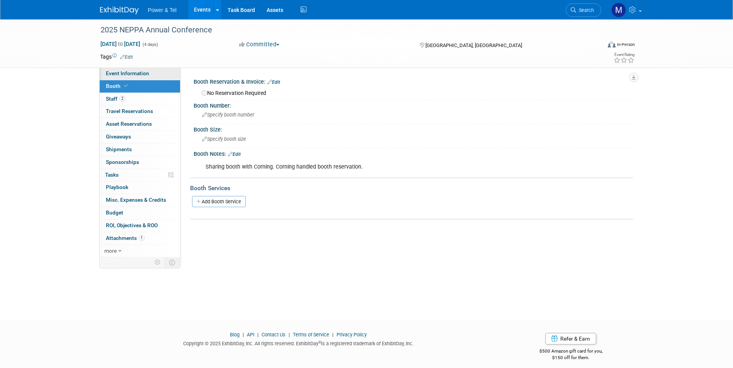
click at [159, 76] on link "Event Information" at bounding box center [140, 74] width 80 height 12
select select "Trade Show"
select select "[GEOGRAPHIC_DATA]"
select select "Yes"
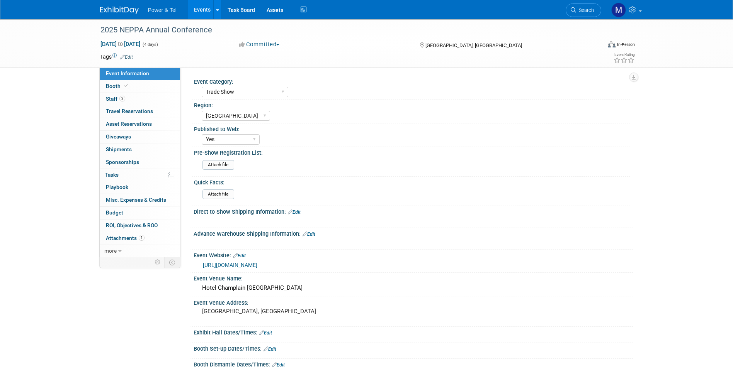
click at [209, 19] on link "Events" at bounding box center [202, 9] width 28 height 19
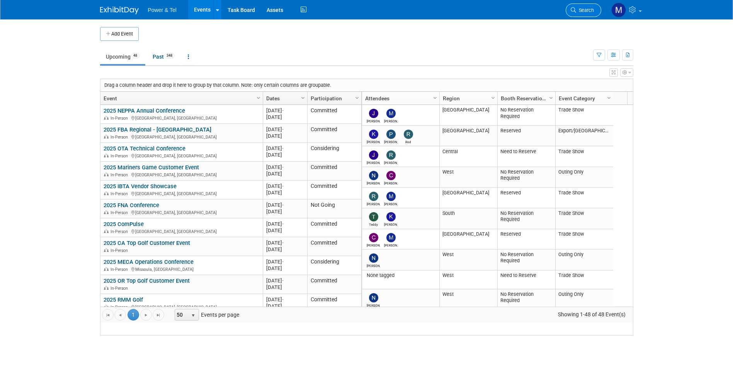
click at [587, 7] on link "Search" at bounding box center [583, 10] width 36 height 14
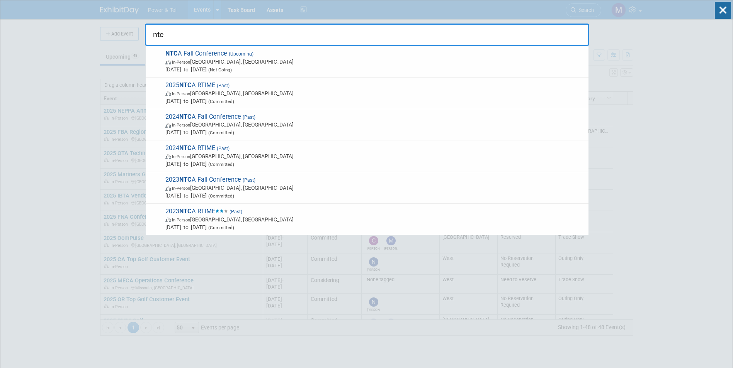
type input "ntc"
